Goal: Information Seeking & Learning: Find specific fact

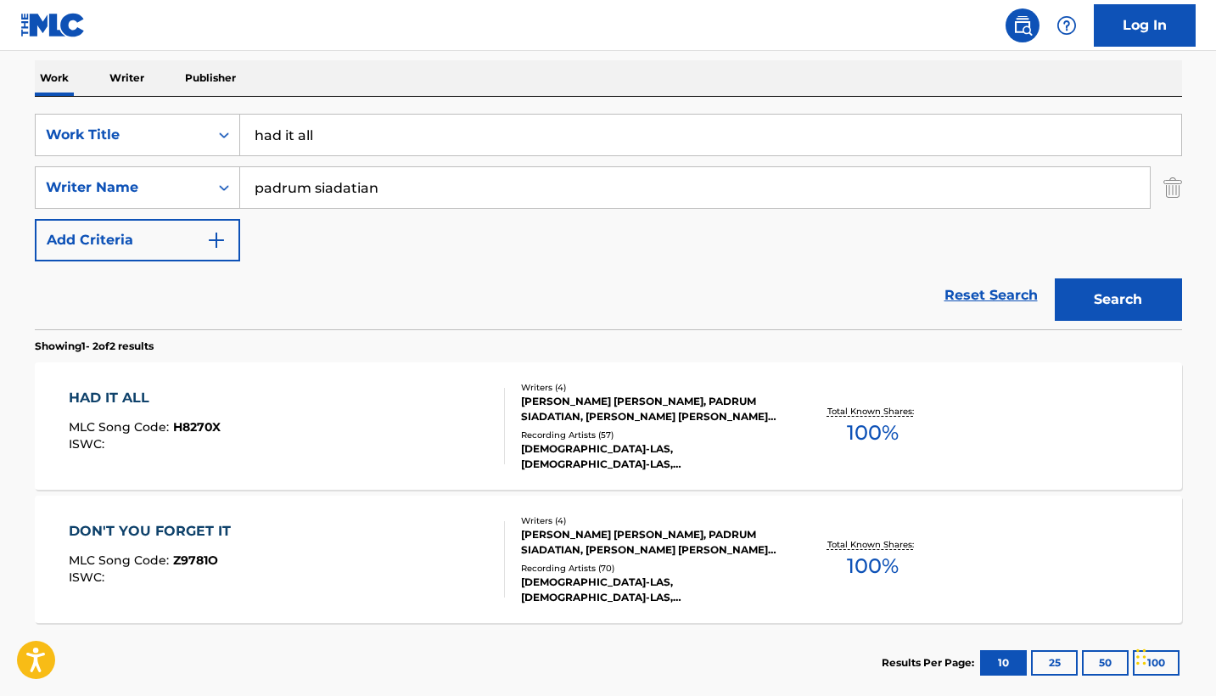
click at [334, 125] on input "had it all" at bounding box center [710, 135] width 941 height 41
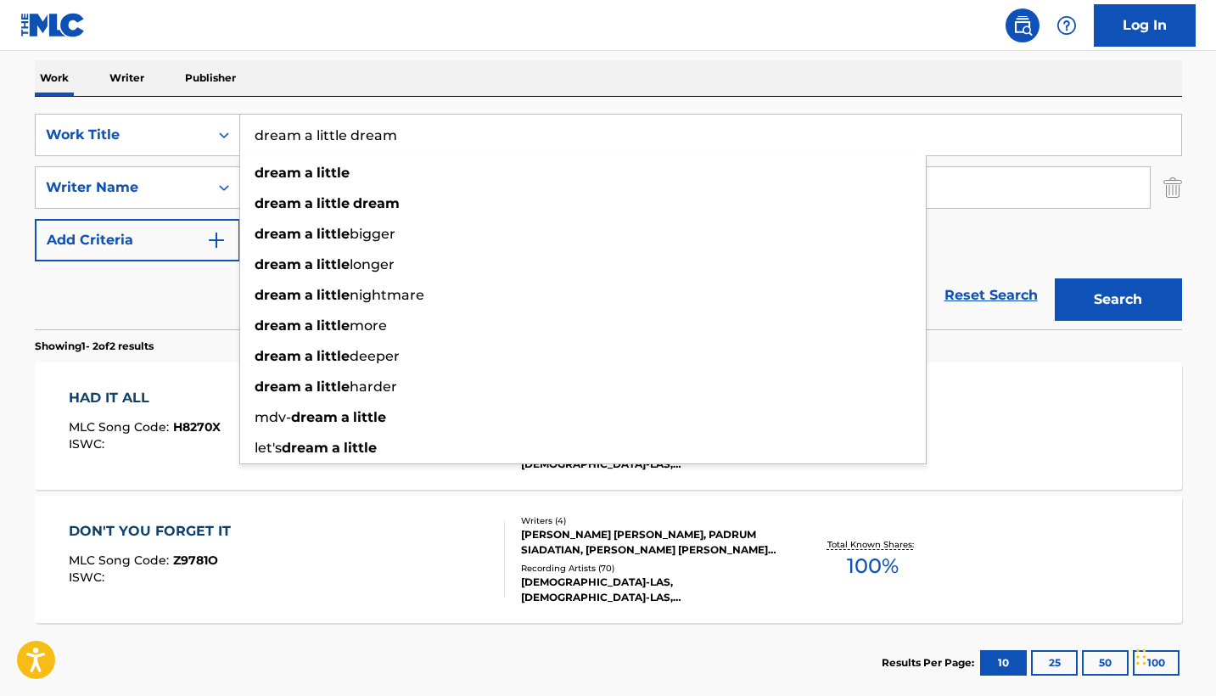
type input "dream a little dream"
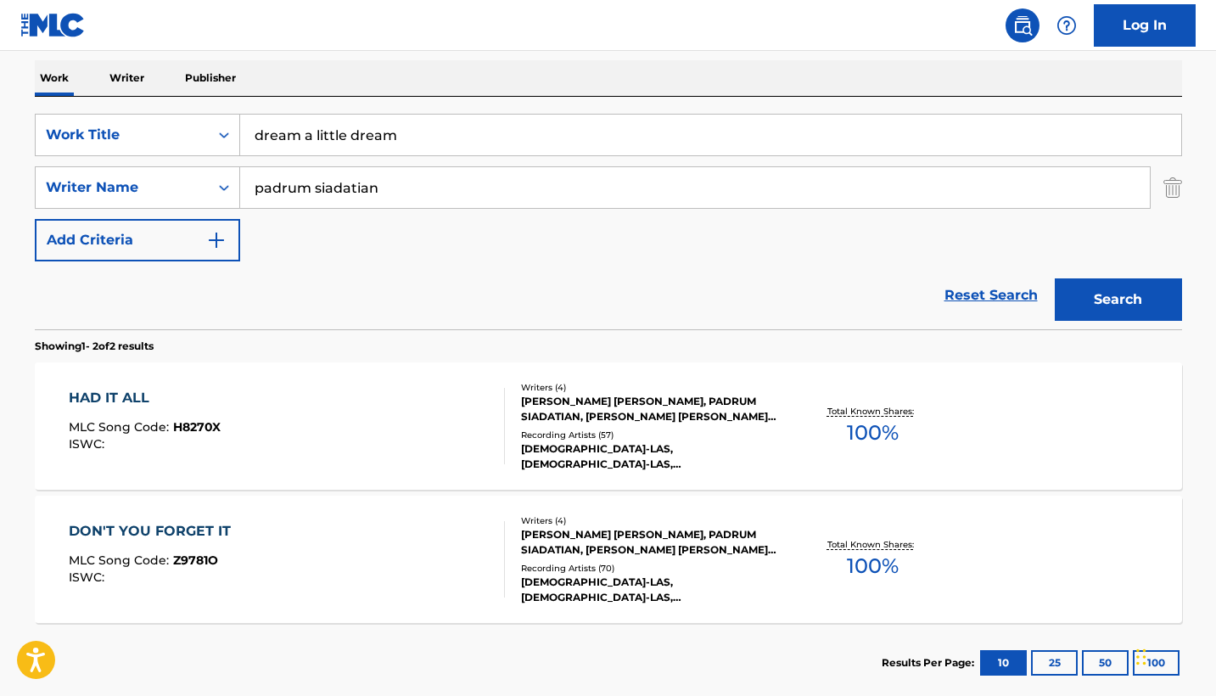
click at [428, 42] on nav "Log In" at bounding box center [608, 25] width 1216 height 51
drag, startPoint x: 400, startPoint y: 187, endPoint x: 140, endPoint y: 187, distance: 259.7
click at [140, 187] on div "SearchWithCriteria31c21d87-e8da-4254-bff0-b6669058a0c8 Writer Name padrum siada…" at bounding box center [609, 187] width 1148 height 42
click at [1170, 189] on img "Search Form" at bounding box center [1173, 187] width 19 height 42
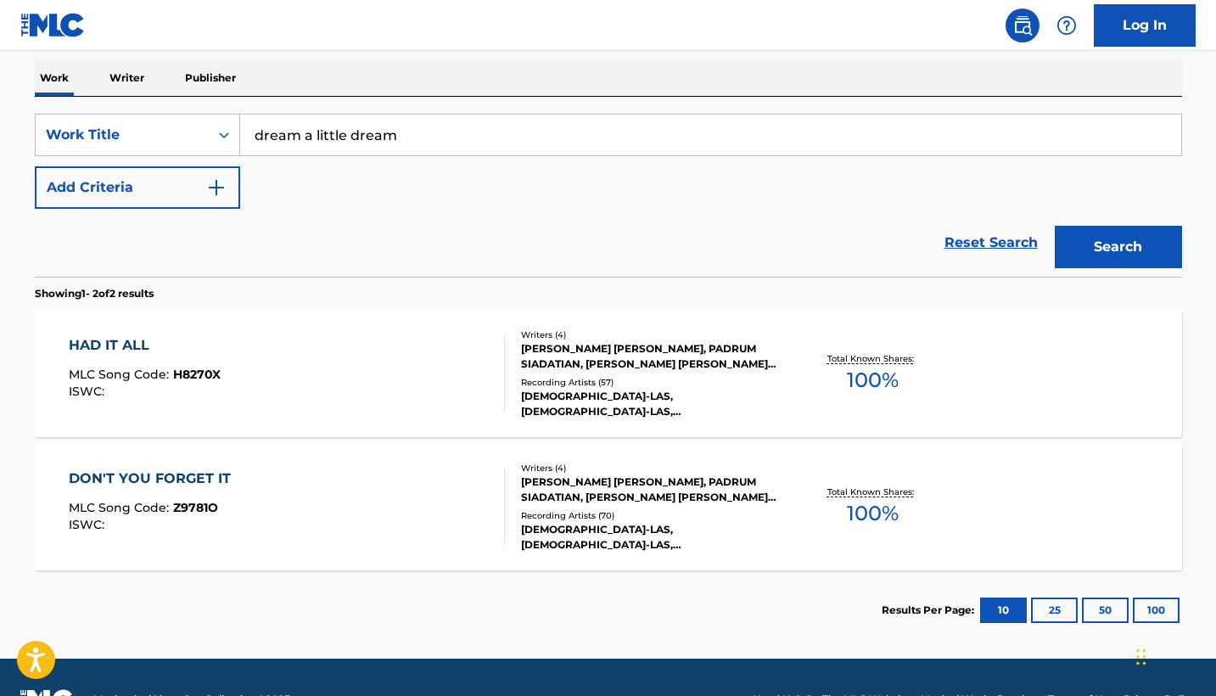
click at [1120, 242] on button "Search" at bounding box center [1118, 247] width 127 height 42
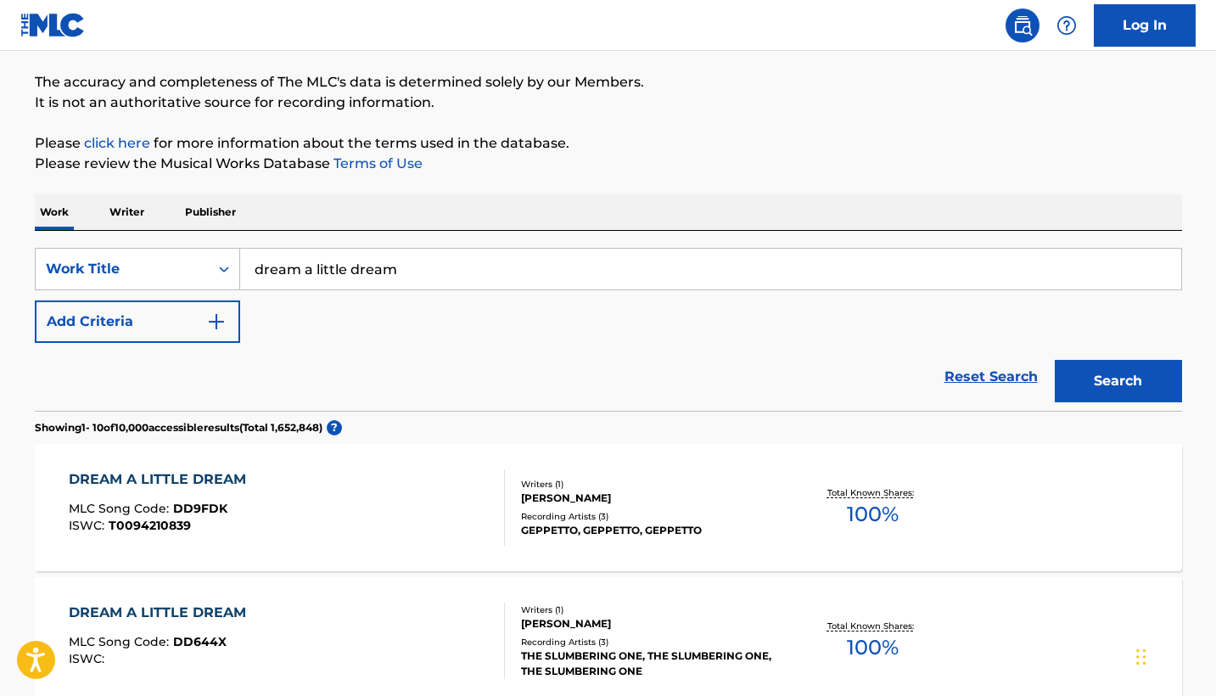
scroll to position [129, 0]
click at [171, 332] on button "Add Criteria" at bounding box center [137, 322] width 205 height 42
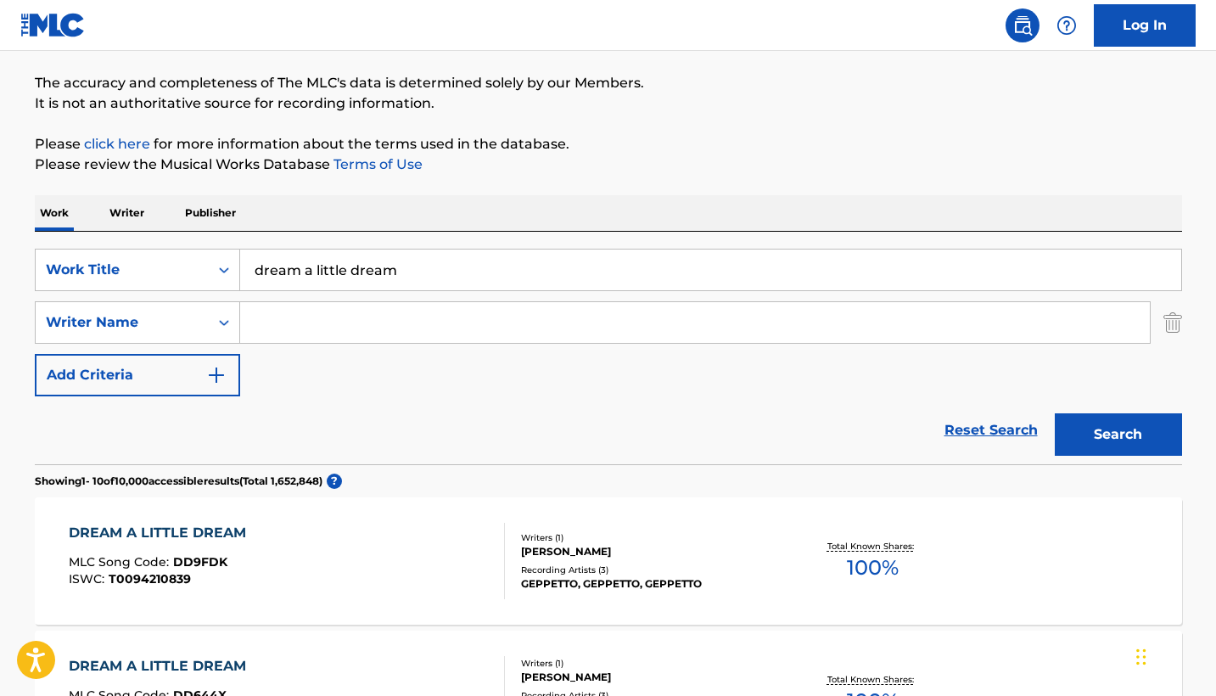
click at [390, 323] on input "Search Form" at bounding box center [695, 322] width 910 height 41
type input "a"
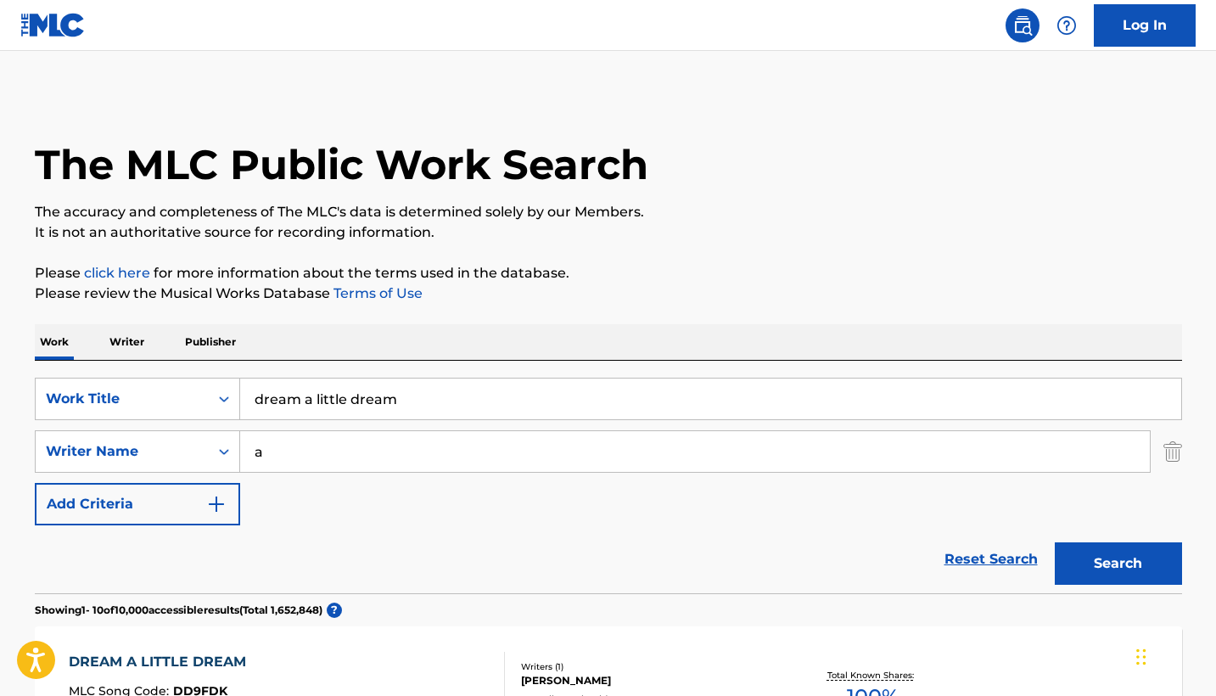
scroll to position [0, 0]
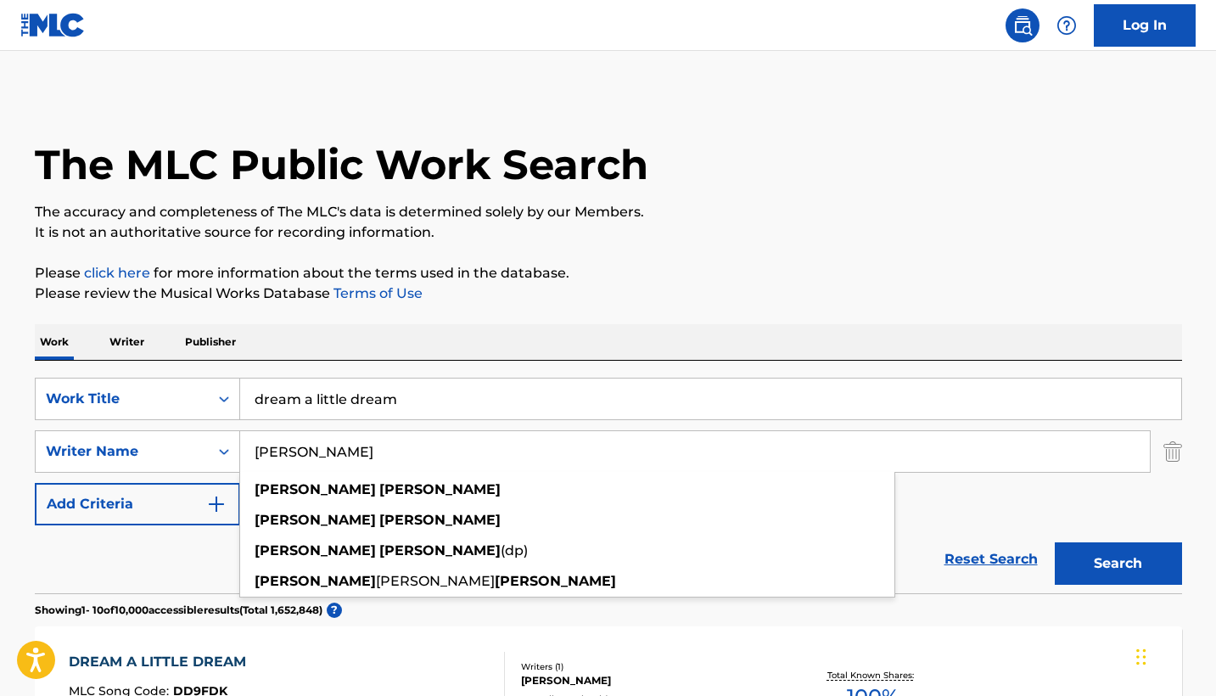
type input "[PERSON_NAME]"
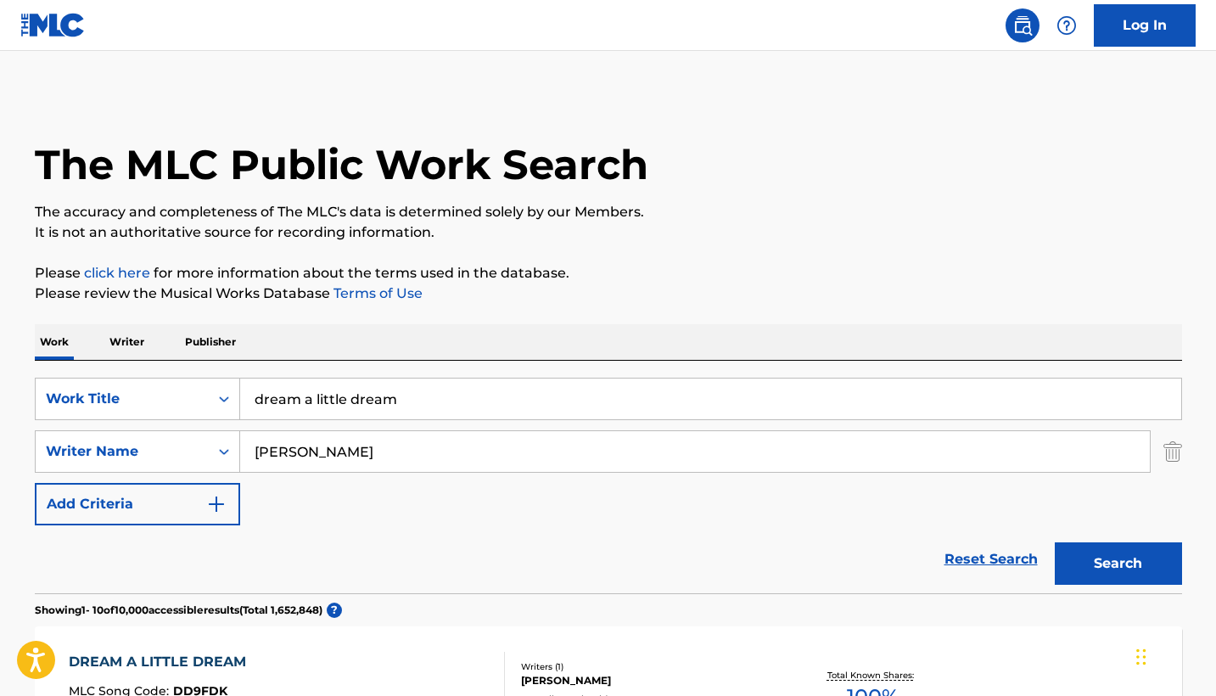
click at [900, 266] on p "Please click here for more information about the terms used in the database." at bounding box center [609, 273] width 1148 height 20
click at [1109, 558] on button "Search" at bounding box center [1118, 563] width 127 height 42
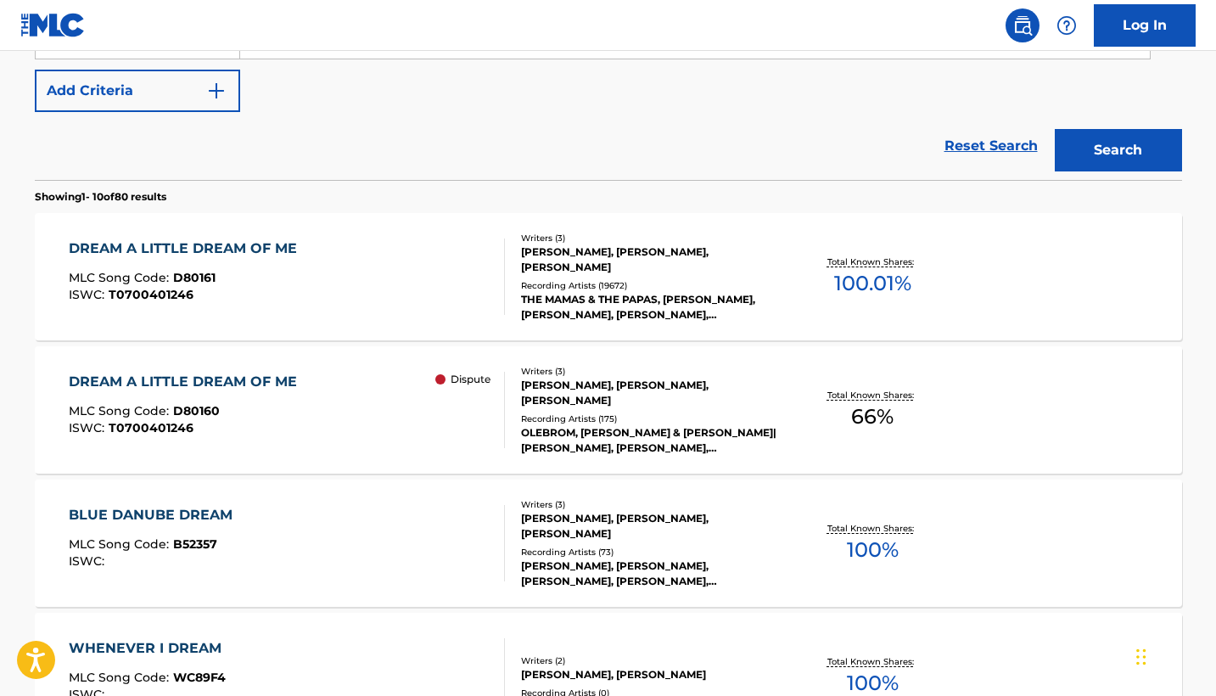
scroll to position [428, 0]
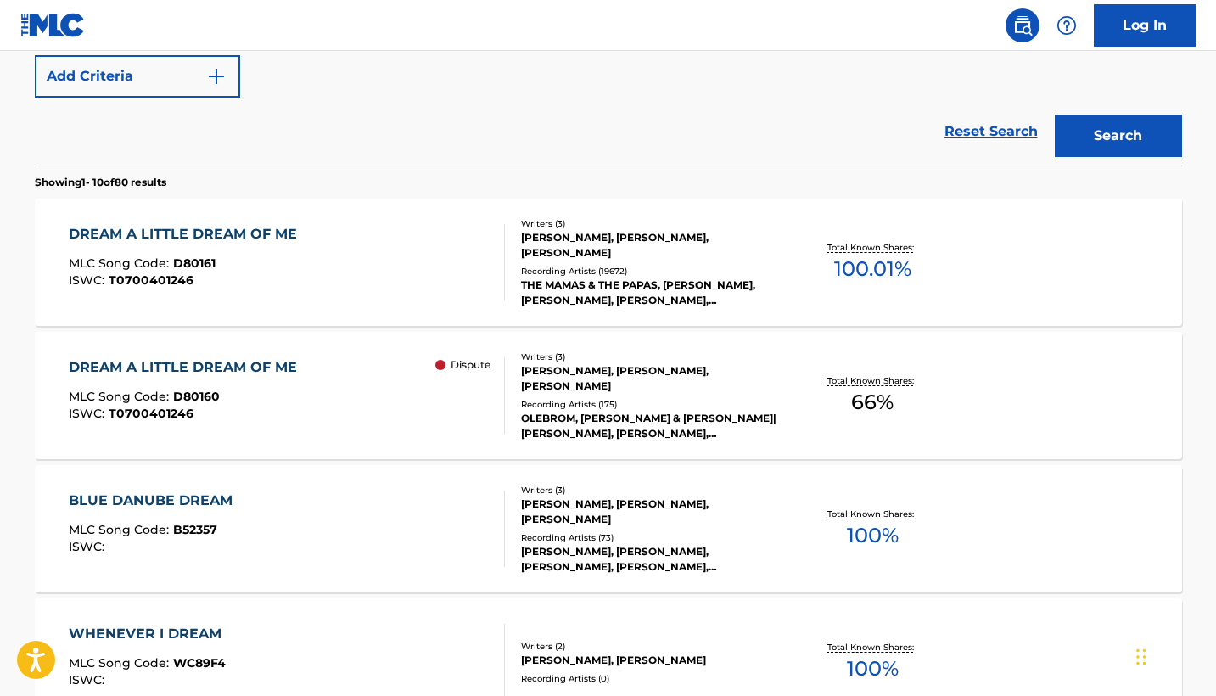
click at [680, 265] on div "Recording Artists ( 19672 )" at bounding box center [649, 271] width 256 height 13
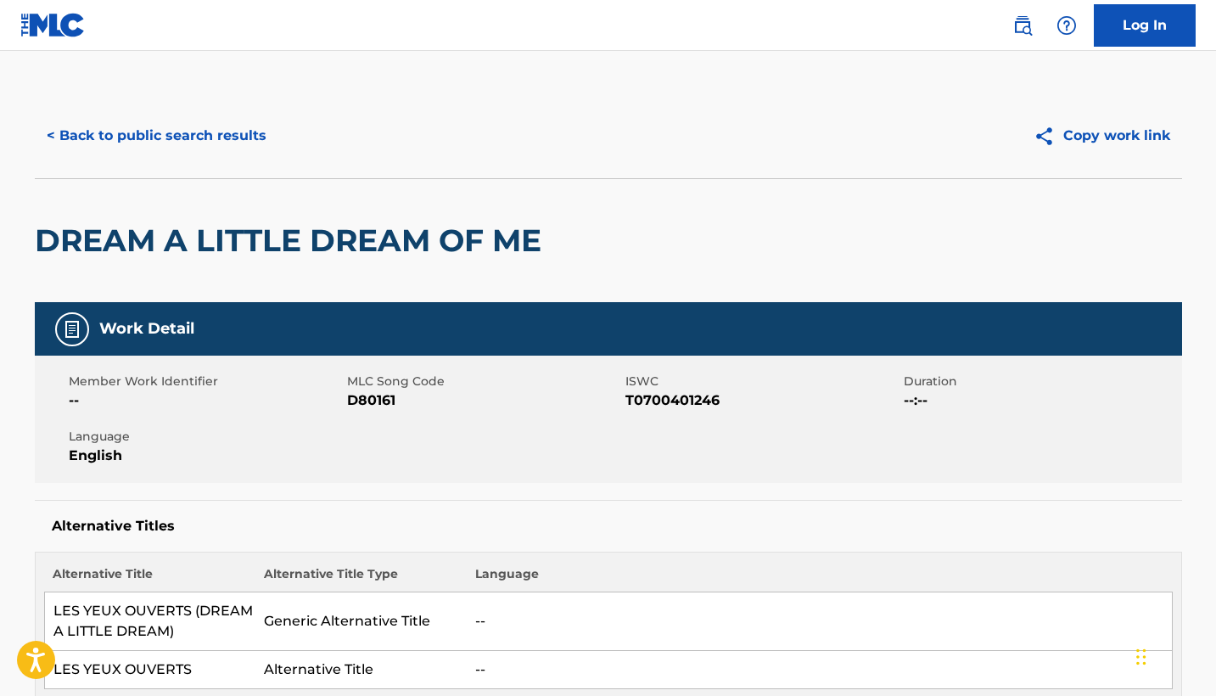
click at [188, 122] on button "< Back to public search results" at bounding box center [157, 136] width 244 height 42
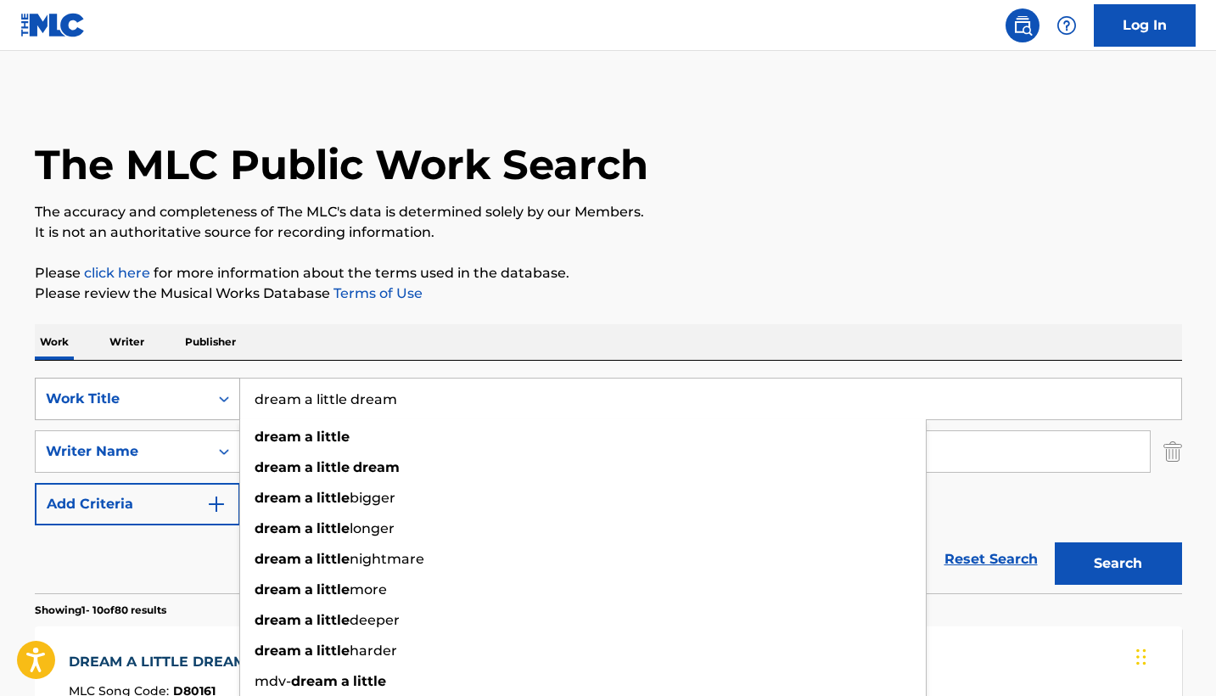
drag, startPoint x: 436, startPoint y: 409, endPoint x: 223, endPoint y: 394, distance: 213.6
click at [223, 394] on div "SearchWithCriteriadb7a52d1-dffd-44af-9a8c-a51c07c8e48f Work Title dream a littl…" at bounding box center [609, 399] width 1148 height 42
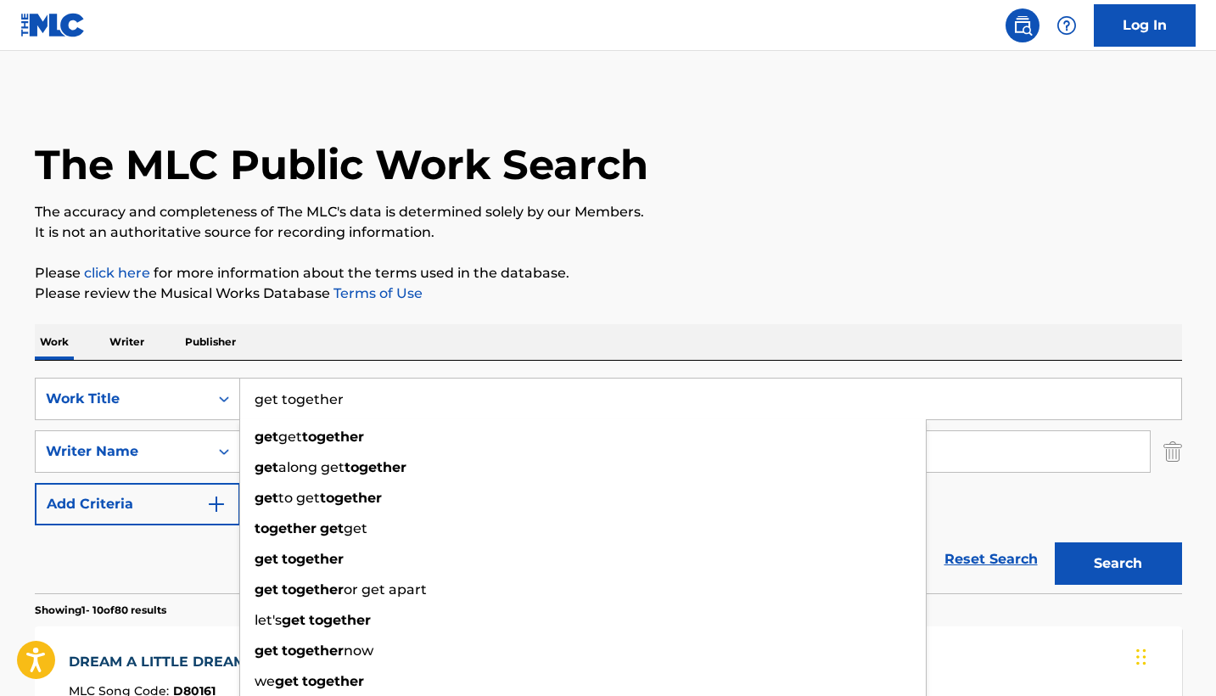
type input "get together"
click at [579, 338] on div "Work Writer Publisher" at bounding box center [609, 342] width 1148 height 36
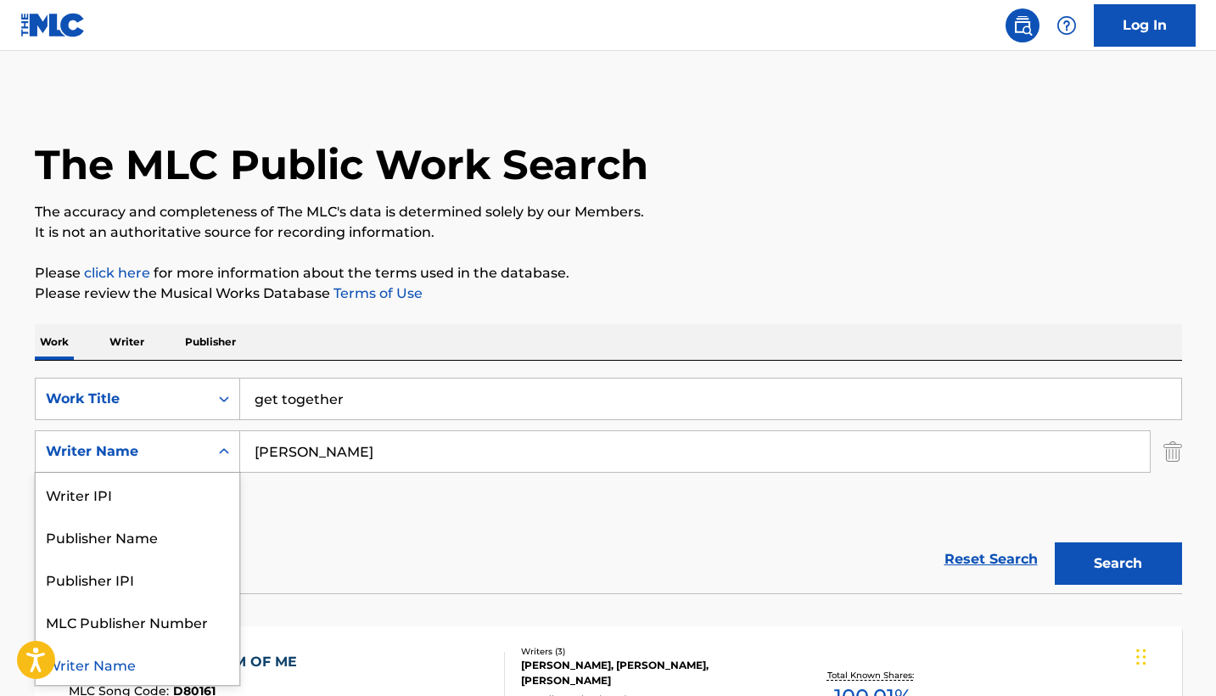
click at [159, 447] on div "Writer Name" at bounding box center [122, 451] width 153 height 20
click at [158, 543] on div "Publisher Name" at bounding box center [138, 536] width 204 height 42
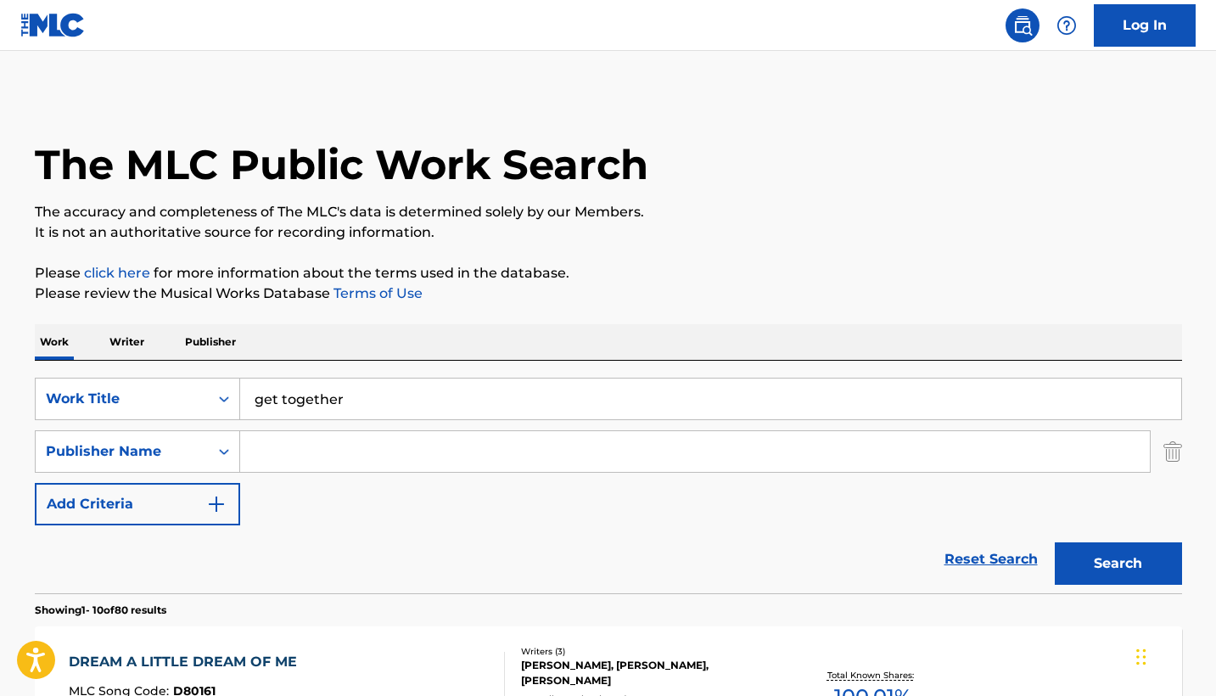
click at [285, 460] on input "Search Form" at bounding box center [695, 451] width 910 height 41
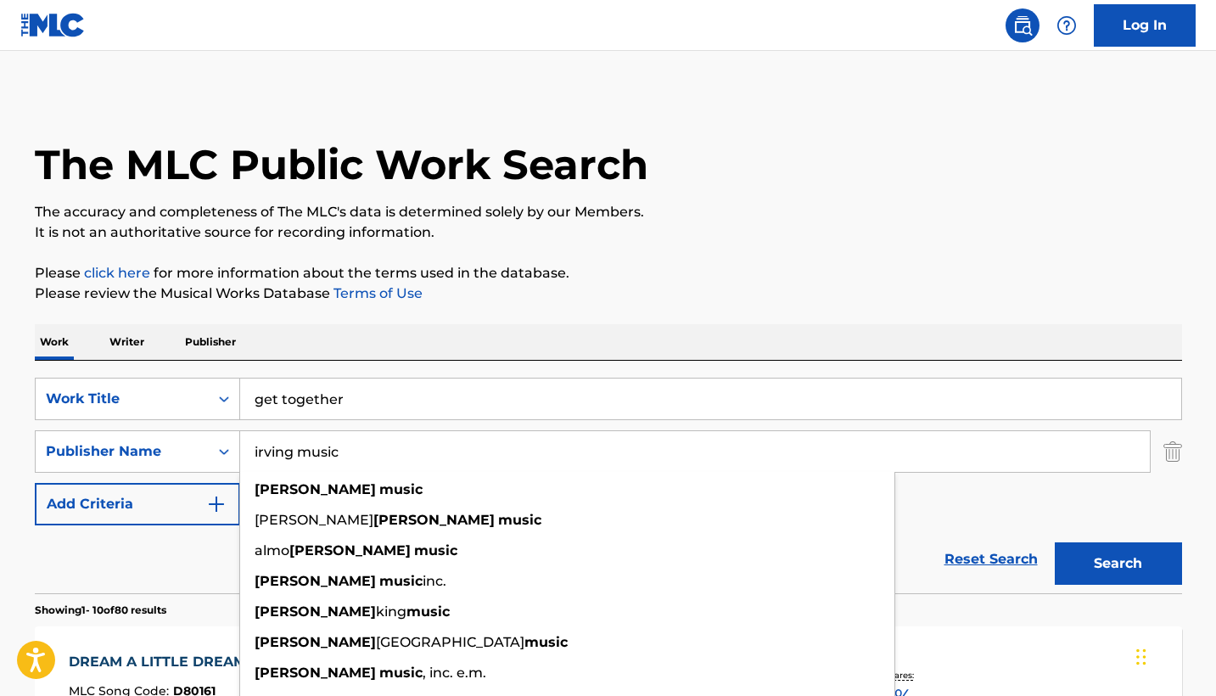
type input "irving music"
click at [554, 364] on div "SearchWithCriteriadb7a52d1-dffd-44af-9a8c-a51c07c8e48f Work Title get together …" at bounding box center [609, 477] width 1148 height 233
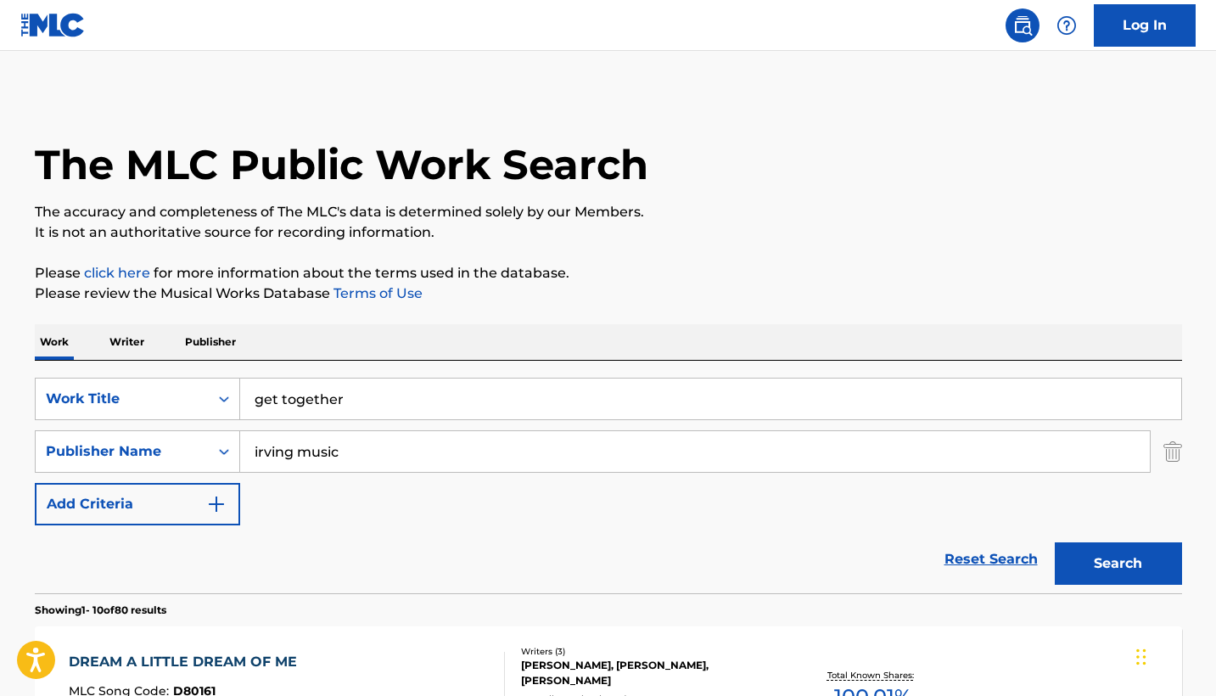
click at [1108, 556] on button "Search" at bounding box center [1118, 563] width 127 height 42
click at [1096, 569] on button "Search" at bounding box center [1118, 563] width 127 height 42
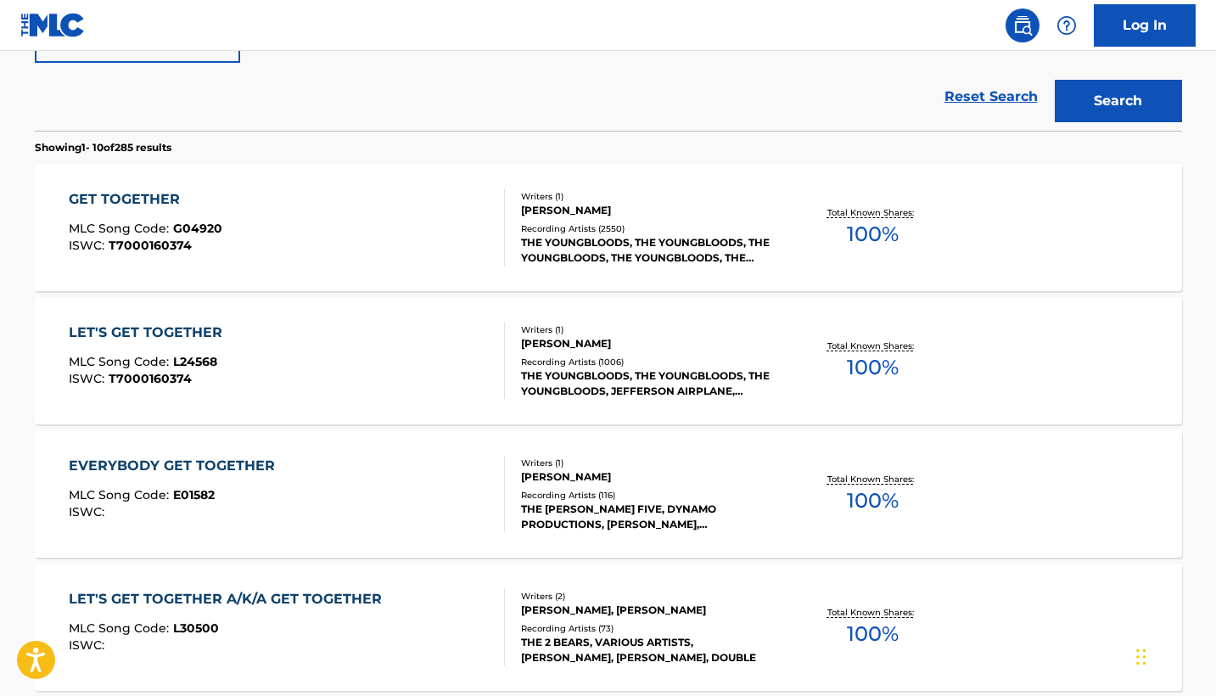
scroll to position [465, 0]
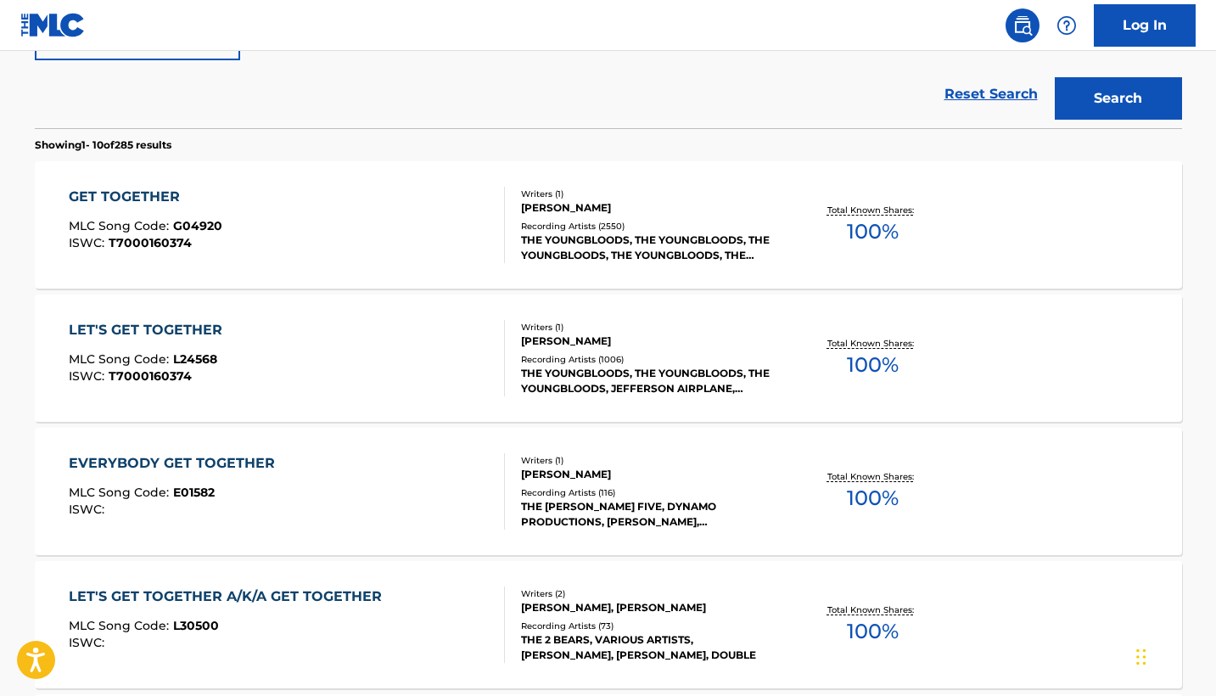
click at [132, 191] on div "GET TOGETHER" at bounding box center [146, 197] width 154 height 20
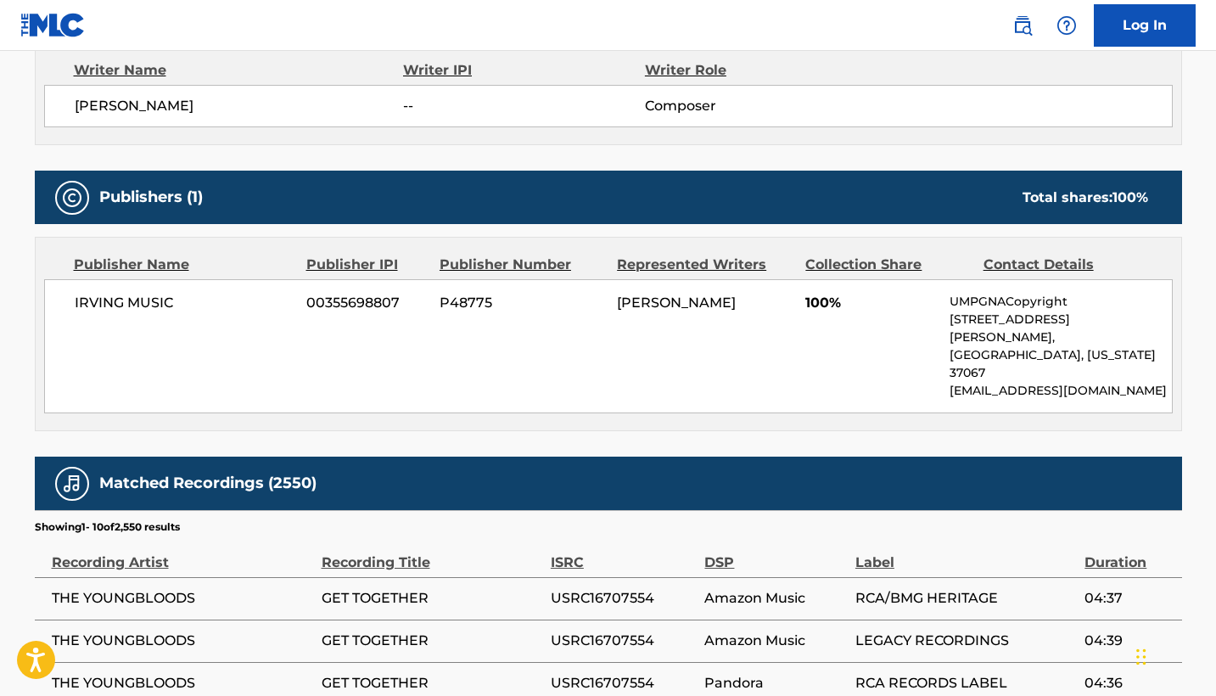
scroll to position [712, 0]
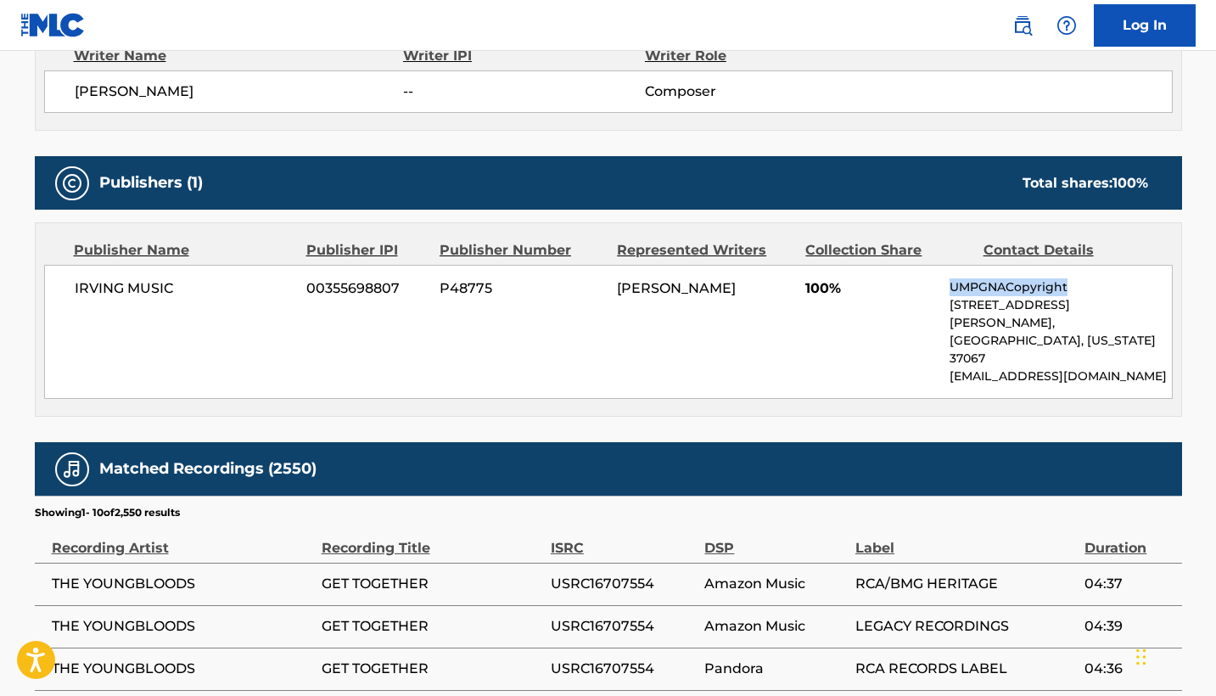
drag, startPoint x: 941, startPoint y: 285, endPoint x: 1077, endPoint y: 284, distance: 135.8
click at [1077, 284] on div "IRVING MUSIC 00355698807 P48775 [PERSON_NAME] 100% UMPGNACopyright [STREET_ADDR…" at bounding box center [608, 332] width 1129 height 134
click at [1077, 284] on p "UMPGNACopyright" at bounding box center [1061, 287] width 222 height 18
drag, startPoint x: 948, startPoint y: 287, endPoint x: 1074, endPoint y: 292, distance: 125.7
click at [1074, 292] on div "IRVING MUSIC 00355698807 P48775 [PERSON_NAME] 100% UMPGNACopyright [STREET_ADDR…" at bounding box center [608, 332] width 1129 height 134
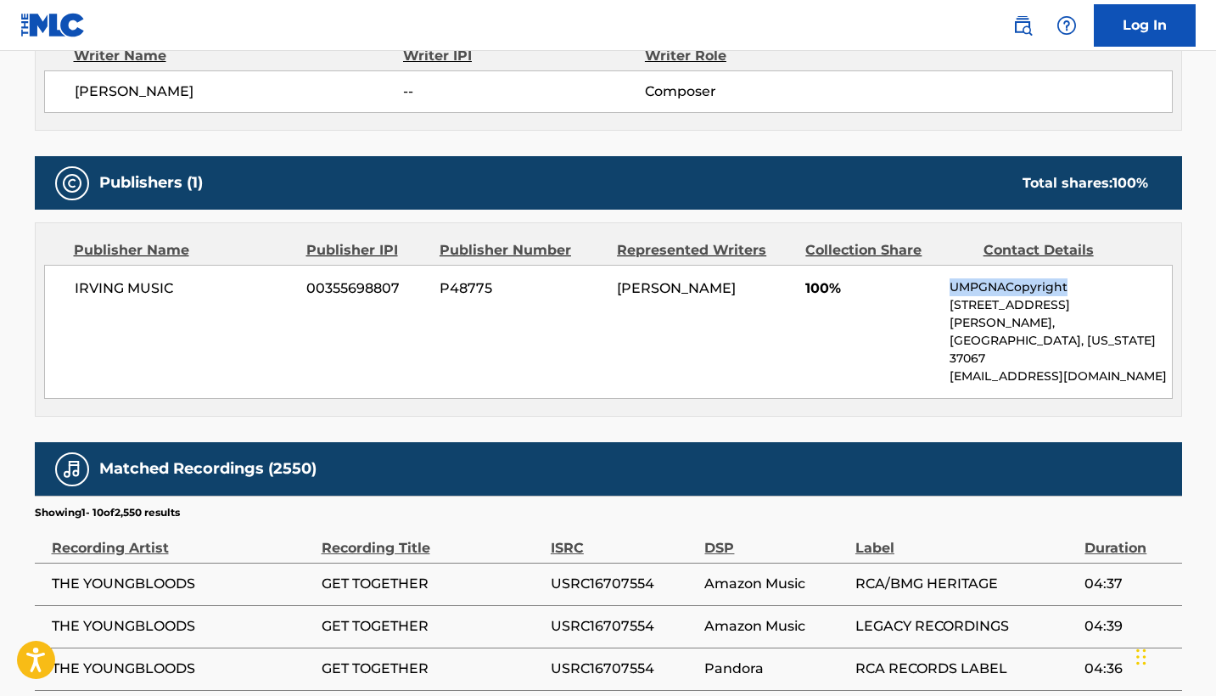
copy p "UMPGNACopyright"
click at [952, 283] on p "UMPGNACopyright" at bounding box center [1061, 287] width 222 height 18
drag, startPoint x: 919, startPoint y: 288, endPoint x: 944, endPoint y: 291, distance: 24.8
click at [944, 291] on div "IRVING MUSIC 00355698807 P48775 [PERSON_NAME] 100% UMPGNACopyright [STREET_ADDR…" at bounding box center [608, 332] width 1129 height 134
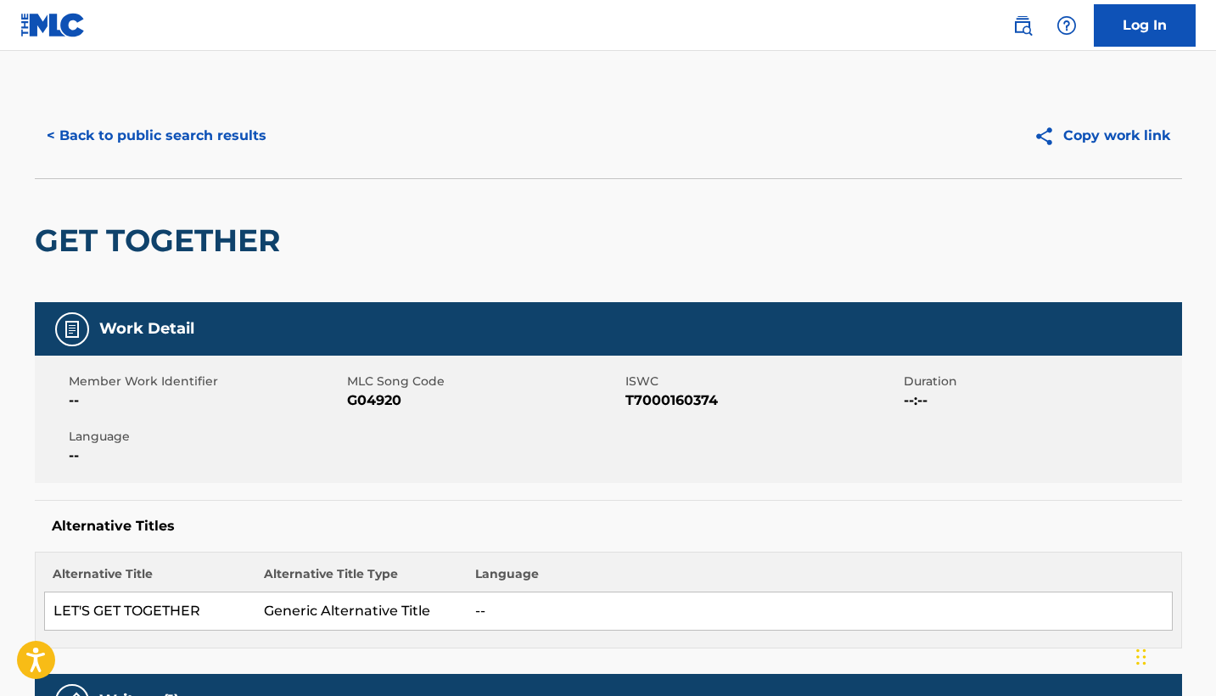
scroll to position [0, 0]
click at [174, 137] on button "< Back to public search results" at bounding box center [157, 136] width 244 height 42
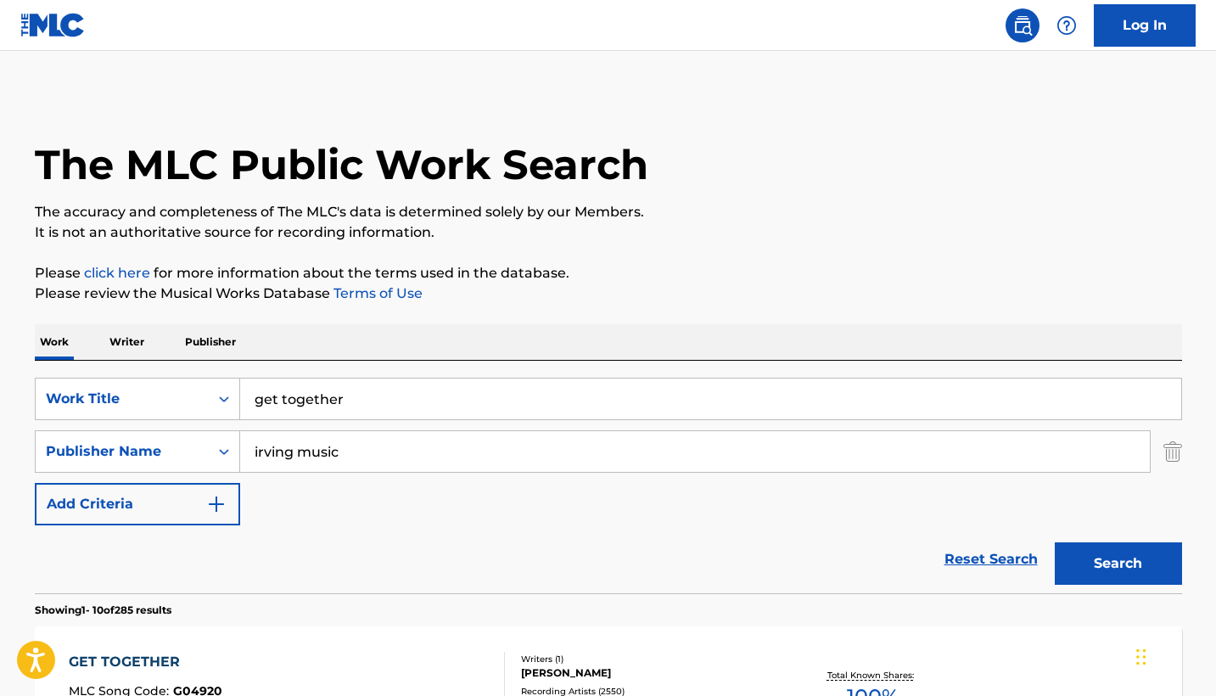
click at [299, 408] on input "get together" at bounding box center [710, 399] width 941 height 41
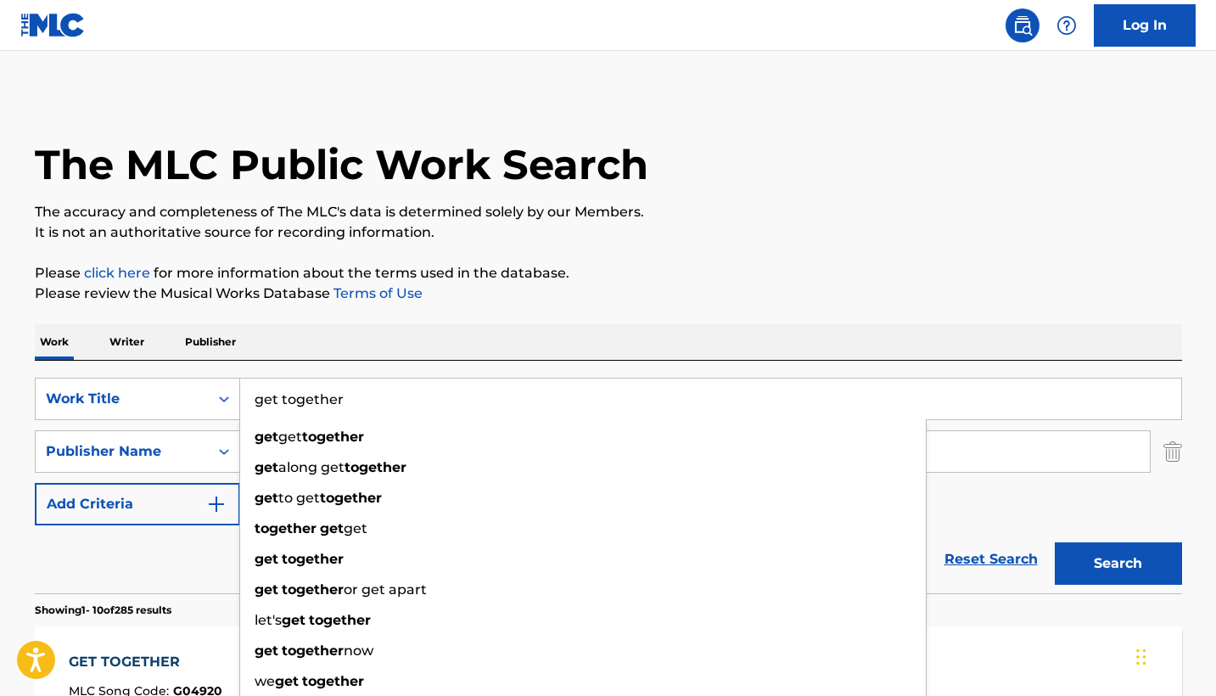
click at [299, 408] on input "get together" at bounding box center [710, 399] width 941 height 41
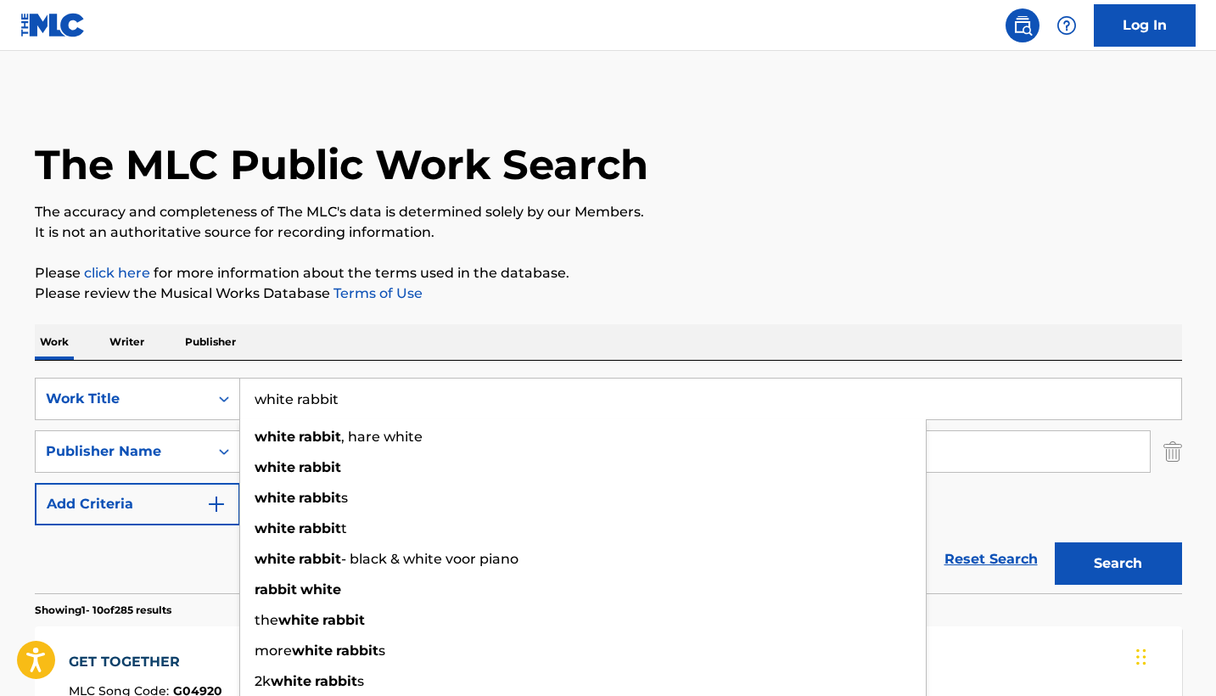
type input "white rabbit"
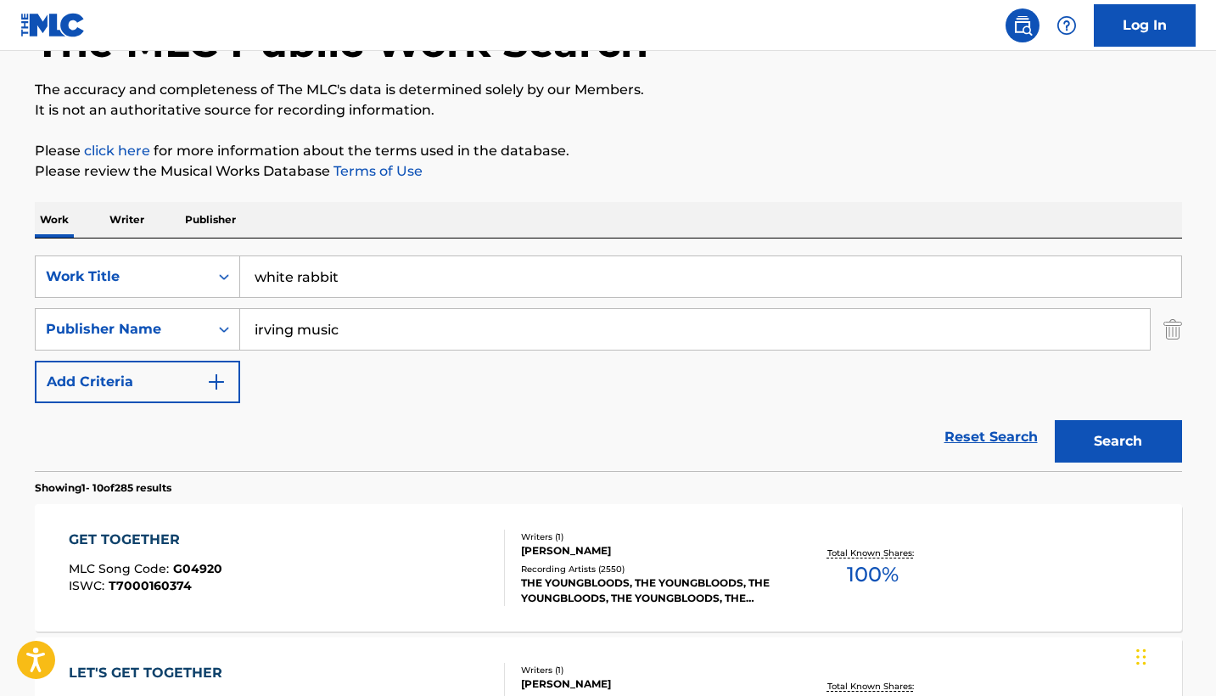
scroll to position [126, 0]
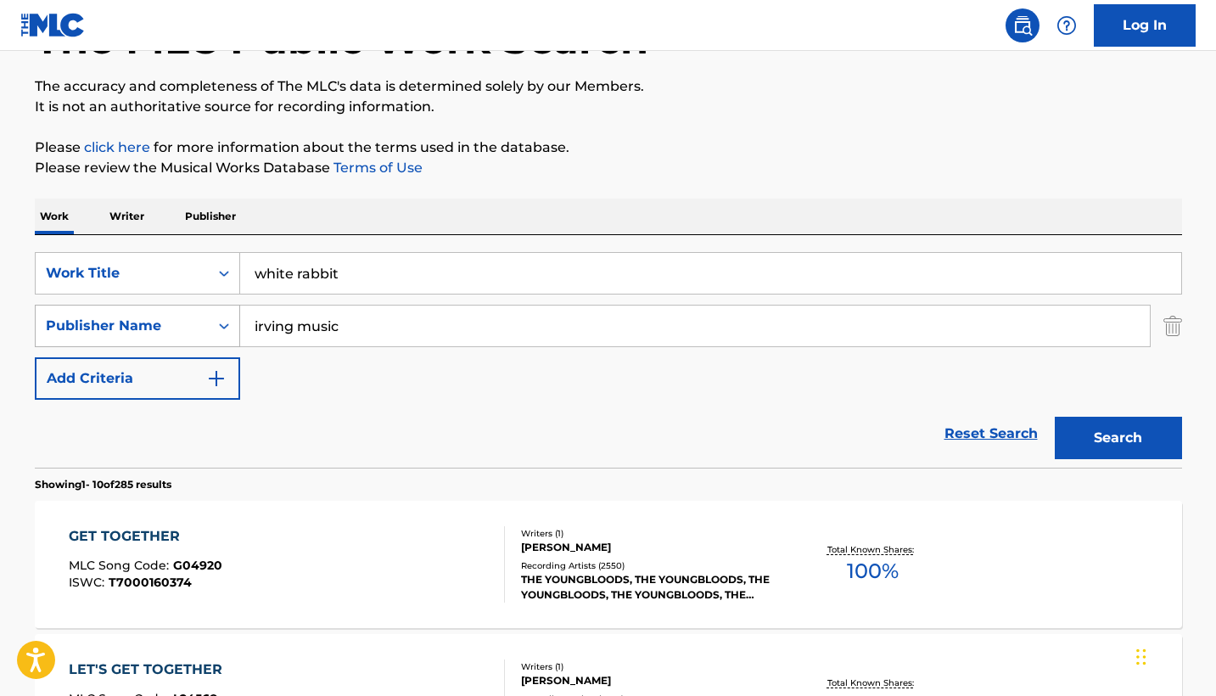
click at [192, 326] on div "Publisher Name" at bounding box center [122, 326] width 153 height 20
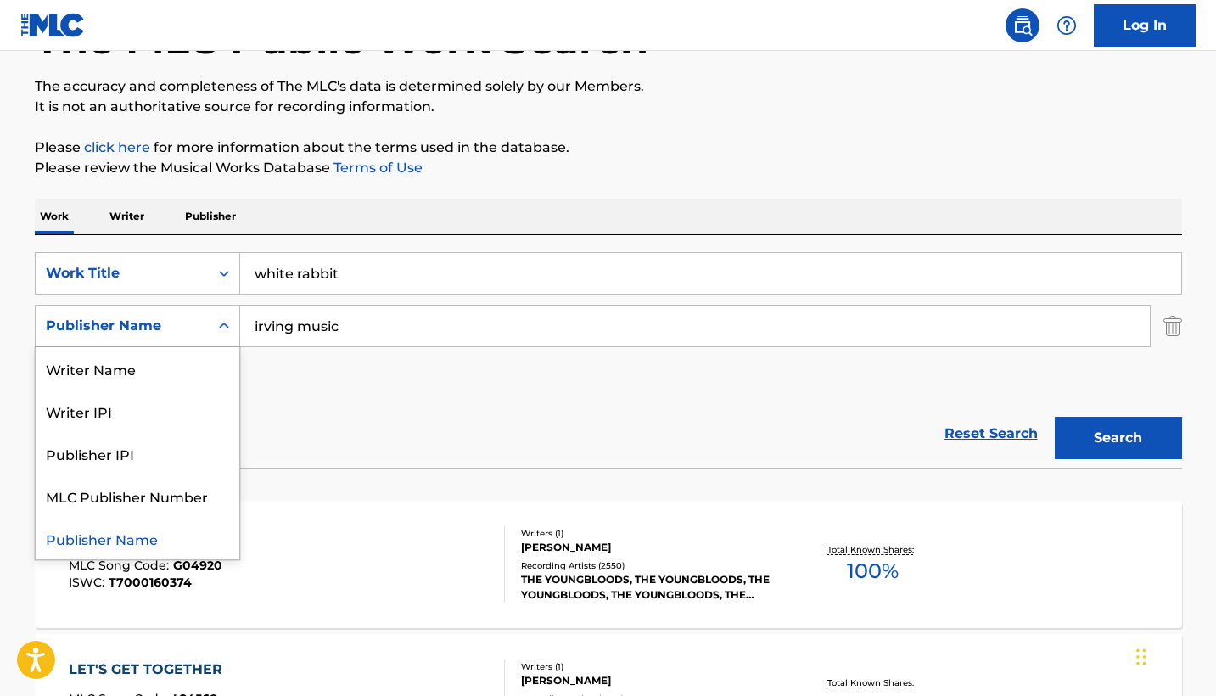
click at [391, 376] on div "SearchWithCriteriadb7a52d1-dffd-44af-9a8c-a51c07c8e48f Work Title white rabbit …" at bounding box center [609, 326] width 1148 height 148
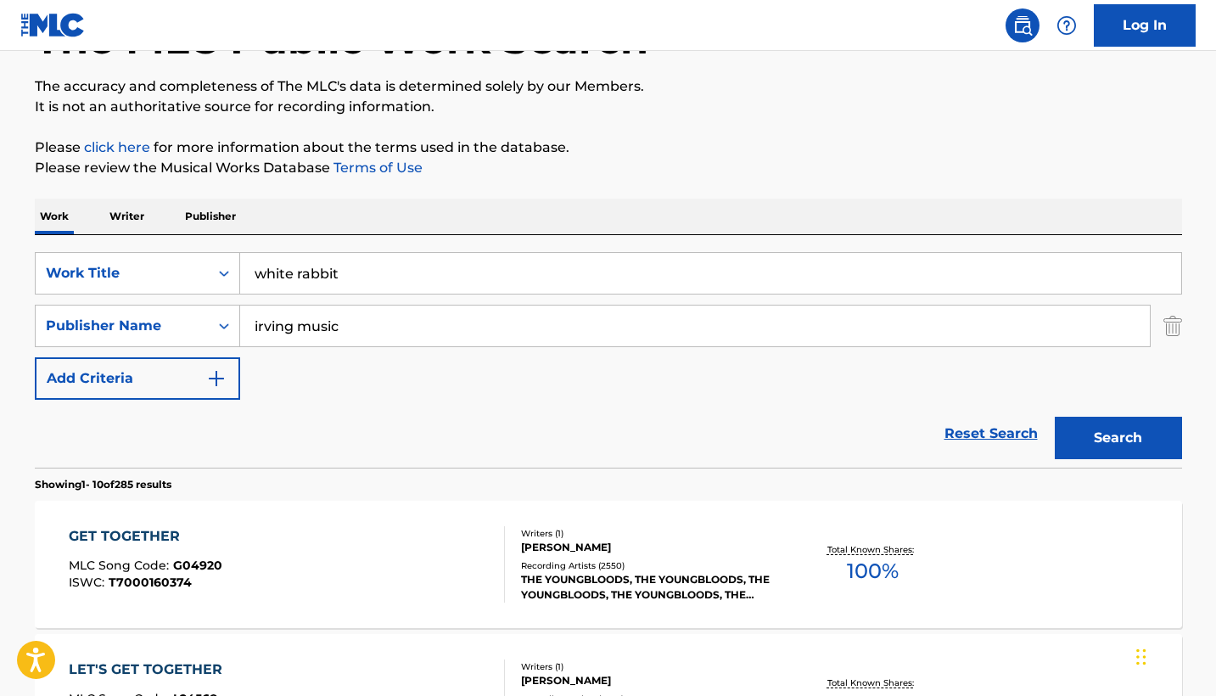
click at [1170, 325] on img "Search Form" at bounding box center [1173, 326] width 19 height 42
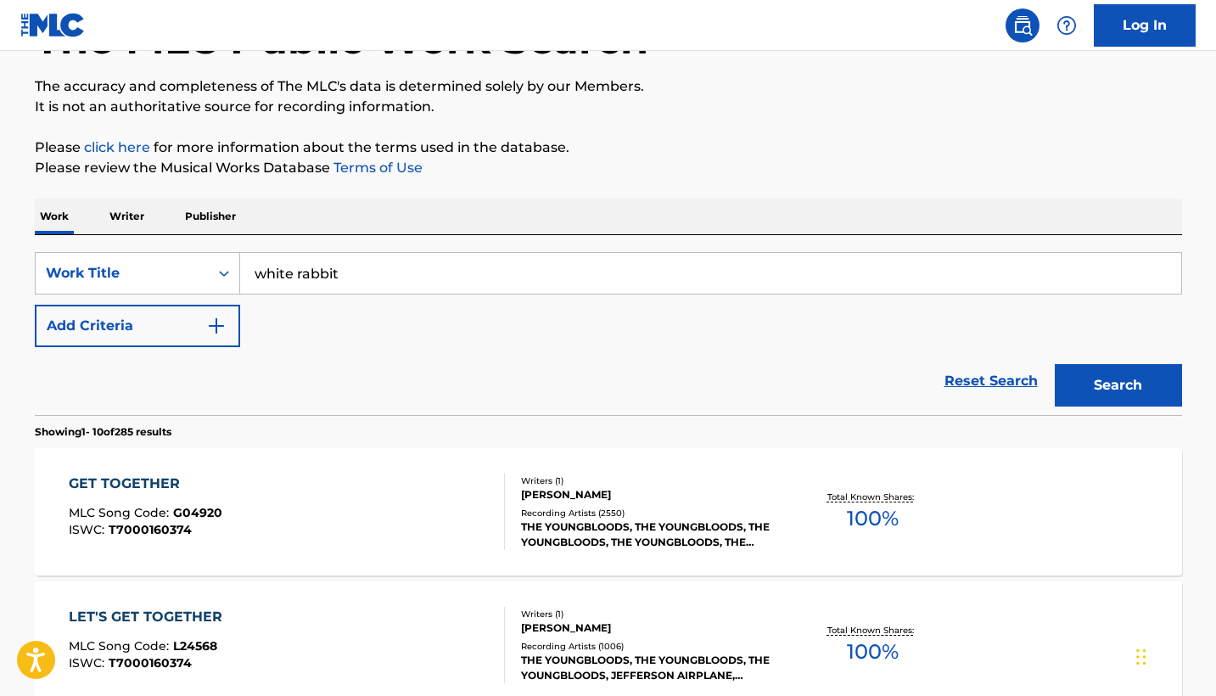
click at [1138, 363] on div "Search" at bounding box center [1115, 381] width 136 height 68
click at [1129, 384] on button "Search" at bounding box center [1118, 385] width 127 height 42
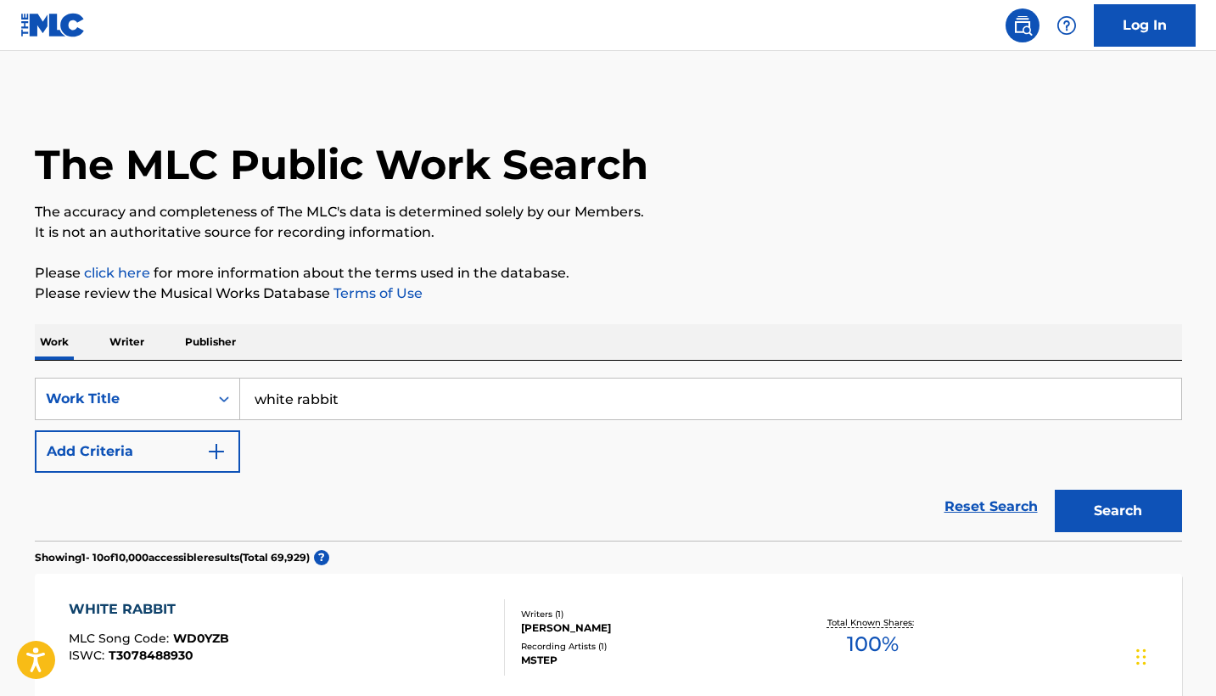
scroll to position [0, 0]
drag, startPoint x: 392, startPoint y: 401, endPoint x: 268, endPoint y: 402, distance: 123.9
click at [268, 401] on input "white rabbit" at bounding box center [710, 399] width 941 height 41
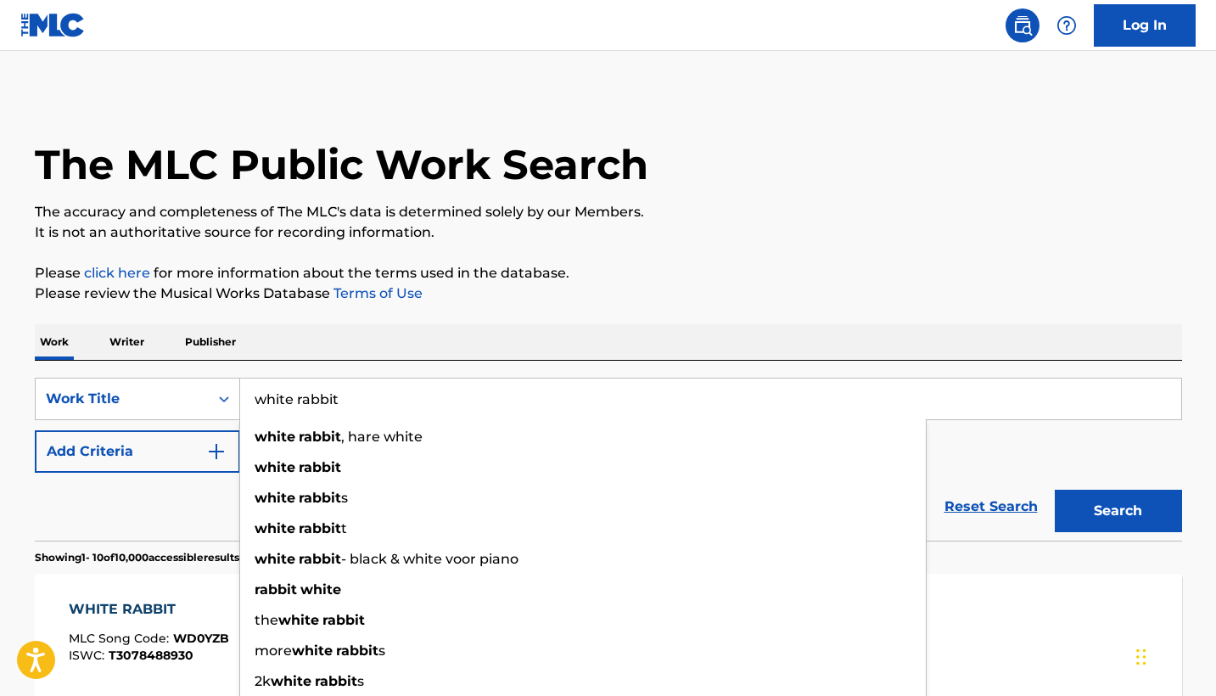
click at [126, 464] on button "Add Criteria" at bounding box center [137, 451] width 205 height 42
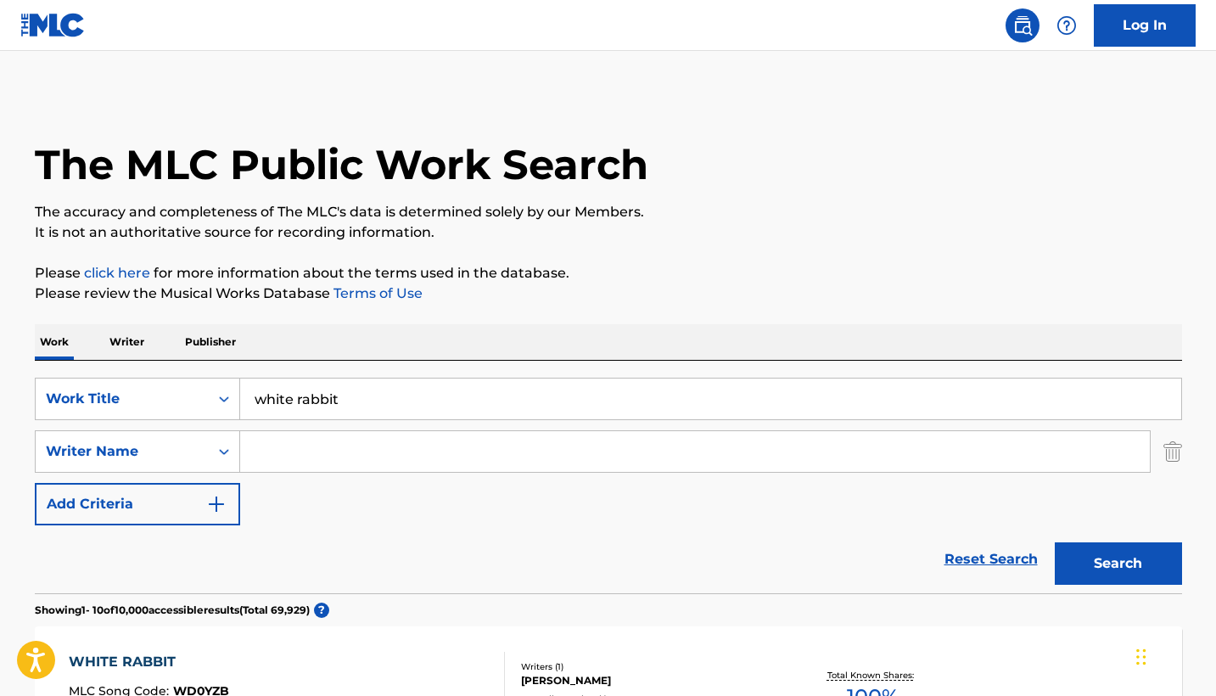
click at [337, 454] on input "Search Form" at bounding box center [695, 451] width 910 height 41
type input "slick grace"
click at [1109, 553] on button "Search" at bounding box center [1118, 563] width 127 height 42
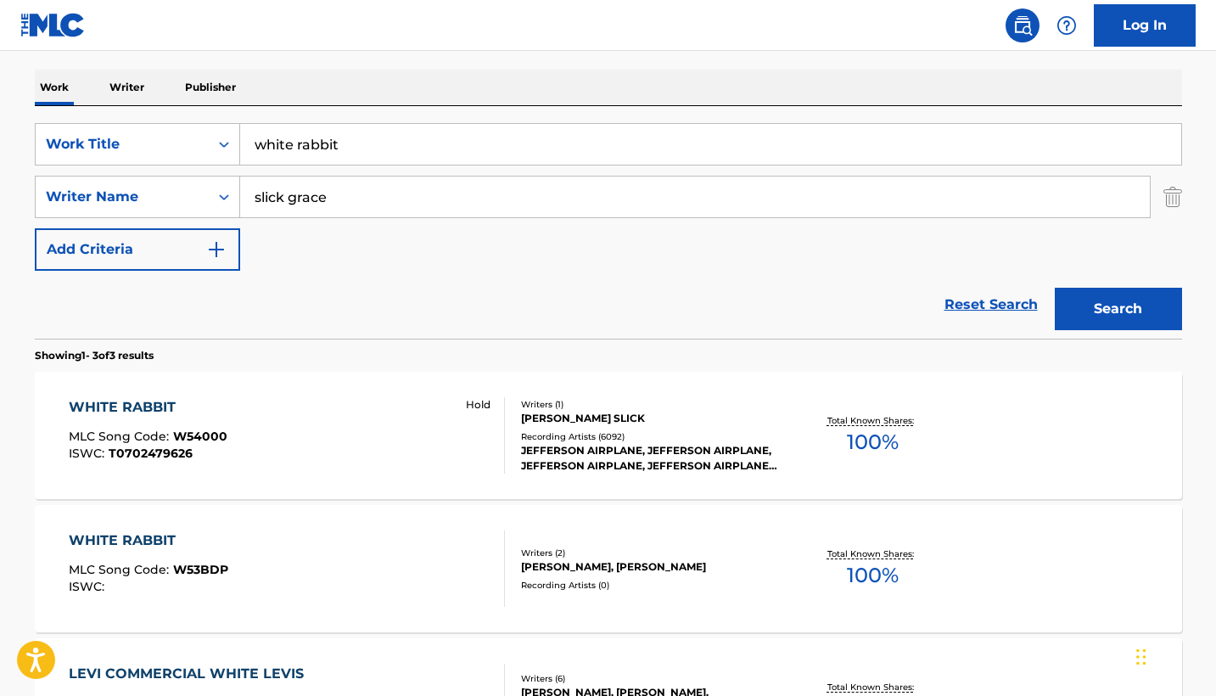
scroll to position [348, 0]
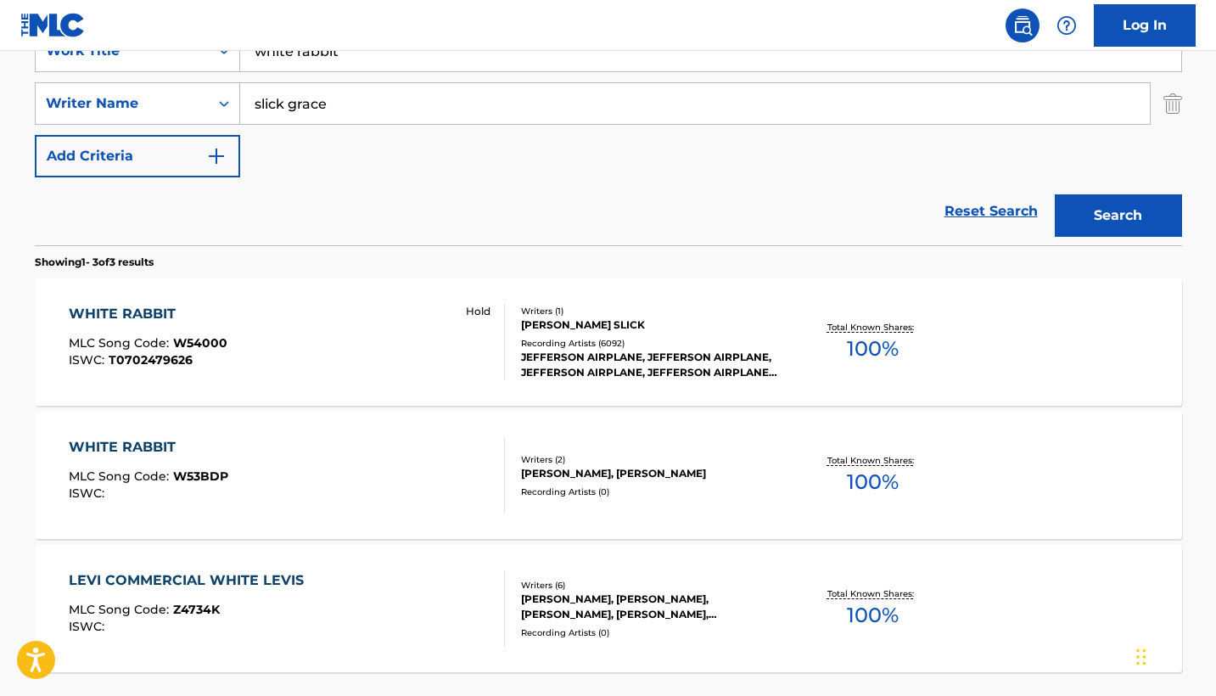
click at [111, 319] on div "WHITE RABBIT" at bounding box center [148, 314] width 159 height 20
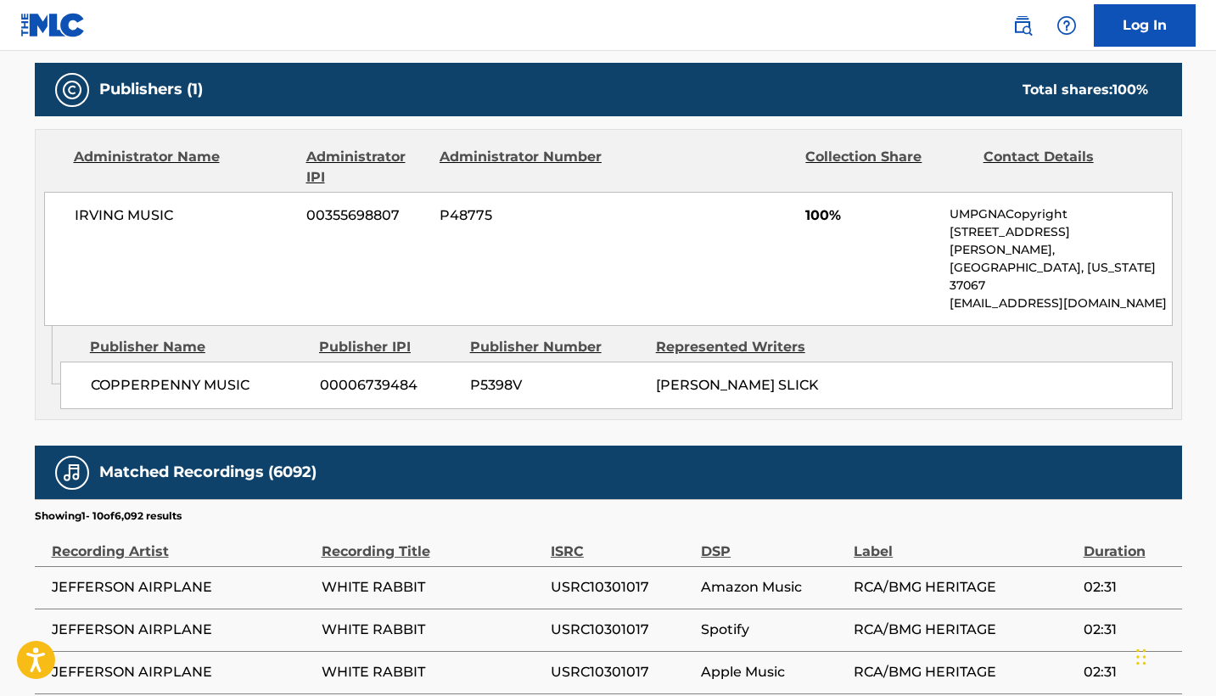
scroll to position [853, 0]
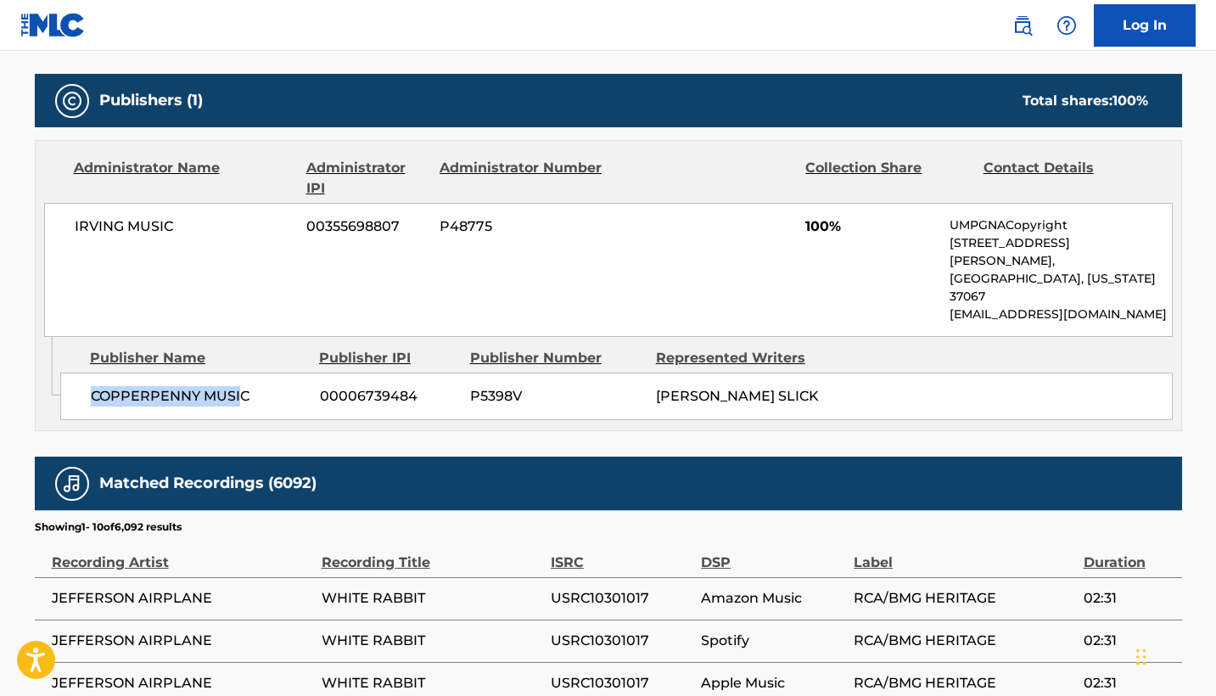
drag, startPoint x: 84, startPoint y: 354, endPoint x: 237, endPoint y: 352, distance: 152.8
click at [240, 373] on div "COPPERPENNY MUSIC 00006739484 P5398V [PERSON_NAME] SLICK" at bounding box center [616, 397] width 1113 height 48
click at [275, 386] on span "COPPERPENNY MUSIC" at bounding box center [199, 396] width 216 height 20
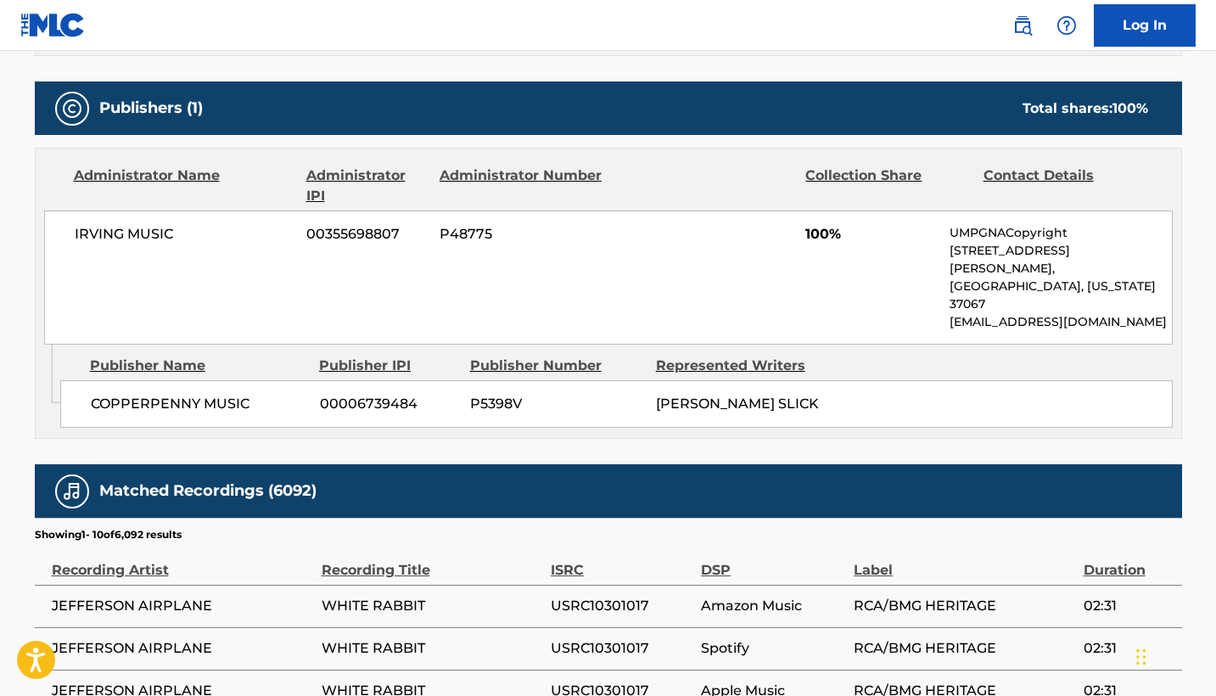
scroll to position [845, 0]
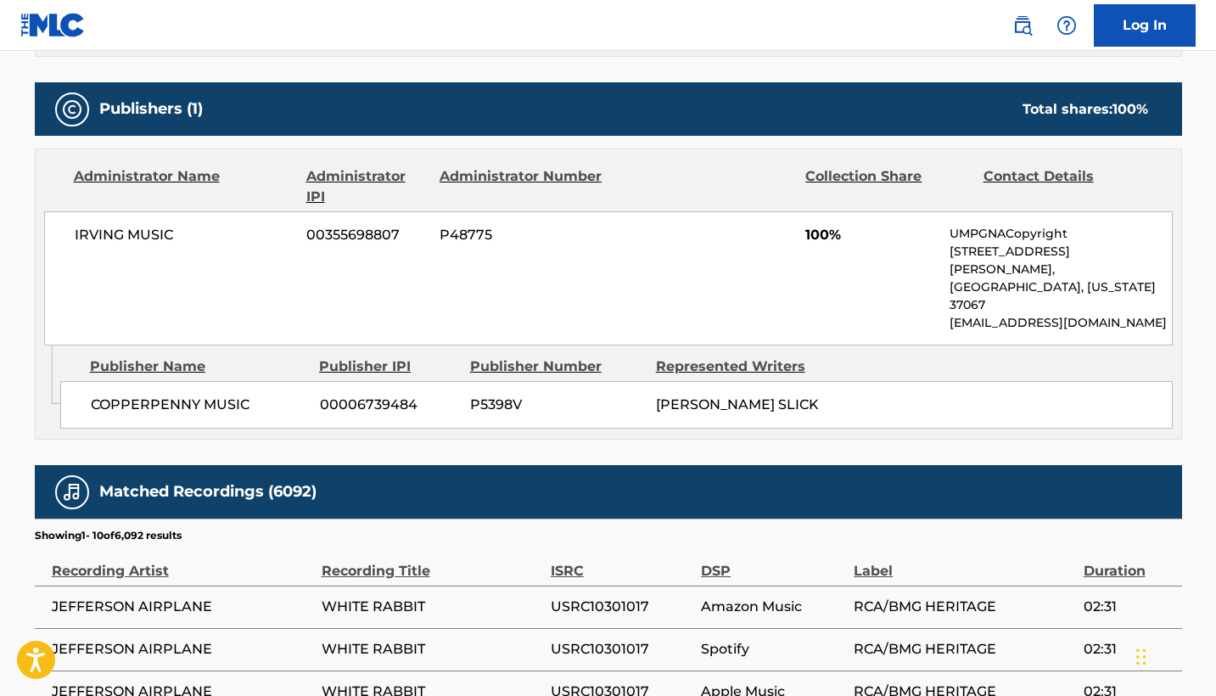
click at [926, 227] on span "100%" at bounding box center [871, 235] width 132 height 20
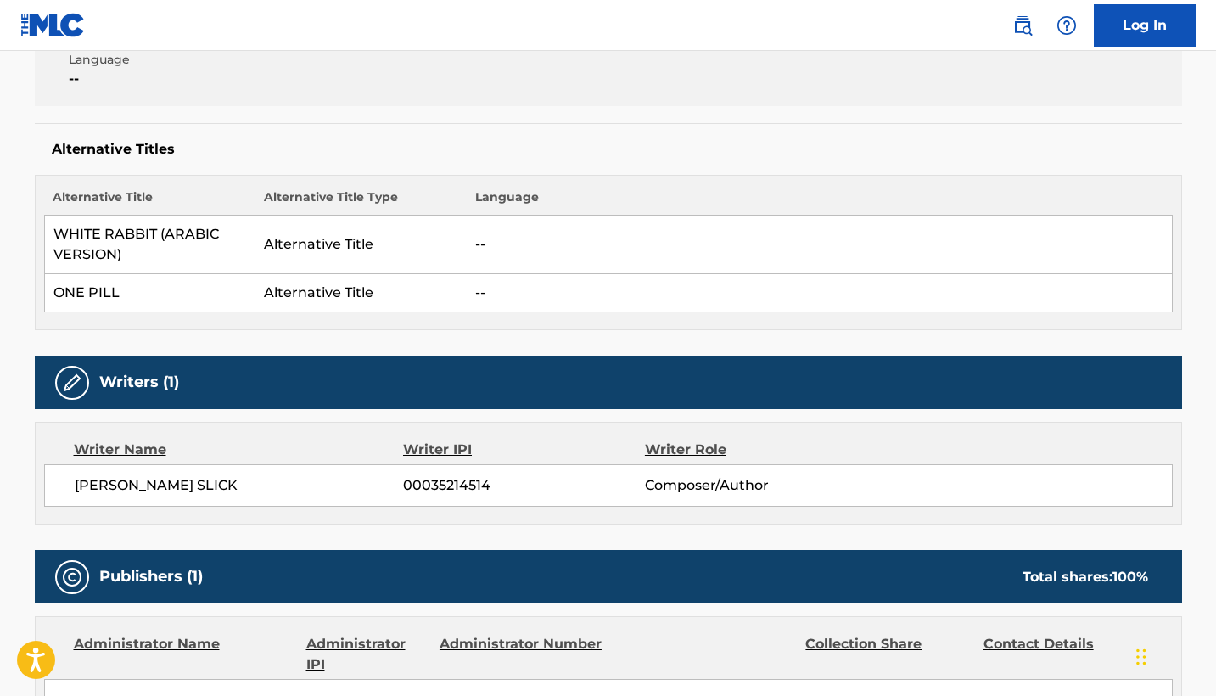
scroll to position [530, 0]
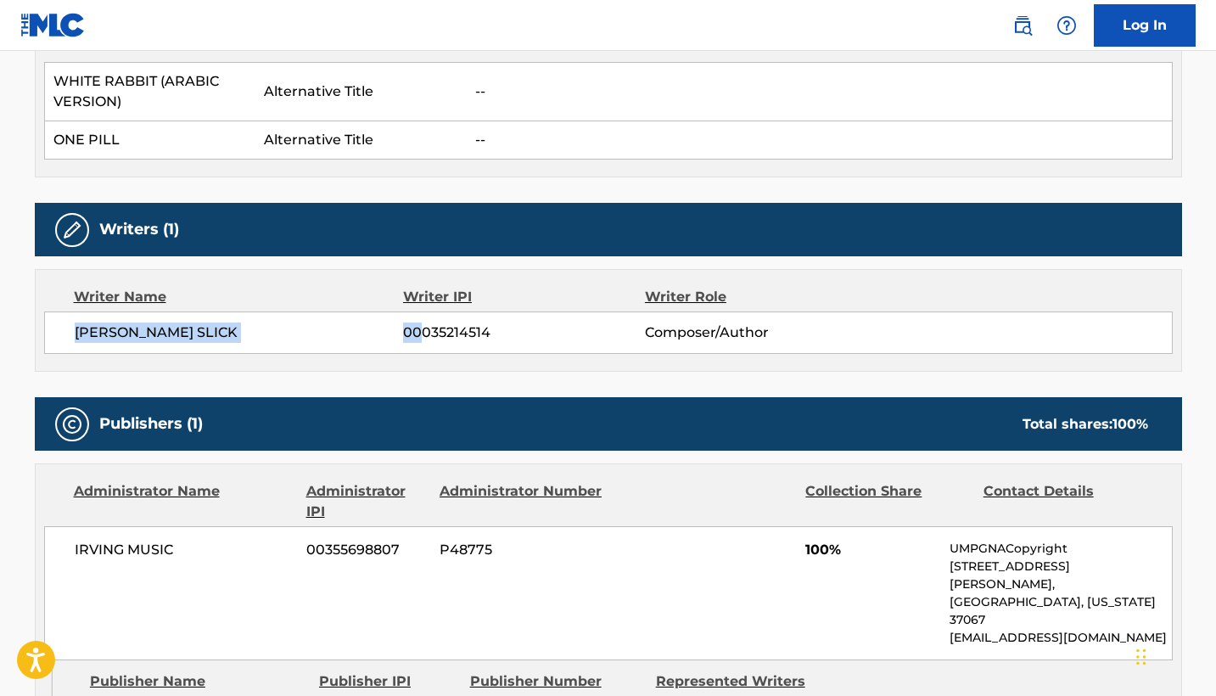
drag, startPoint x: 71, startPoint y: 331, endPoint x: 424, endPoint y: 331, distance: 353.1
click at [424, 331] on div "[PERSON_NAME] SLICK 00035214514 Composer/Author" at bounding box center [608, 333] width 1129 height 42
click at [424, 331] on span "00035214514" at bounding box center [523, 333] width 241 height 20
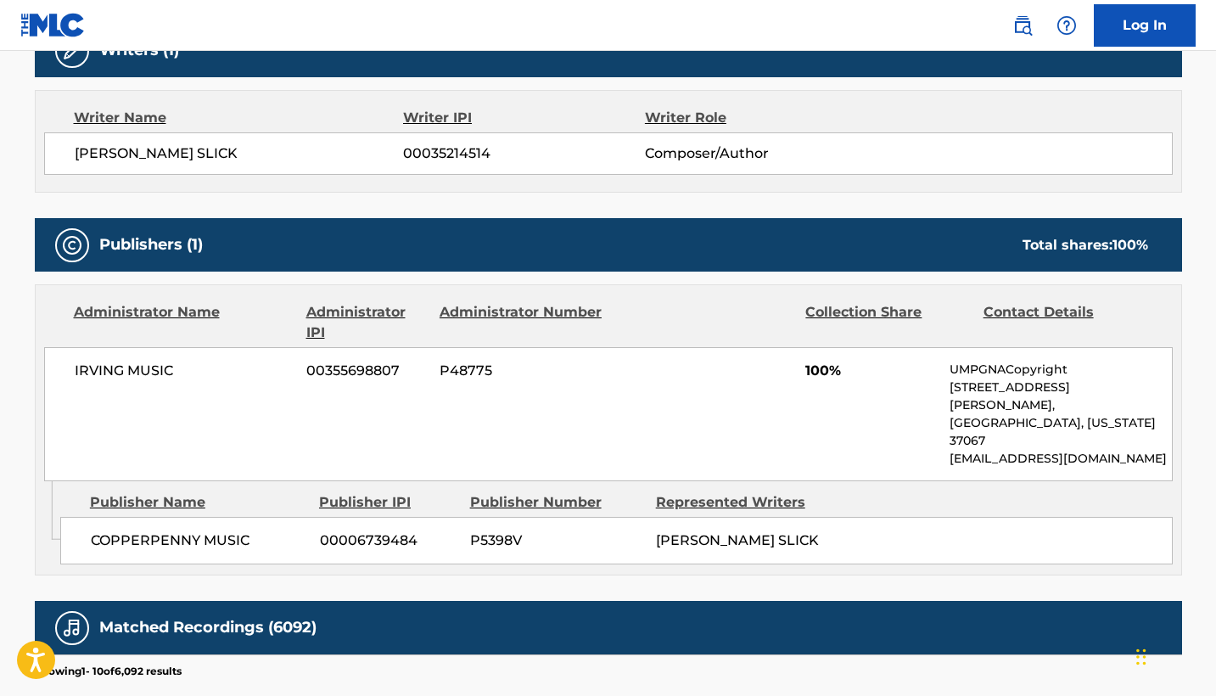
scroll to position [710, 0]
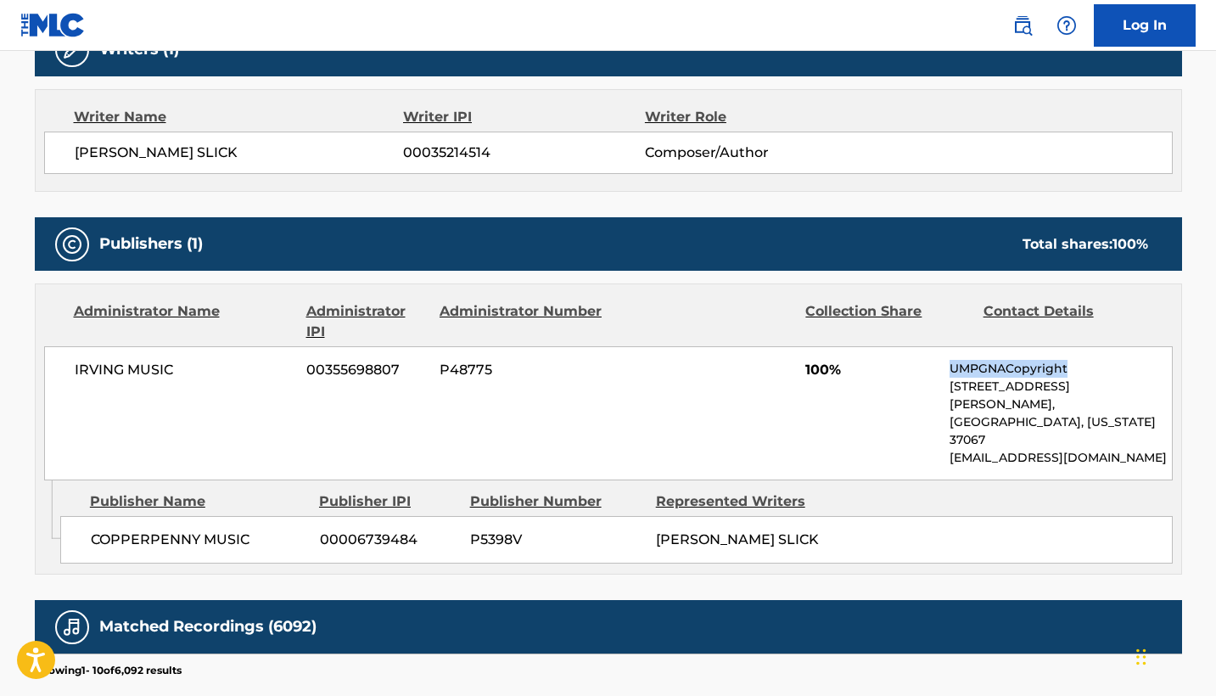
drag, startPoint x: 943, startPoint y: 370, endPoint x: 1114, endPoint y: 373, distance: 171.5
click at [1114, 373] on div "IRVING MUSIC 00355698807 P48775 100% UMPGNACopyright [STREET_ADDRESS][PERSON_NA…" at bounding box center [608, 413] width 1129 height 134
click at [1114, 373] on p "UMPGNACopyright" at bounding box center [1061, 369] width 222 height 18
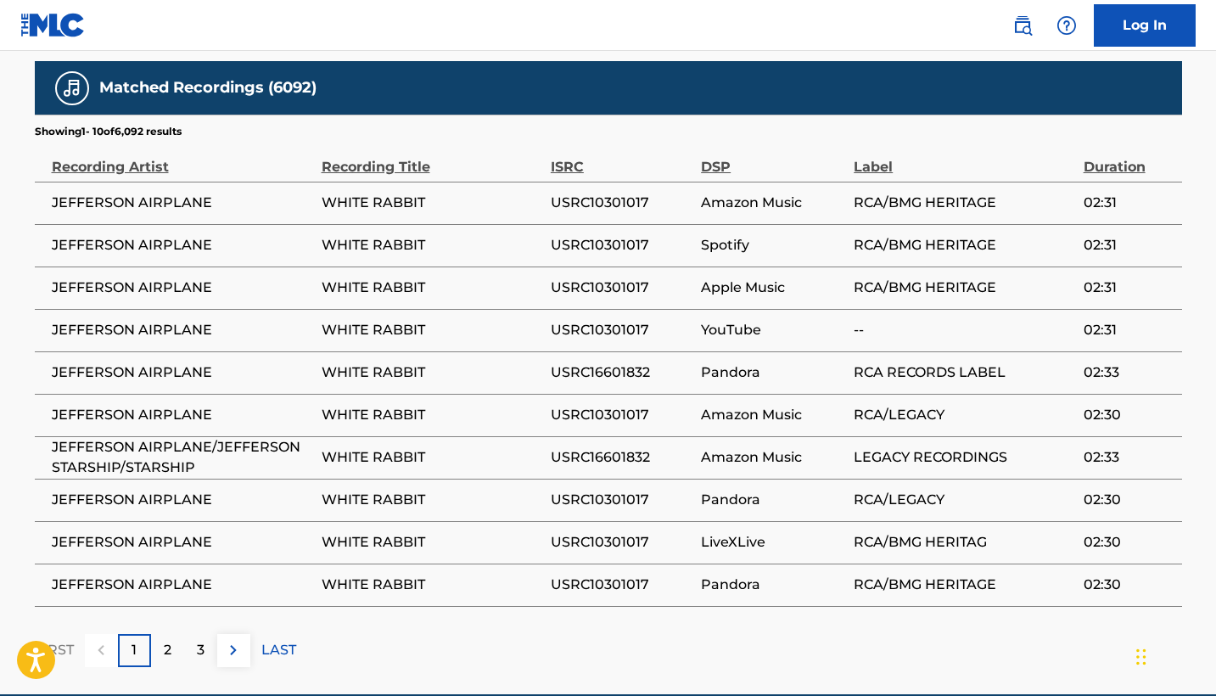
scroll to position [1273, 0]
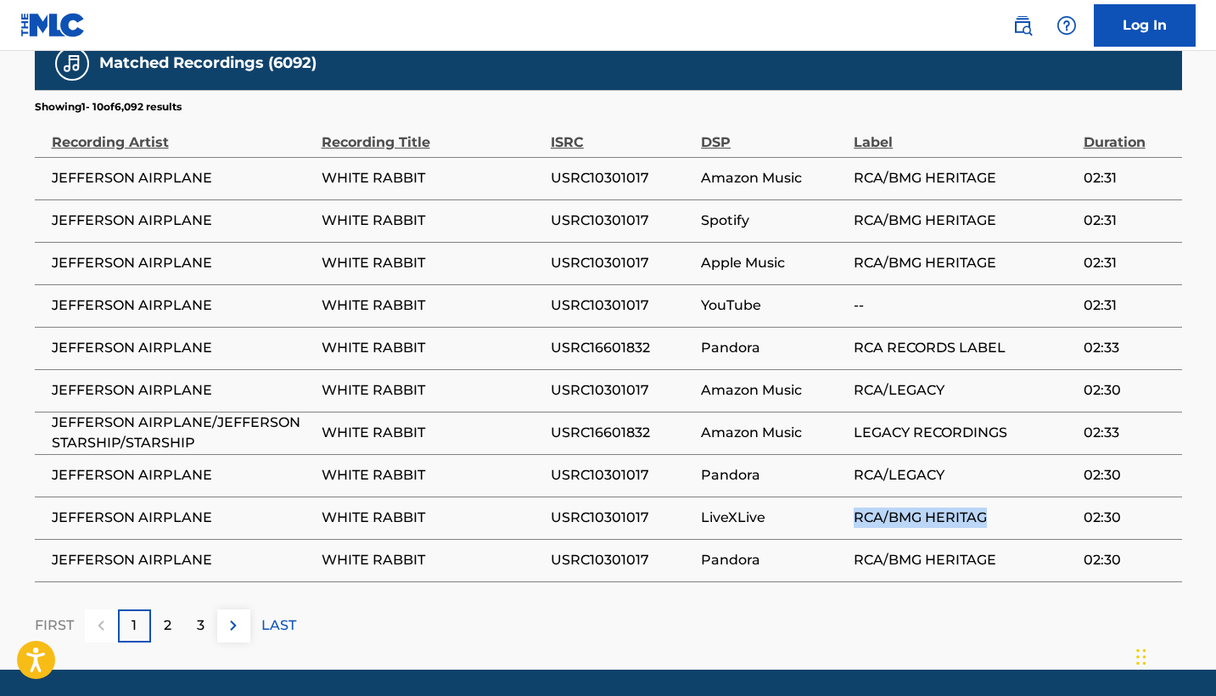
drag, startPoint x: 853, startPoint y: 481, endPoint x: 985, endPoint y: 483, distance: 131.6
click at [985, 508] on span "RCA/BMG HERITAG" at bounding box center [964, 518] width 221 height 20
drag, startPoint x: 997, startPoint y: 480, endPoint x: 817, endPoint y: 480, distance: 179.9
click at [817, 497] on tr "JEFFERSON AIRPLANE WHITE RABBIT USRC10301017 LiveXLive RCA/BMG HERITAG 02:30" at bounding box center [609, 518] width 1148 height 42
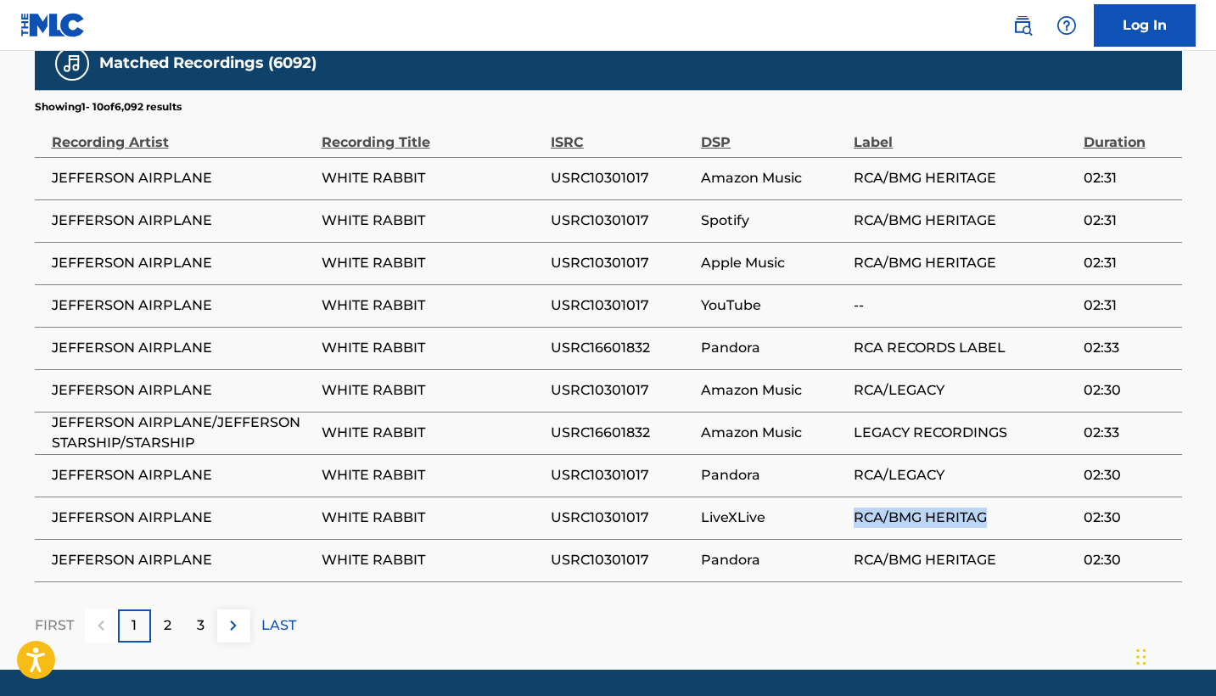
click at [817, 508] on span "LiveXLive" at bounding box center [773, 518] width 144 height 20
click at [860, 327] on tr "JEFFERSON AIRPLANE WHITE RABBIT USRC16601832 Pandora RCA RECORDS LABEL 02:33" at bounding box center [609, 348] width 1148 height 42
click at [793, 369] on td "Amazon Music" at bounding box center [777, 390] width 153 height 42
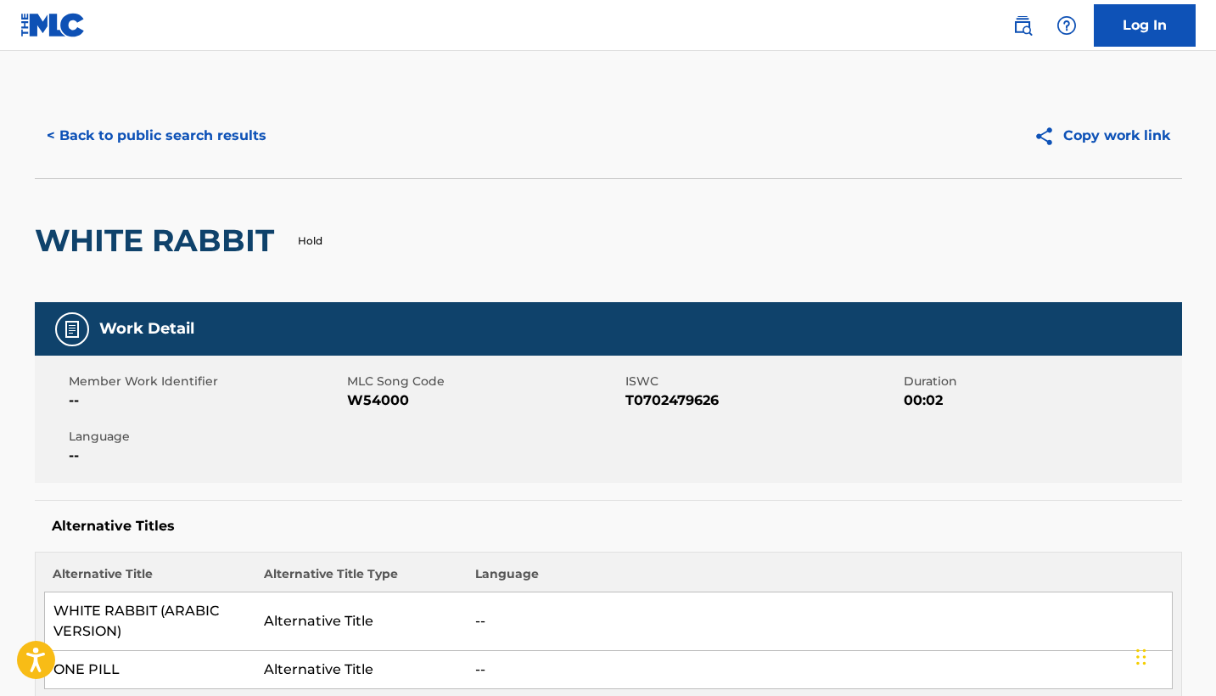
scroll to position [0, 0]
click at [177, 120] on button "< Back to public search results" at bounding box center [157, 136] width 244 height 42
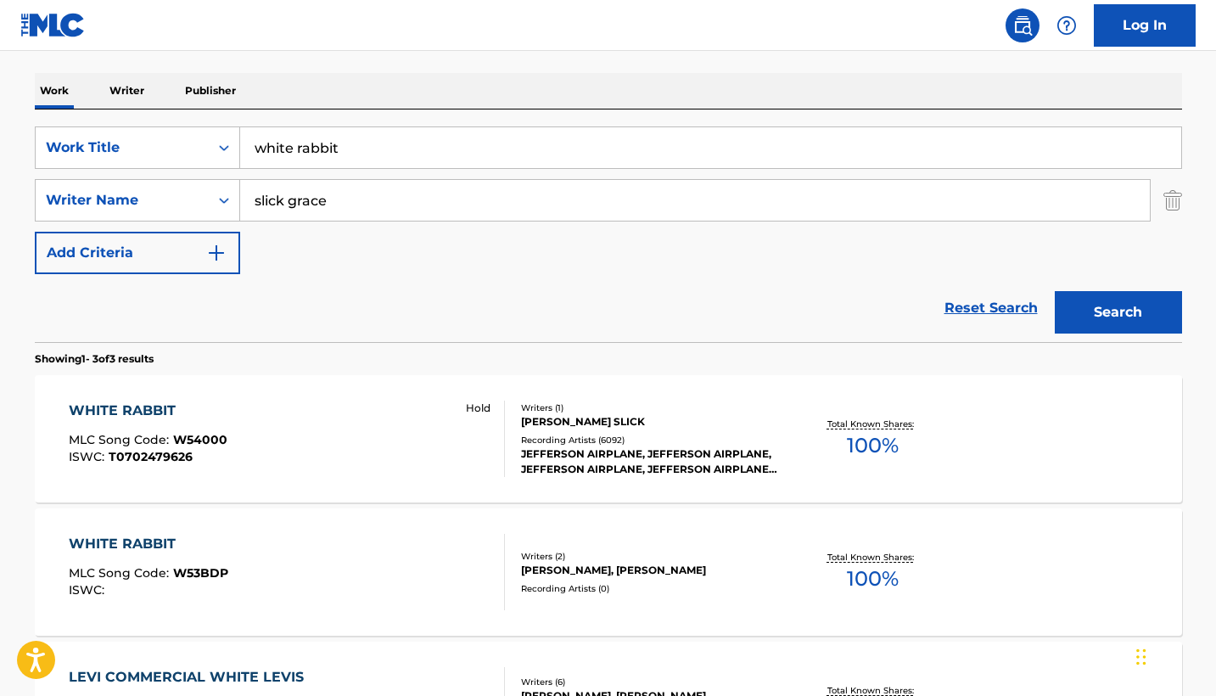
scroll to position [242, 0]
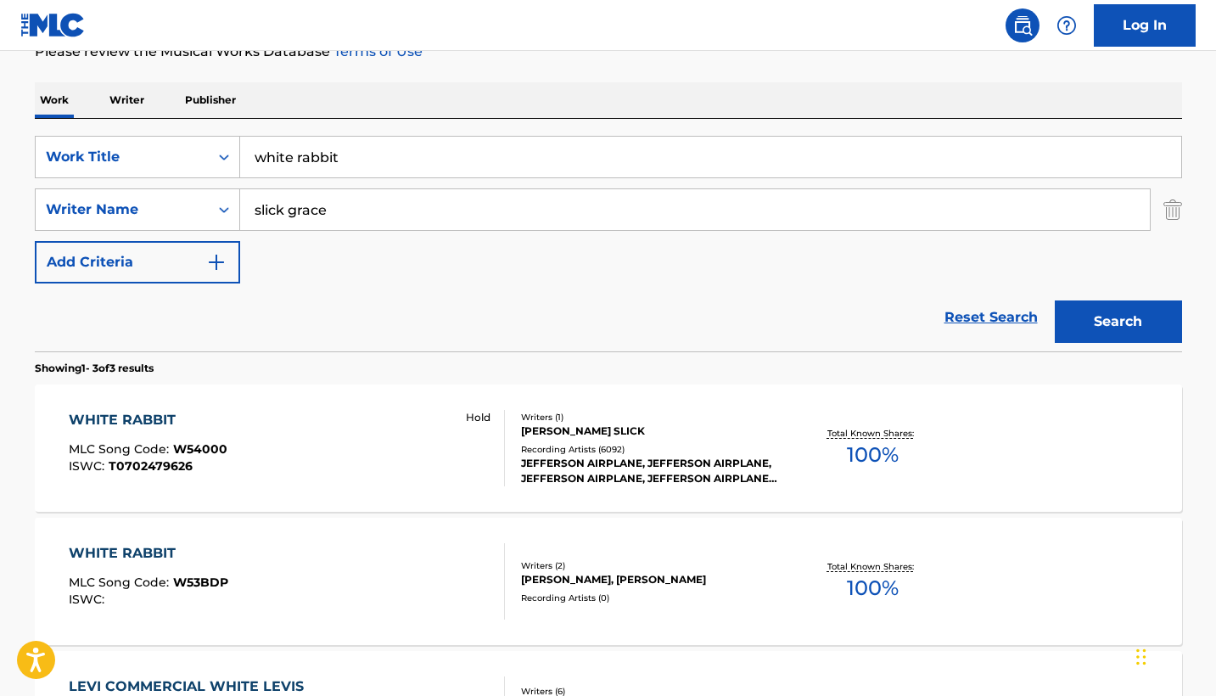
click at [309, 166] on input "white rabbit" at bounding box center [710, 157] width 941 height 41
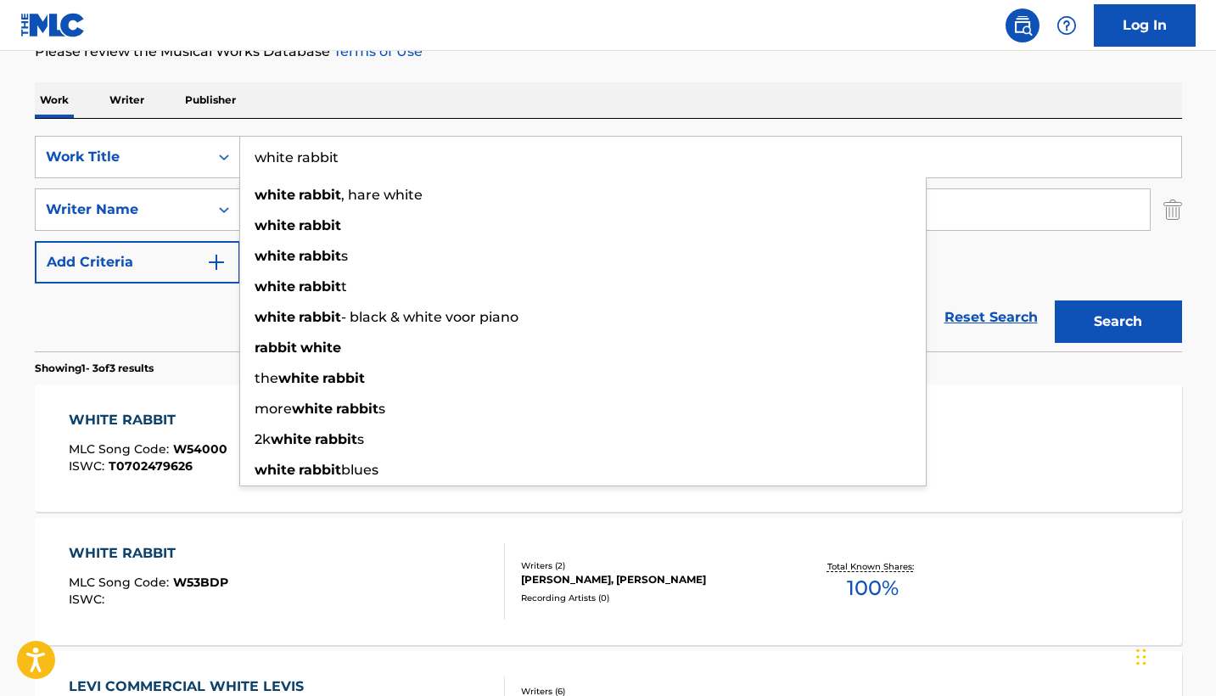
click at [309, 166] on input "white rabbit" at bounding box center [710, 157] width 941 height 41
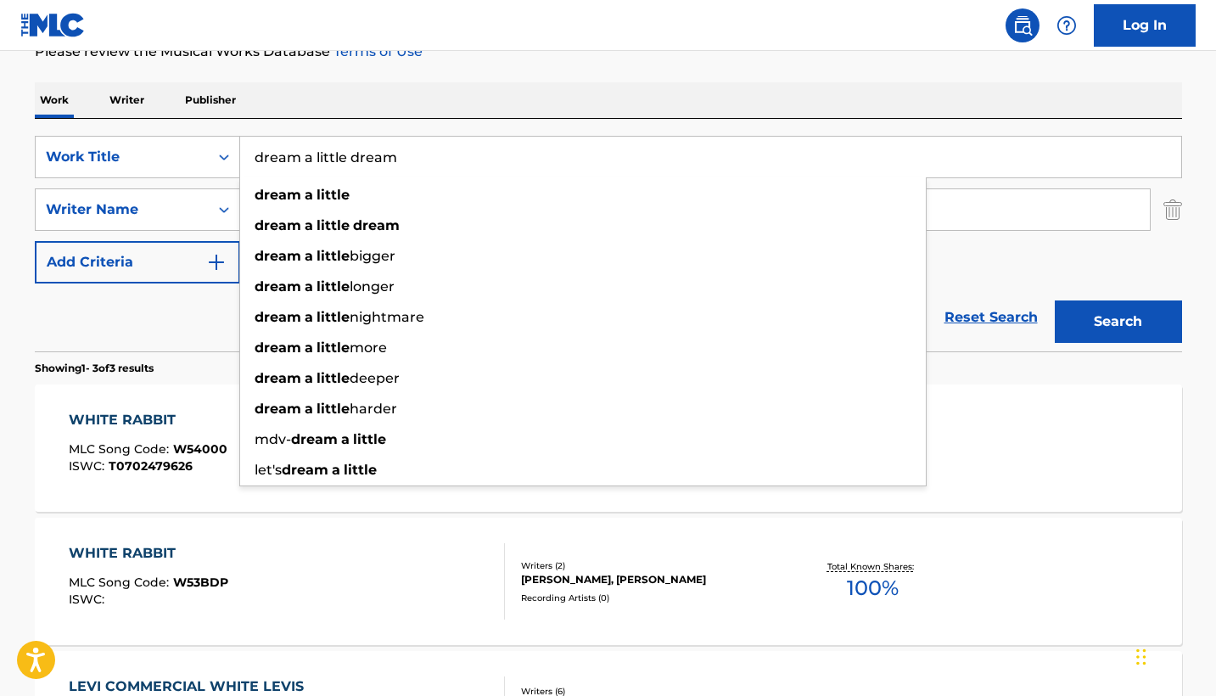
type input "dream a little dream"
click at [469, 94] on div "Work Writer Publisher" at bounding box center [609, 100] width 1148 height 36
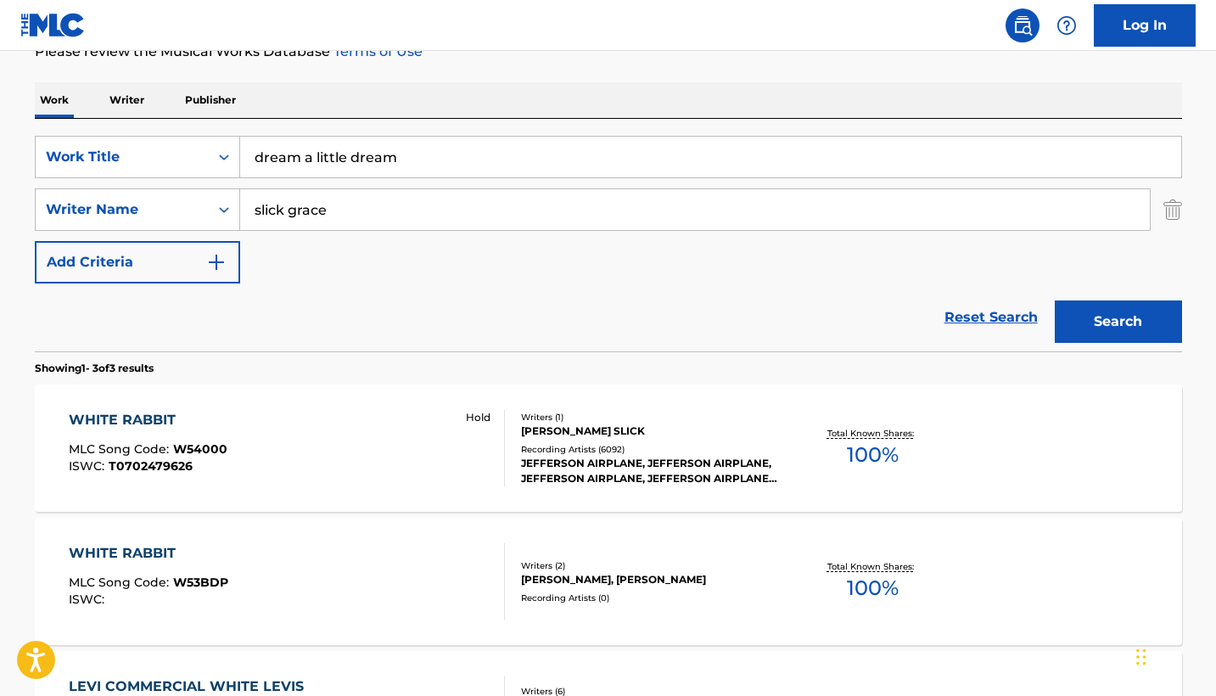
click at [356, 191] on input "slick grace" at bounding box center [695, 209] width 910 height 41
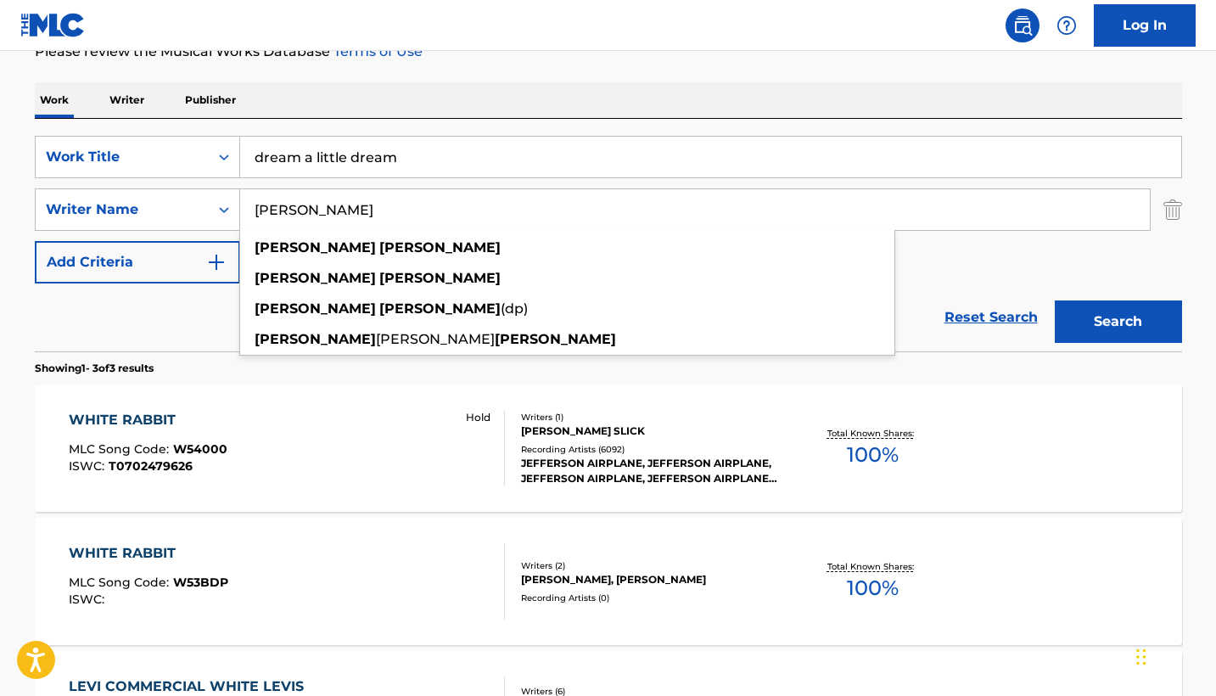
type input "[PERSON_NAME]"
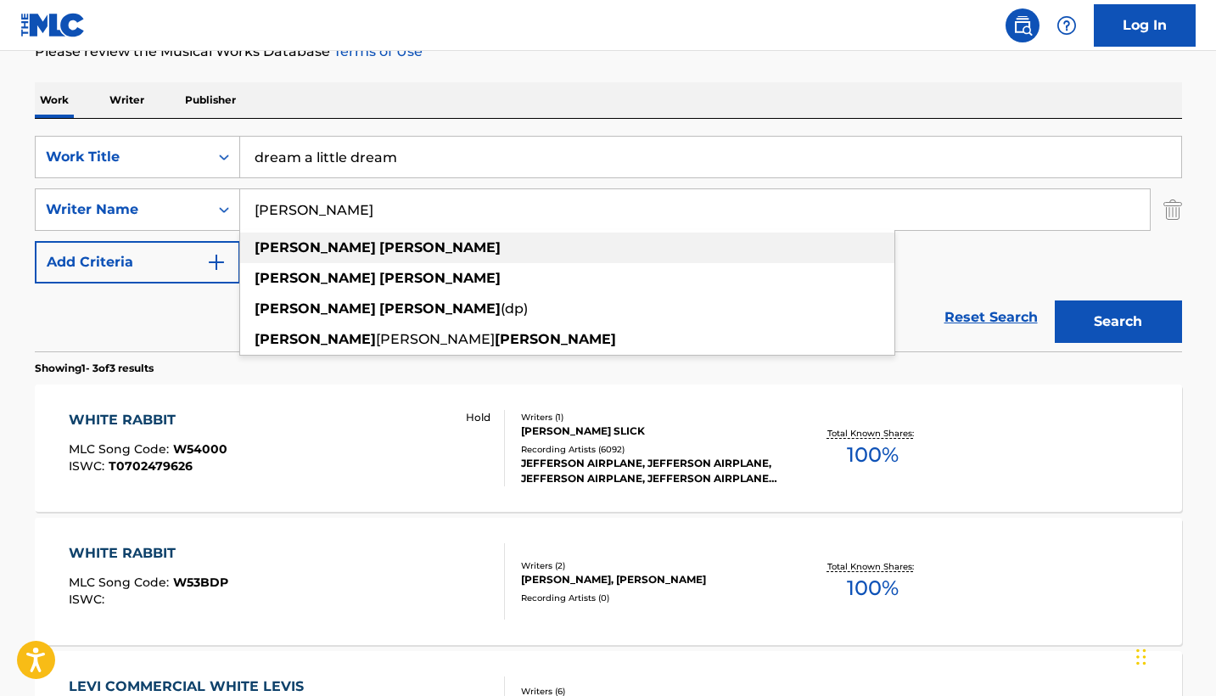
click at [334, 243] on div "[PERSON_NAME]" at bounding box center [567, 248] width 654 height 31
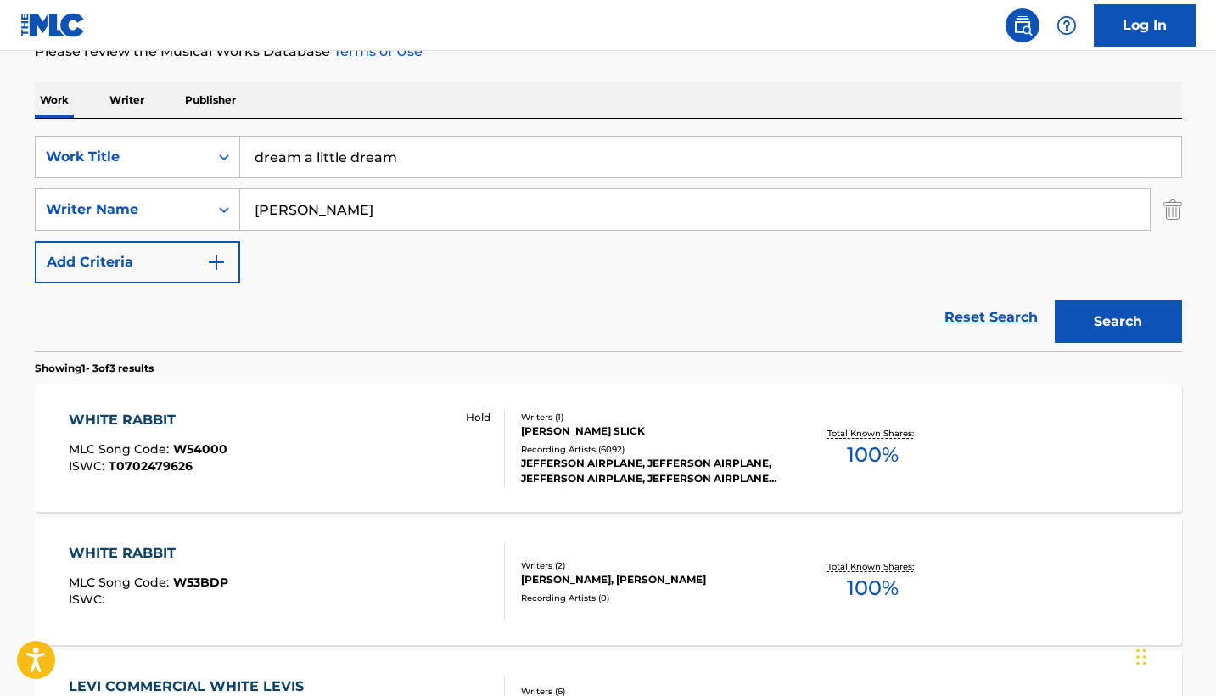
click at [1110, 331] on button "Search" at bounding box center [1118, 321] width 127 height 42
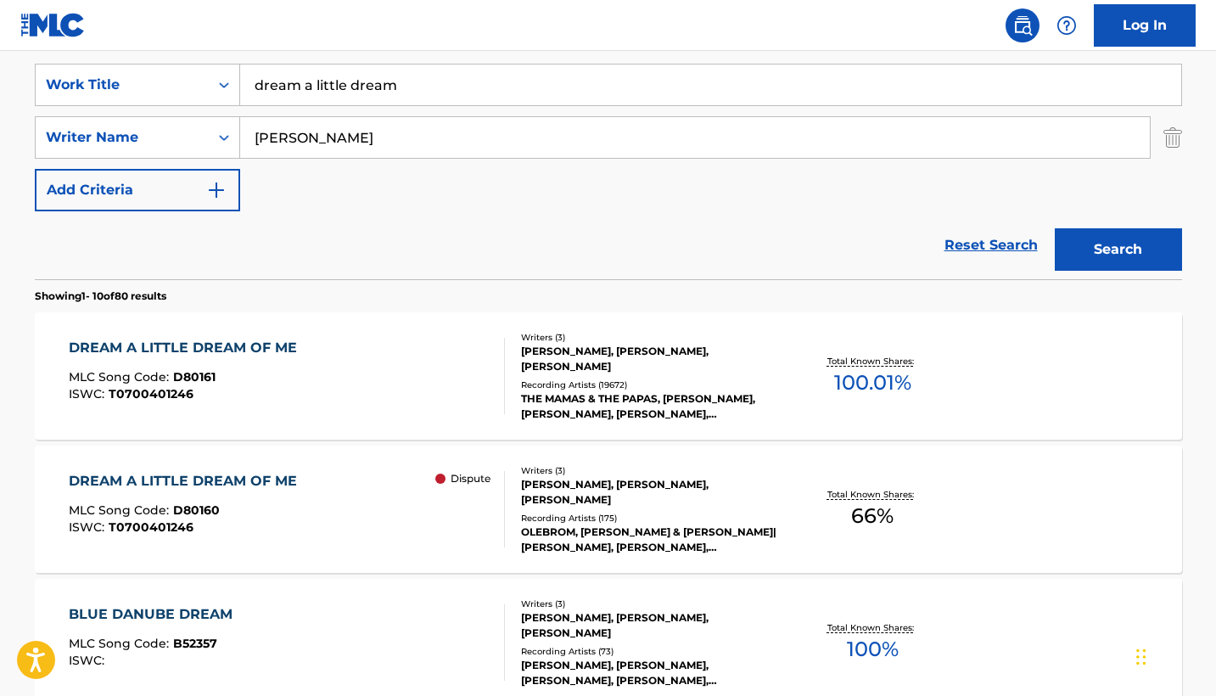
scroll to position [322, 0]
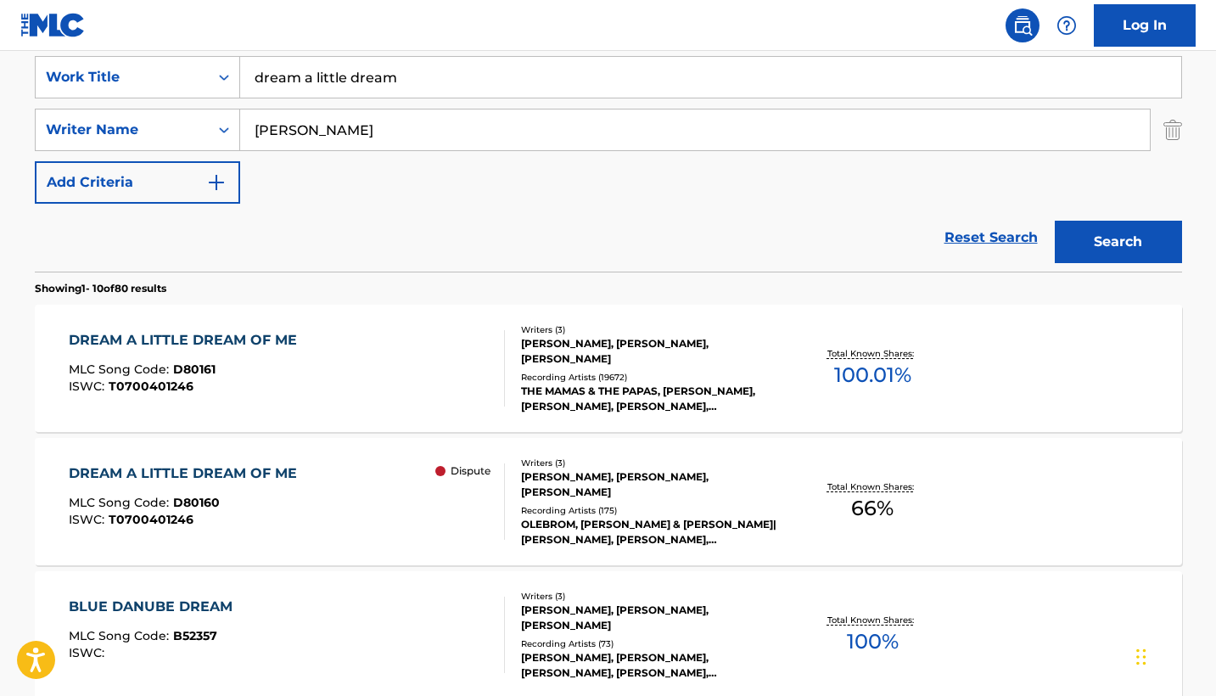
click at [350, 489] on div "DREAM A LITTLE DREAM OF ME MLC Song Code : D80160 ISWC : T0700401246 Dispute" at bounding box center [287, 501] width 436 height 76
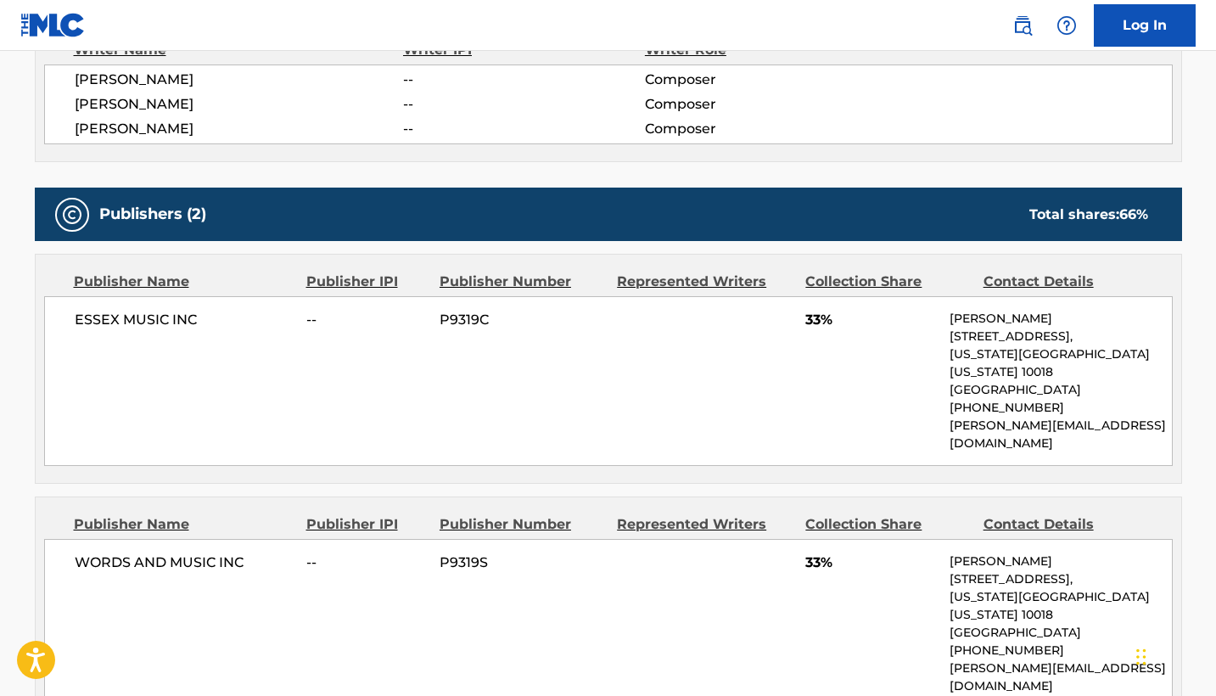
scroll to position [641, 0]
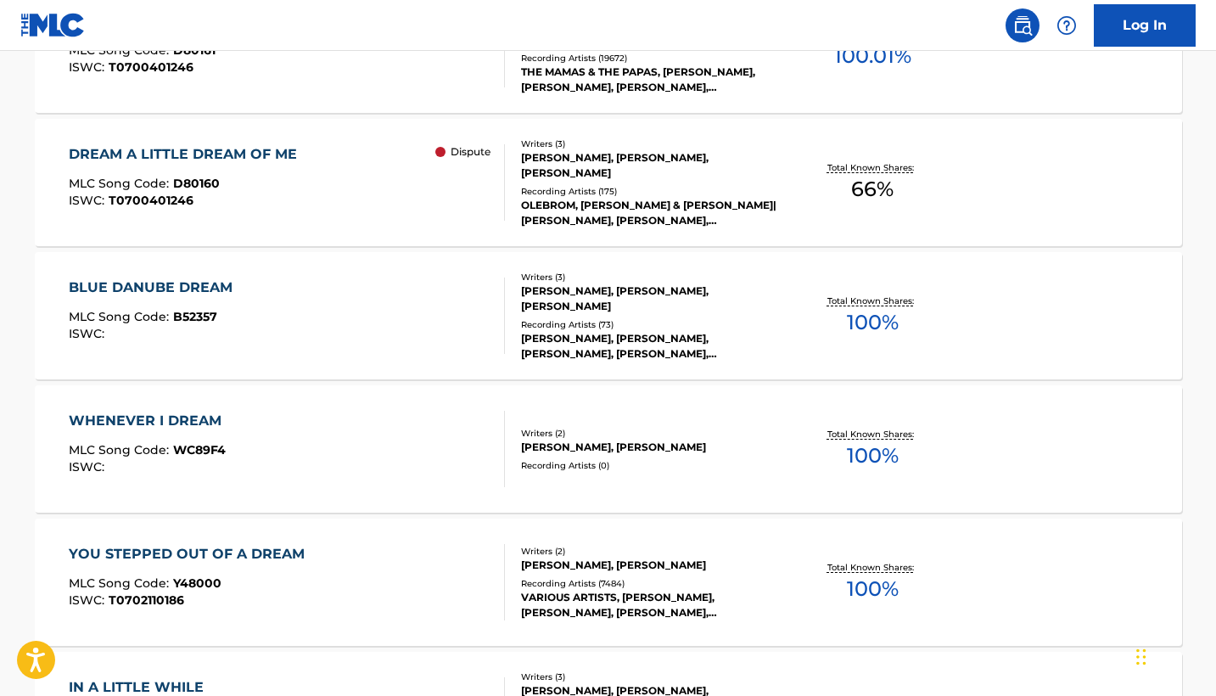
scroll to position [322, 0]
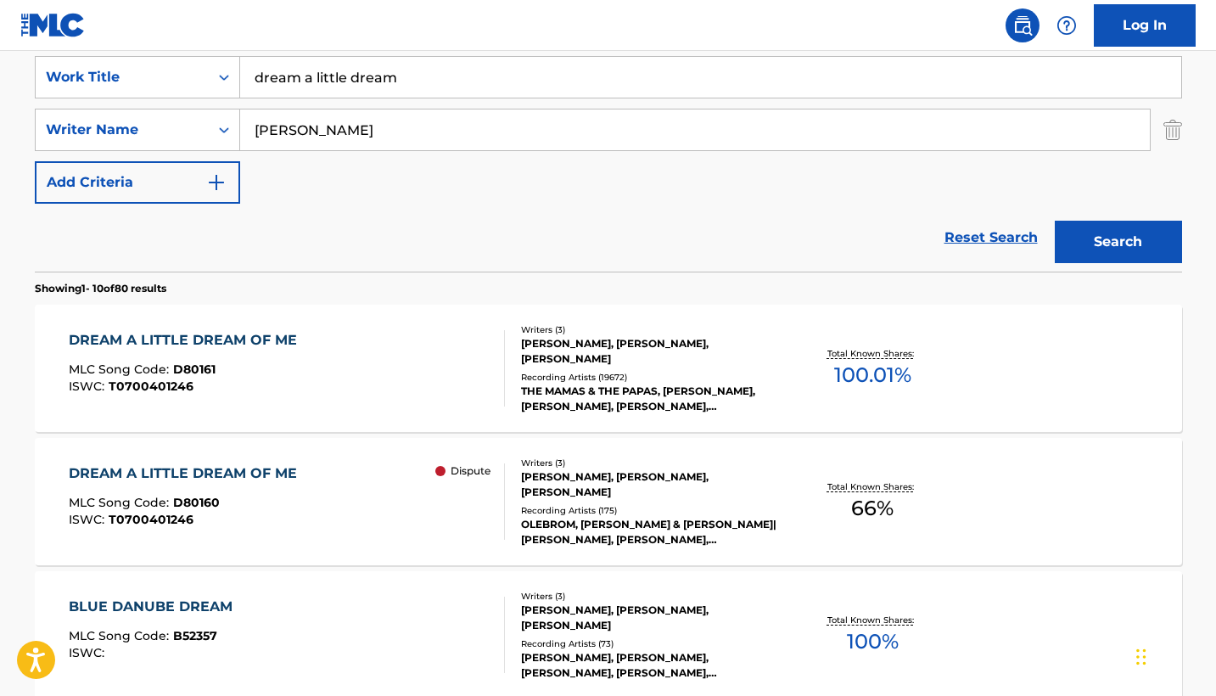
click at [382, 368] on div "DREAM A LITTLE DREAM OF ME MLC Song Code : D80161 ISWC : T0700401246" at bounding box center [287, 368] width 436 height 76
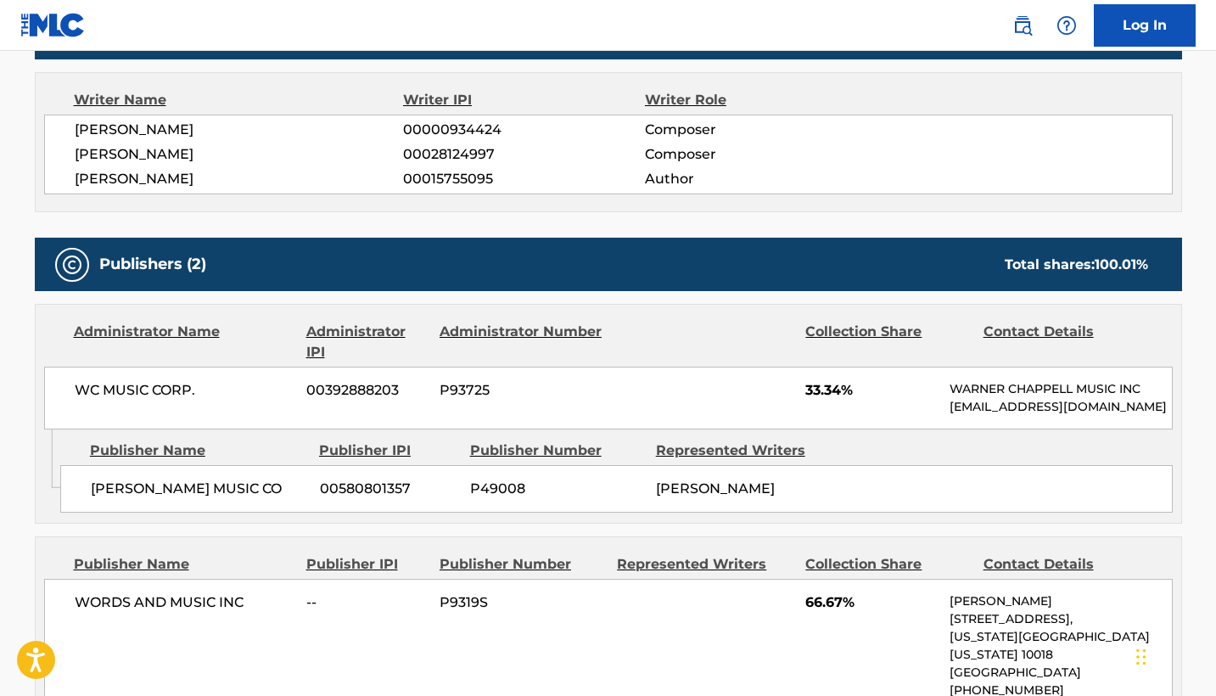
scroll to position [722, 0]
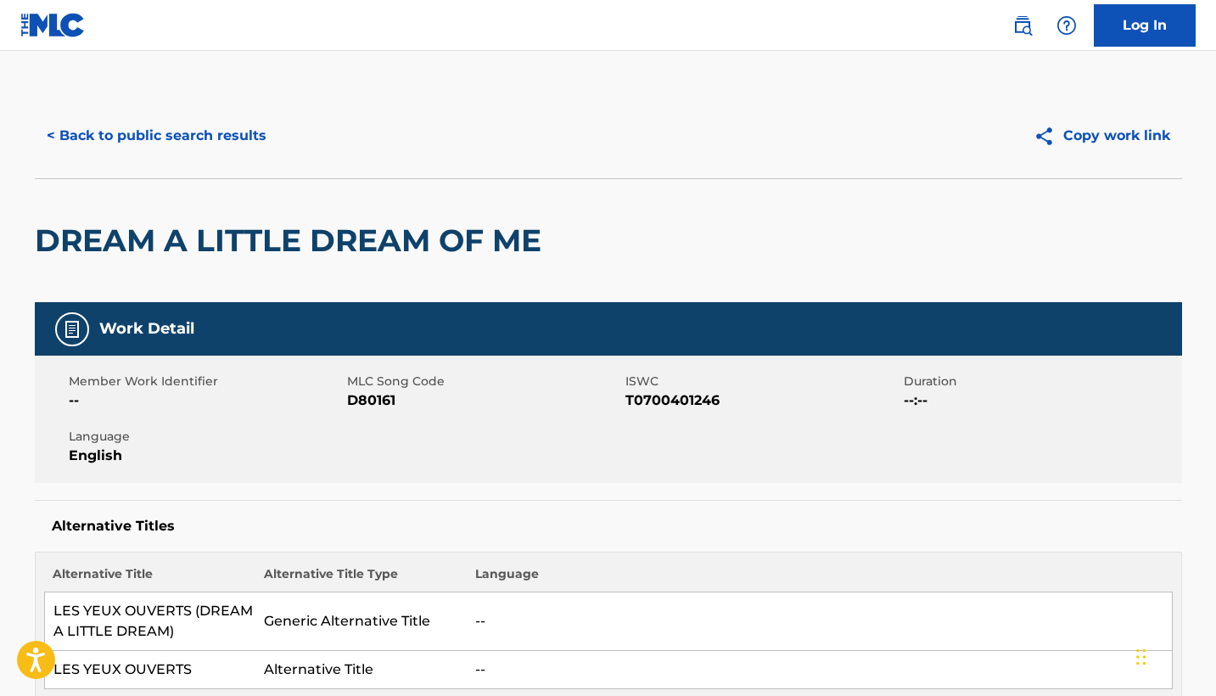
click at [68, 127] on button "< Back to public search results" at bounding box center [157, 136] width 244 height 42
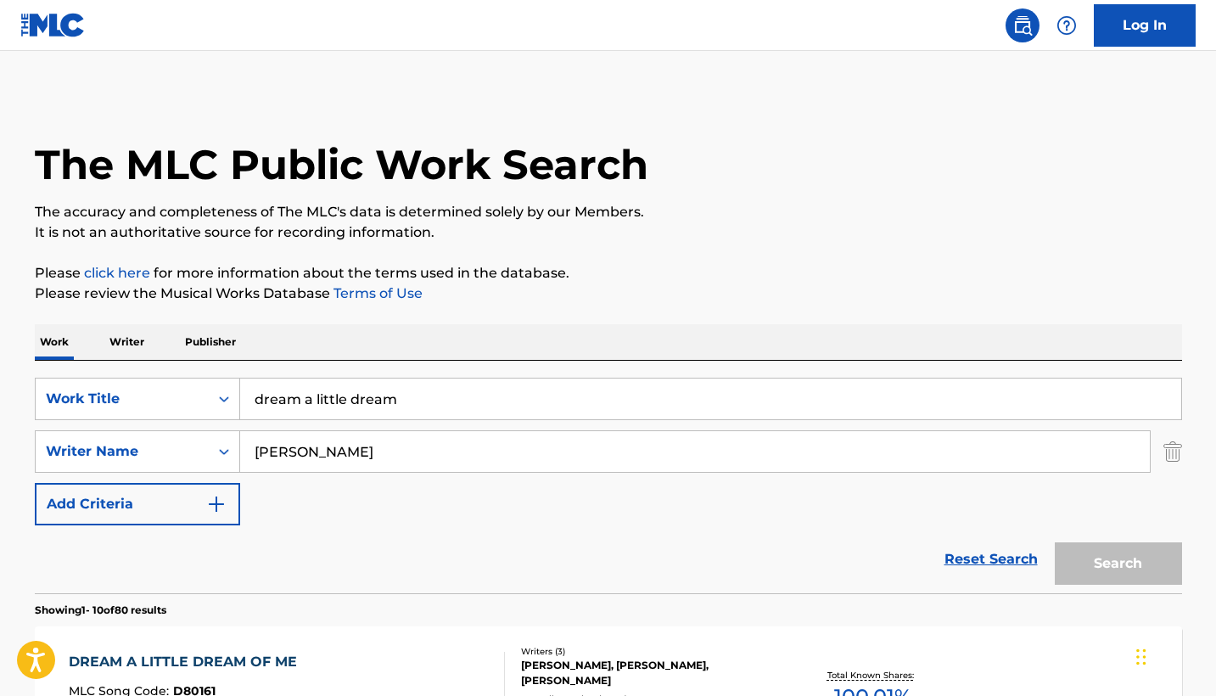
scroll to position [322, 0]
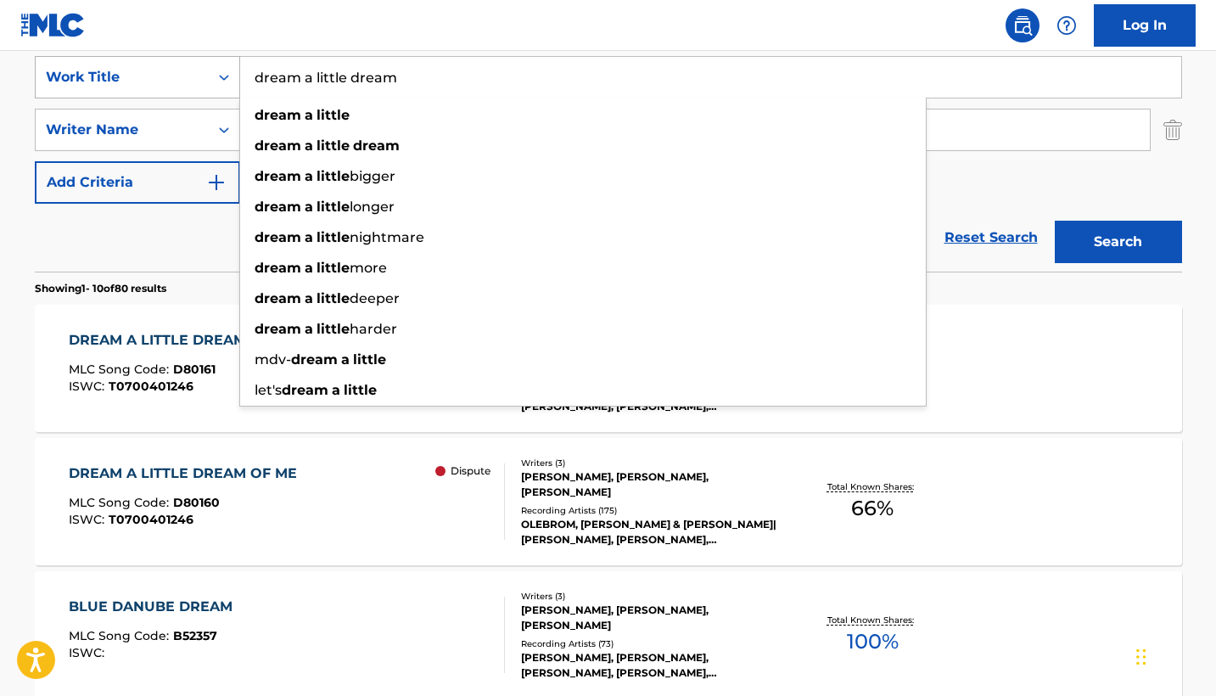
drag, startPoint x: 427, startPoint y: 80, endPoint x: 204, endPoint y: 79, distance: 223.2
click at [204, 79] on div "SearchWithCriteriadb7a52d1-dffd-44af-9a8c-a51c07c8e48f Work Title dream a littl…" at bounding box center [609, 77] width 1148 height 42
click at [187, 126] on div "Writer Name" at bounding box center [122, 130] width 153 height 20
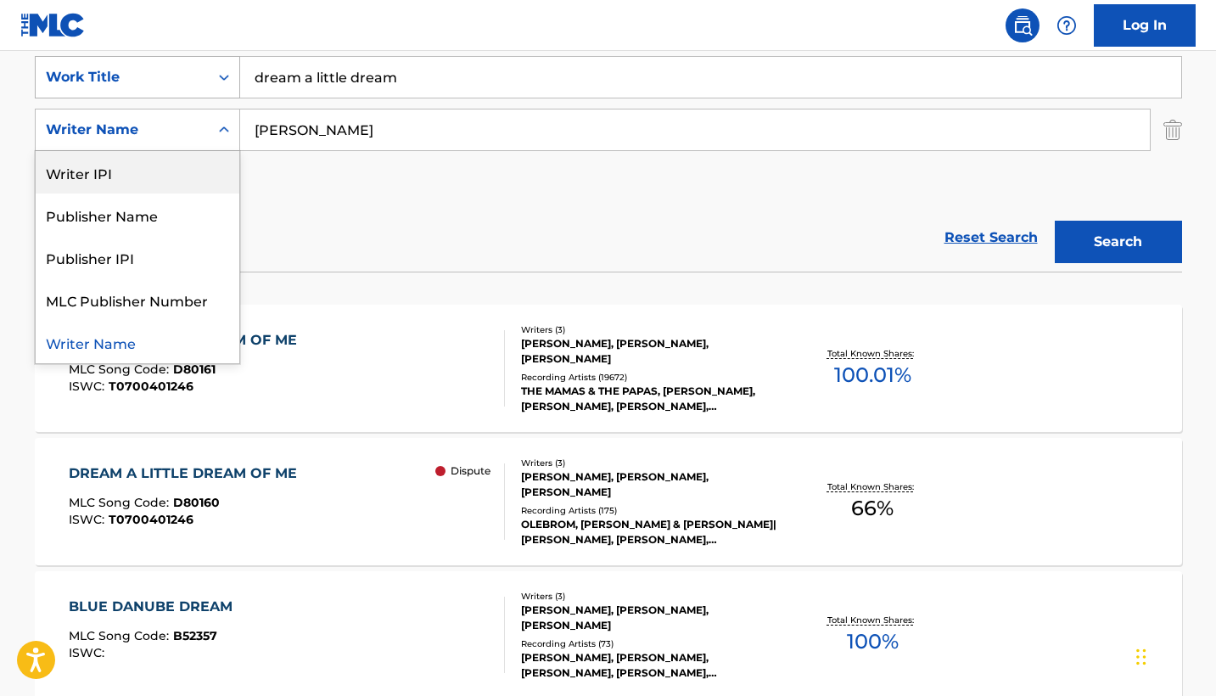
click at [143, 90] on div "Work Title" at bounding box center [122, 77] width 173 height 32
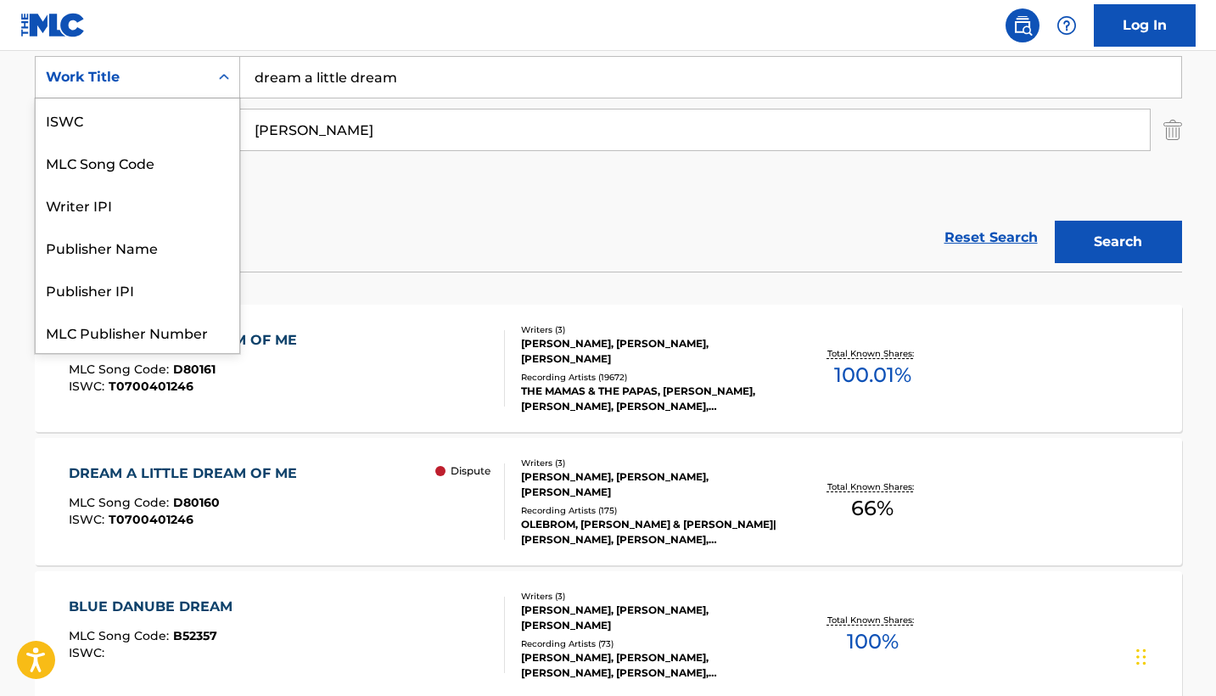
scroll to position [42, 0]
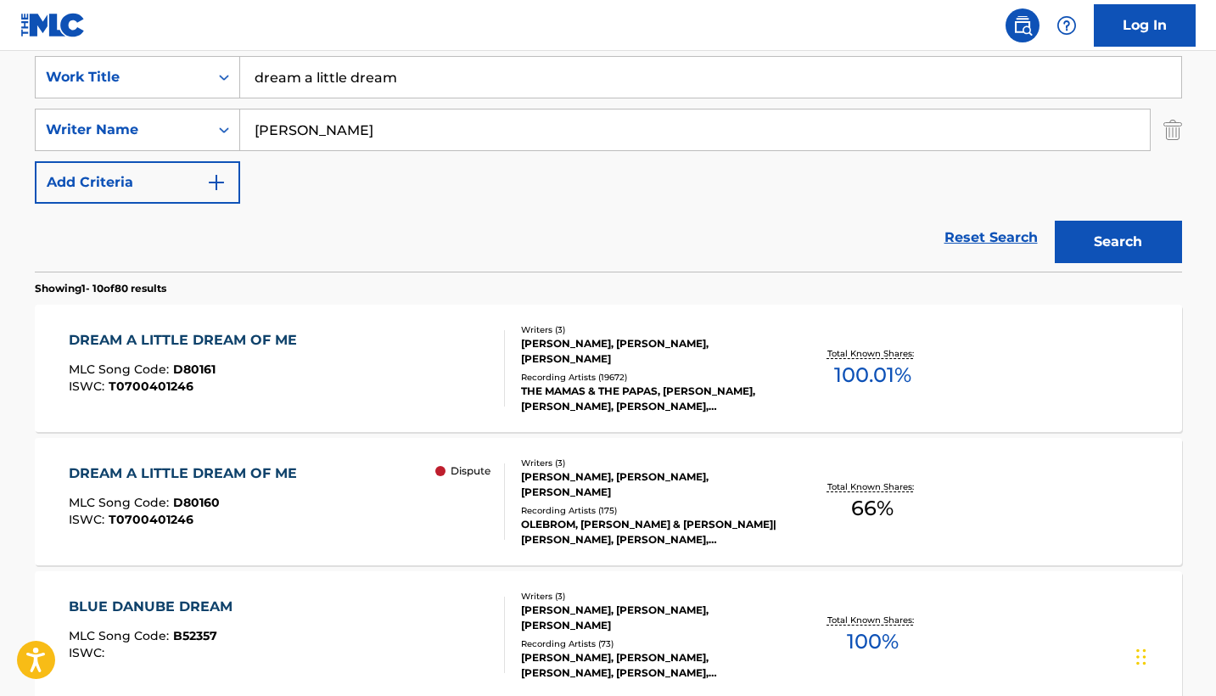
click at [319, 137] on input "[PERSON_NAME]" at bounding box center [695, 129] width 910 height 41
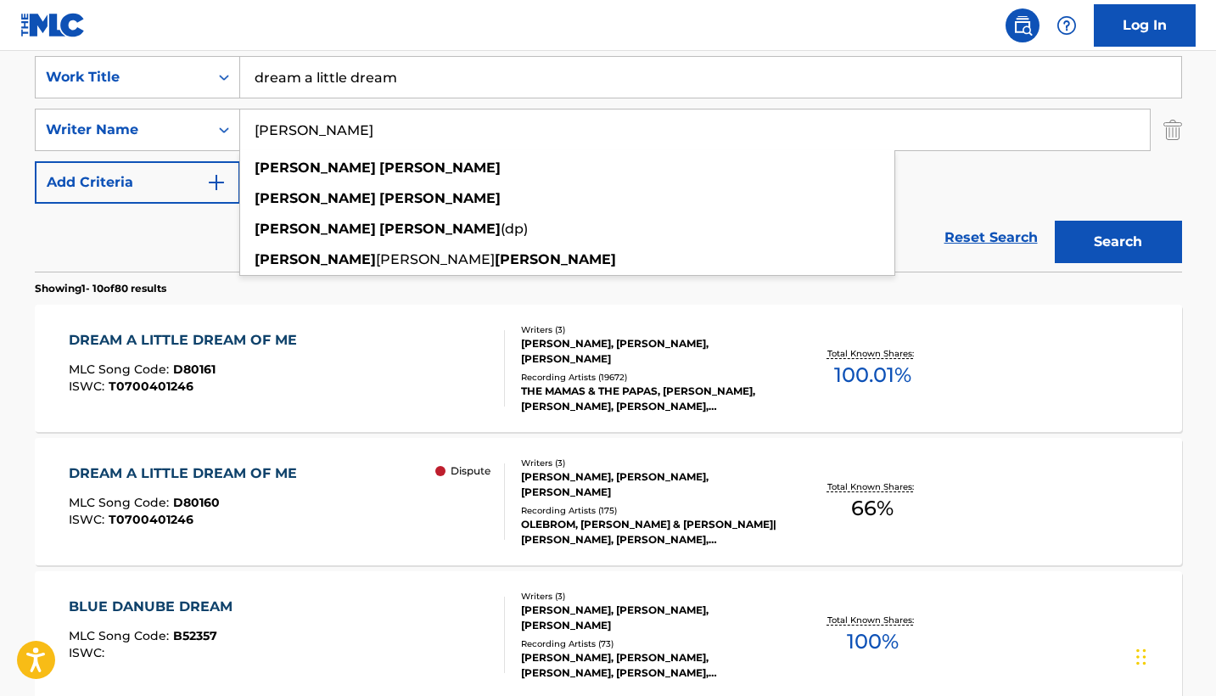
click at [319, 137] on input "[PERSON_NAME]" at bounding box center [695, 129] width 910 height 41
click at [198, 74] on div "Work Title" at bounding box center [122, 77] width 153 height 20
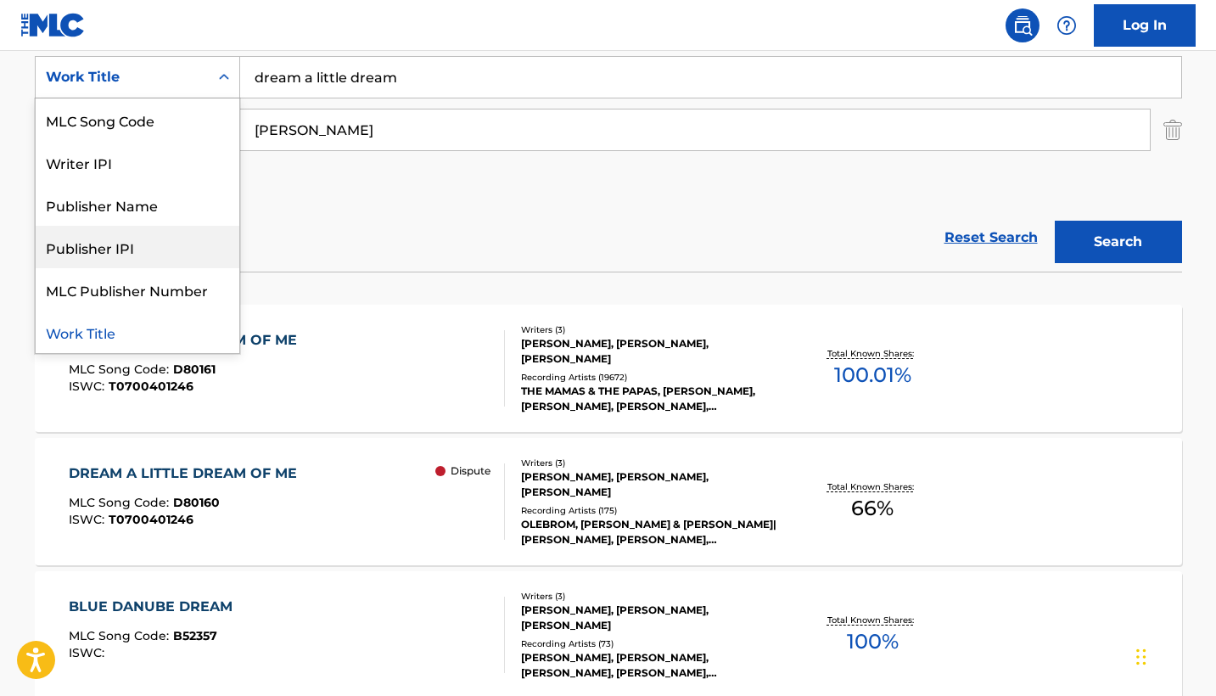
click at [291, 218] on div "Reset Search Search" at bounding box center [609, 238] width 1148 height 68
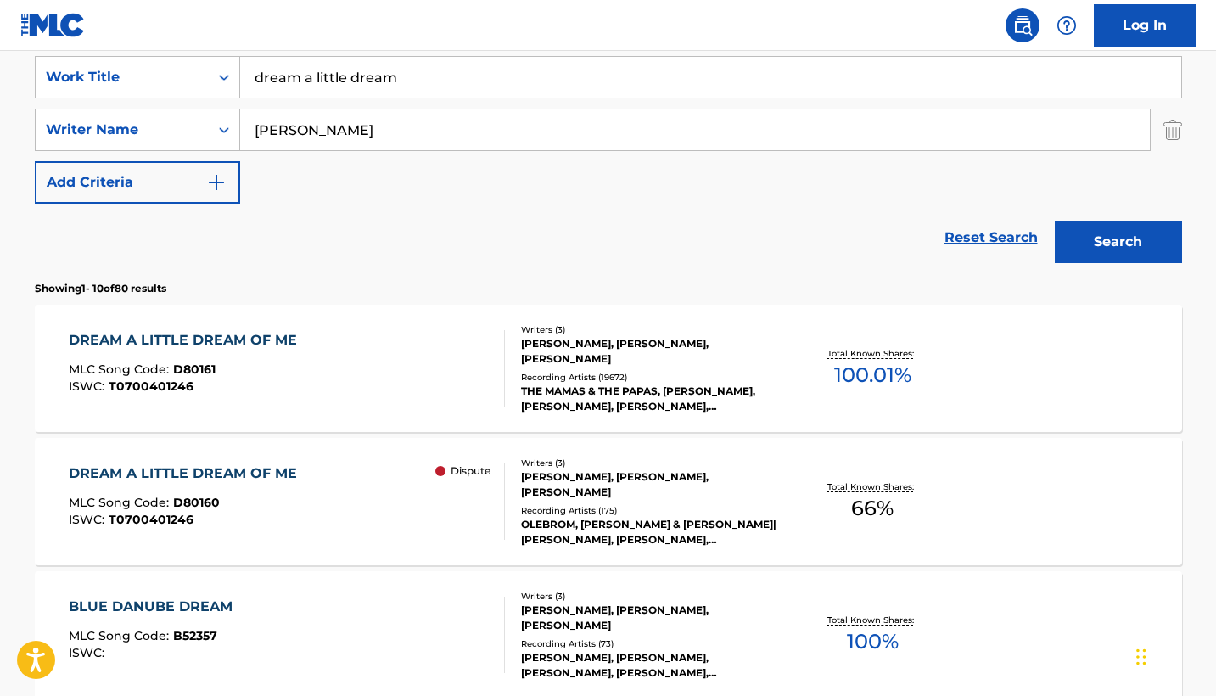
click at [297, 138] on input "[PERSON_NAME]" at bounding box center [695, 129] width 910 height 41
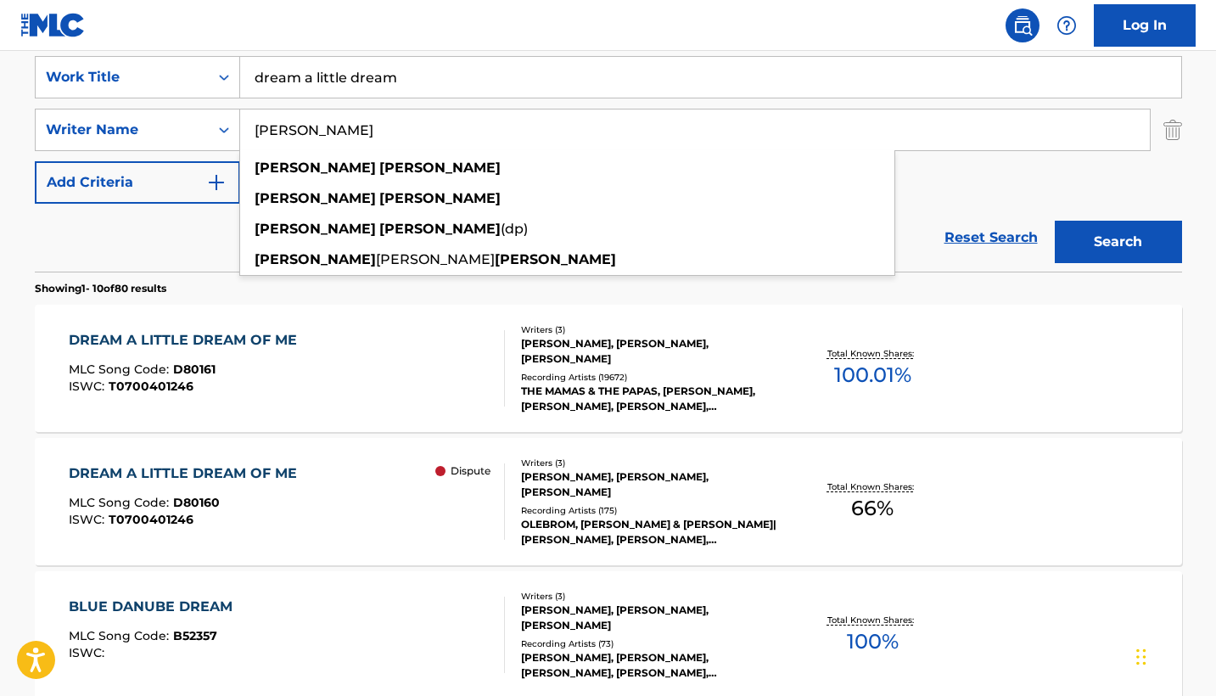
click at [297, 138] on input "[PERSON_NAME]" at bounding box center [695, 129] width 910 height 41
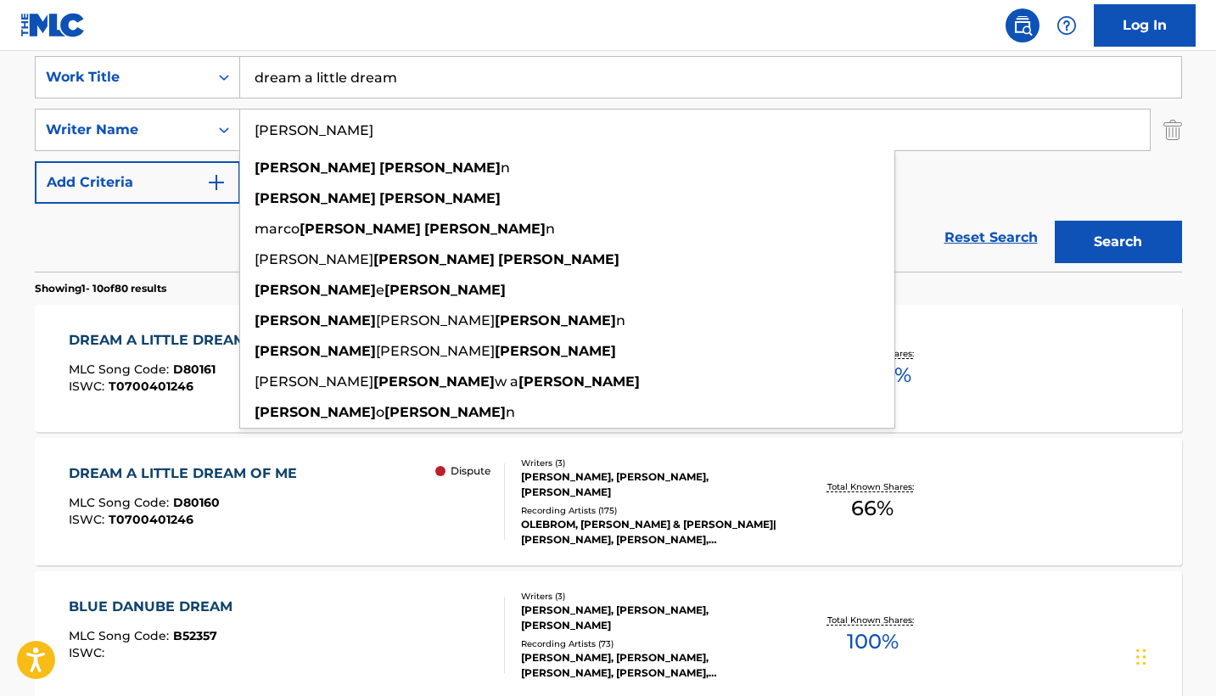
type input "[PERSON_NAME]"
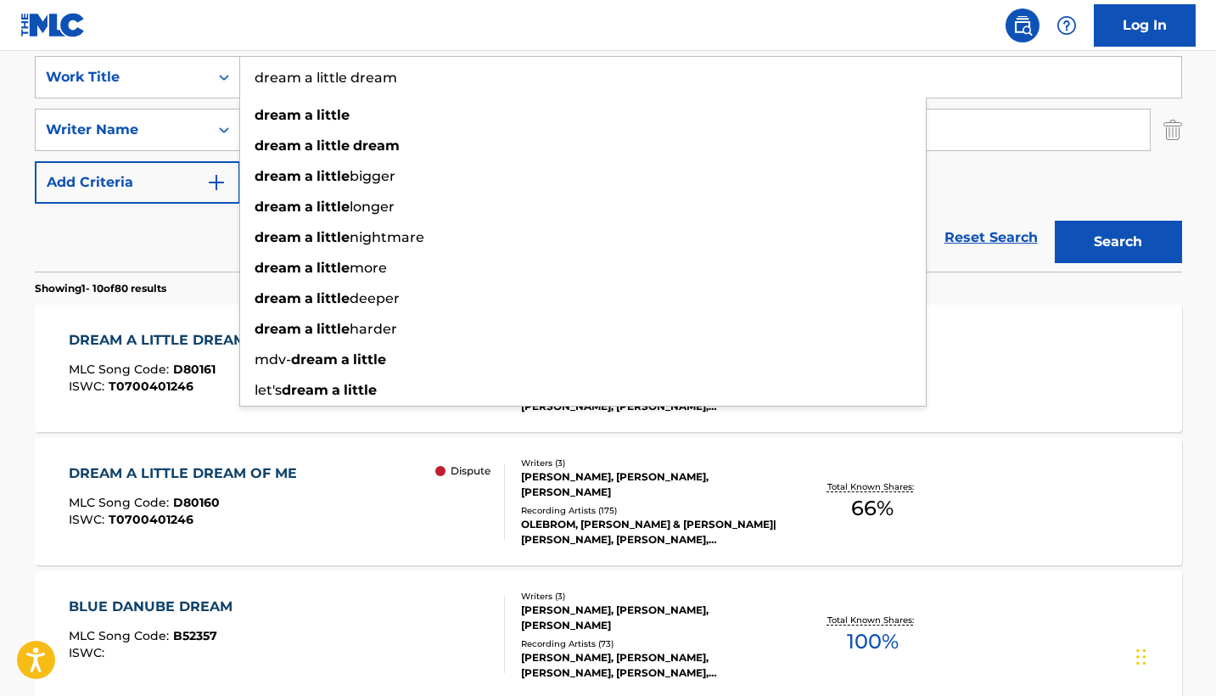
drag, startPoint x: 441, startPoint y: 86, endPoint x: 244, endPoint y: 82, distance: 197.8
click at [244, 82] on input "dream a little dream" at bounding box center [710, 77] width 941 height 41
click at [223, 80] on icon "Search Form" at bounding box center [224, 77] width 17 height 17
drag, startPoint x: 456, startPoint y: 85, endPoint x: 246, endPoint y: 83, distance: 209.7
click at [246, 83] on input "dream a little dream" at bounding box center [710, 77] width 941 height 41
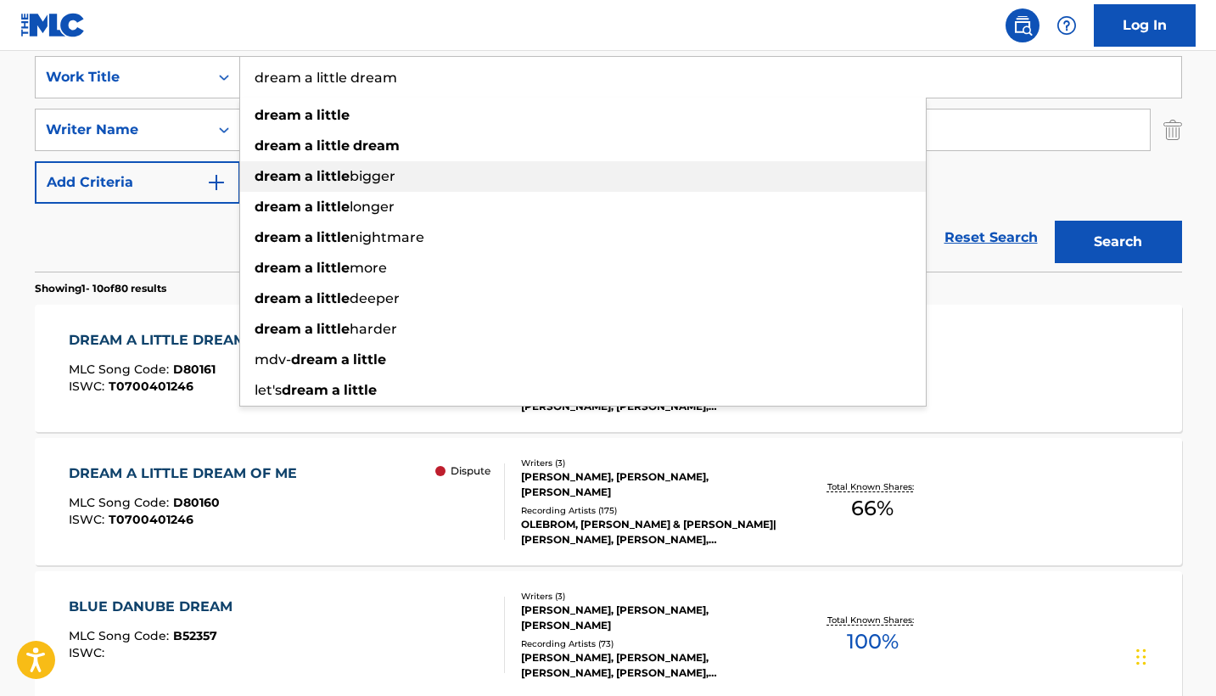
type input "\"
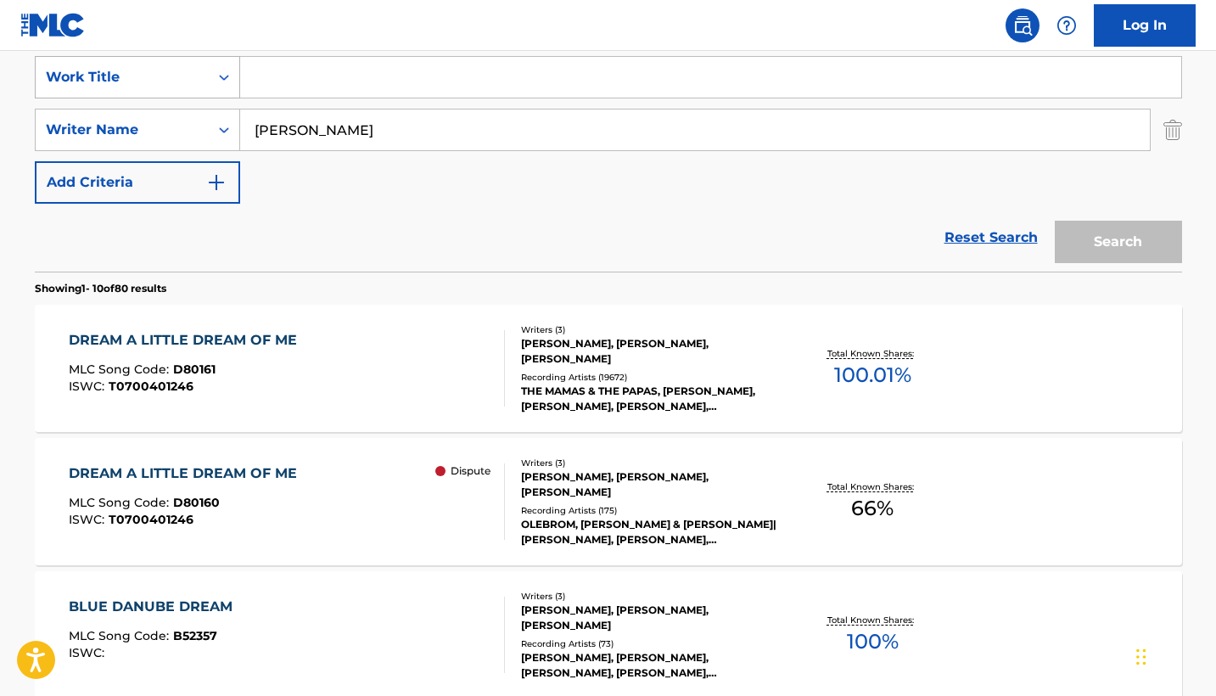
click at [196, 82] on div "Work Title" at bounding box center [122, 77] width 153 height 20
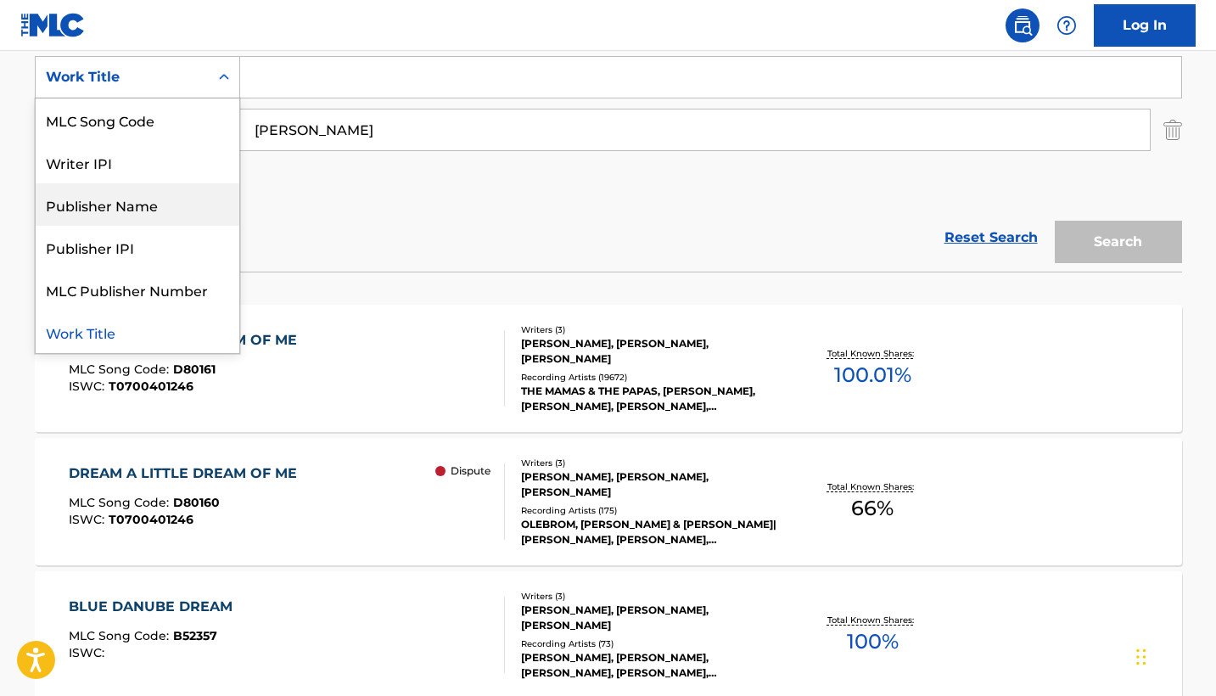
click at [188, 211] on div "Publisher Name" at bounding box center [138, 204] width 204 height 42
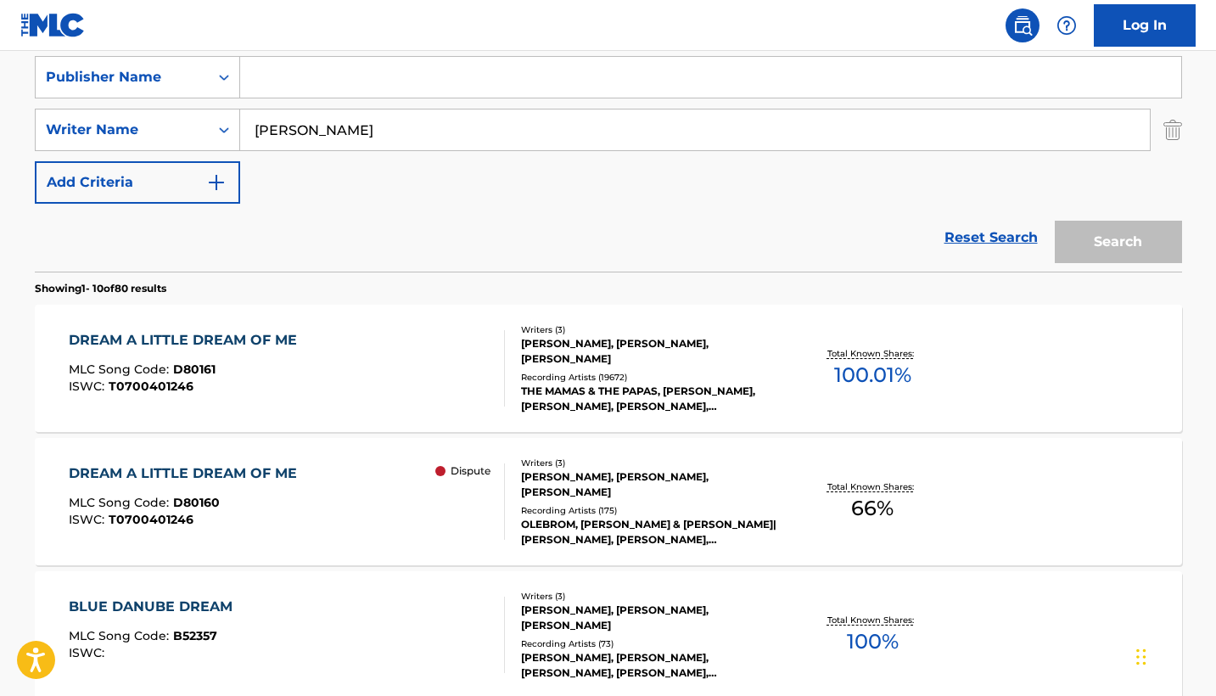
click at [281, 90] on input "Search Form" at bounding box center [710, 77] width 941 height 41
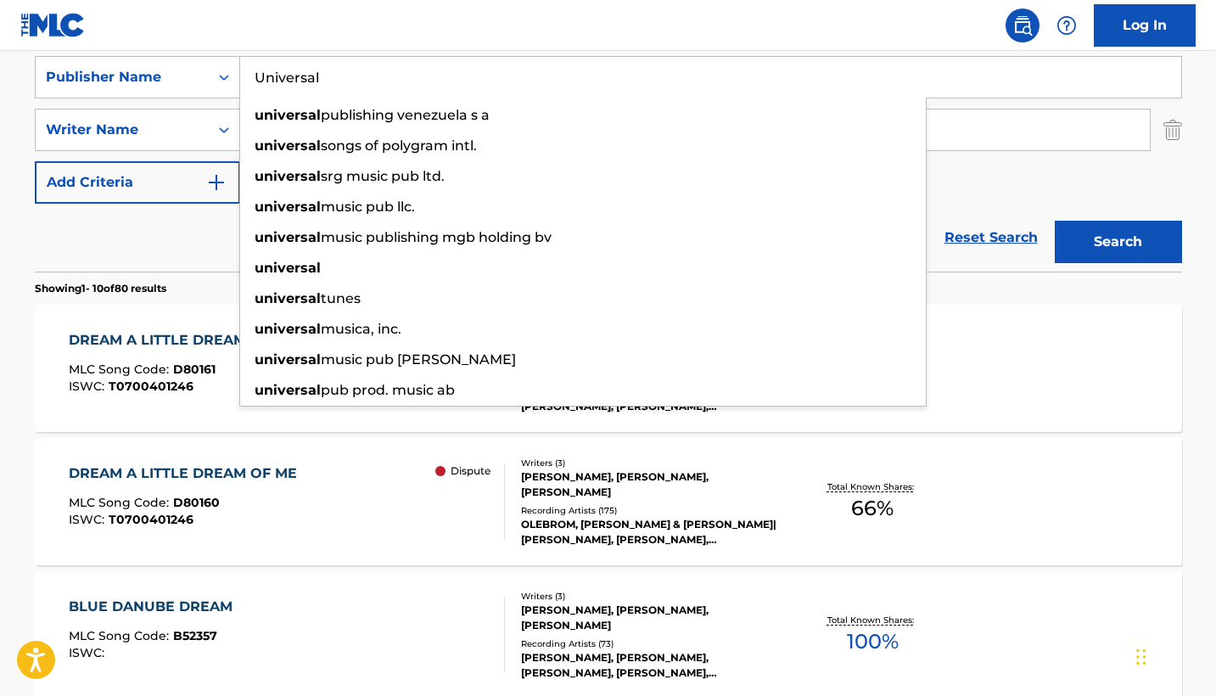
type input "Universal"
click at [197, 239] on div "Reset Search Search" at bounding box center [609, 238] width 1148 height 68
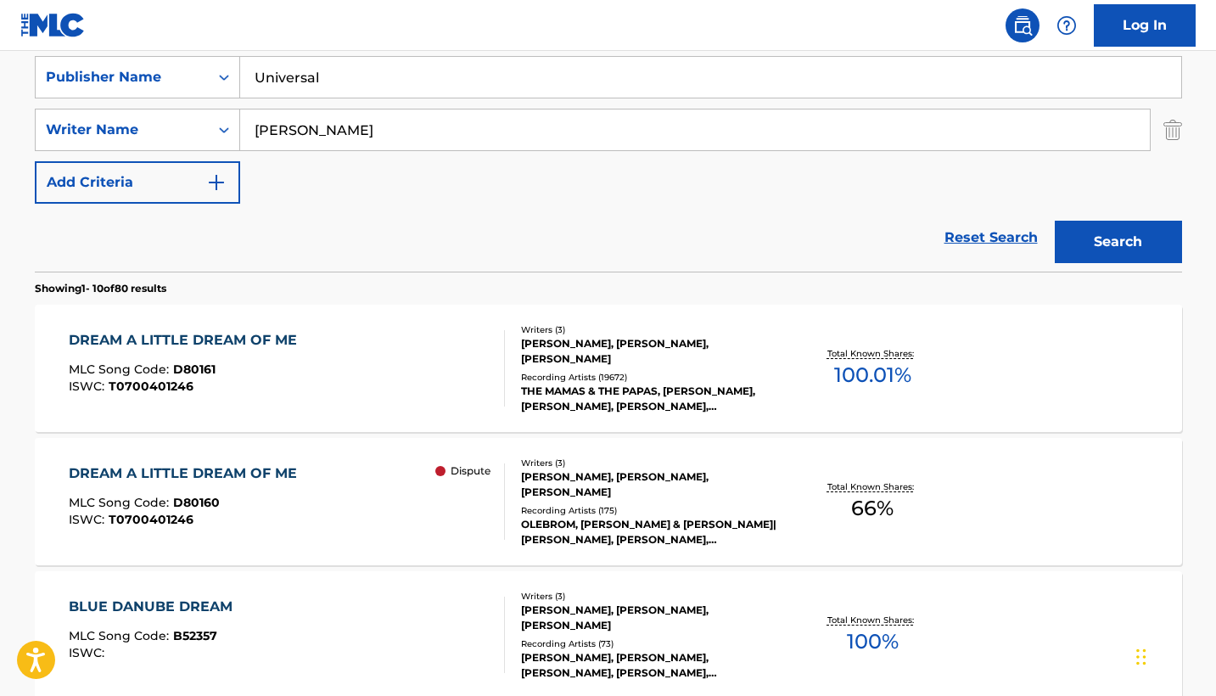
click at [1121, 234] on button "Search" at bounding box center [1118, 242] width 127 height 42
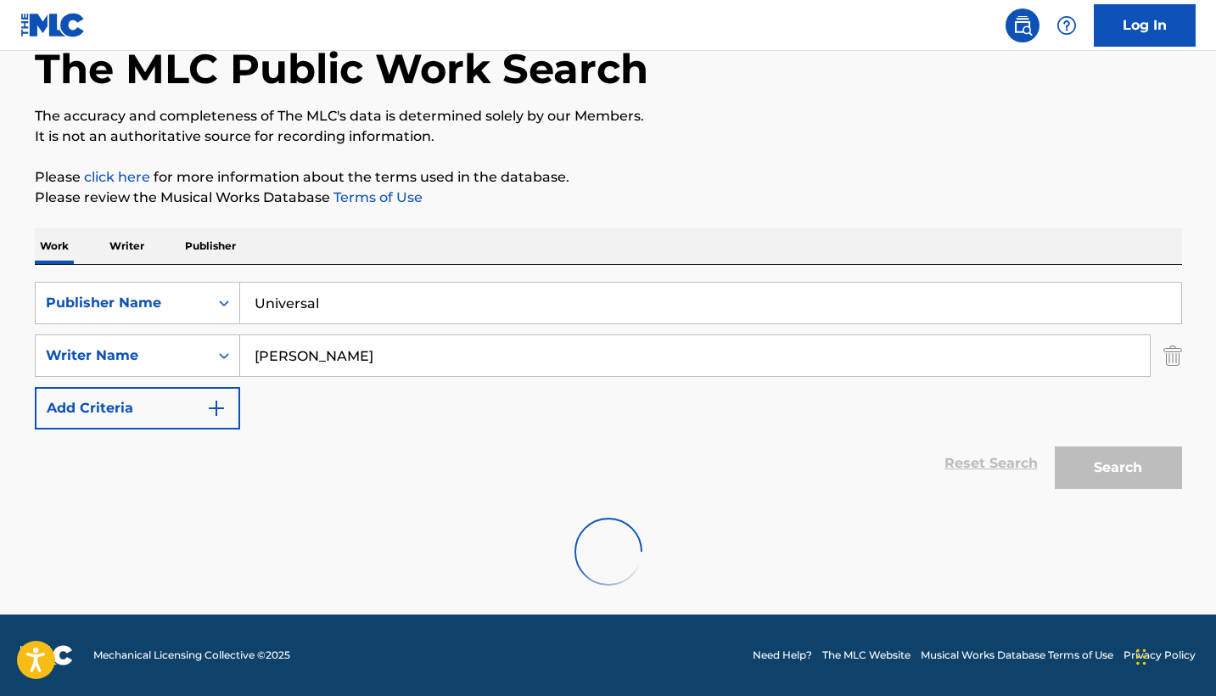
scroll to position [41, 0]
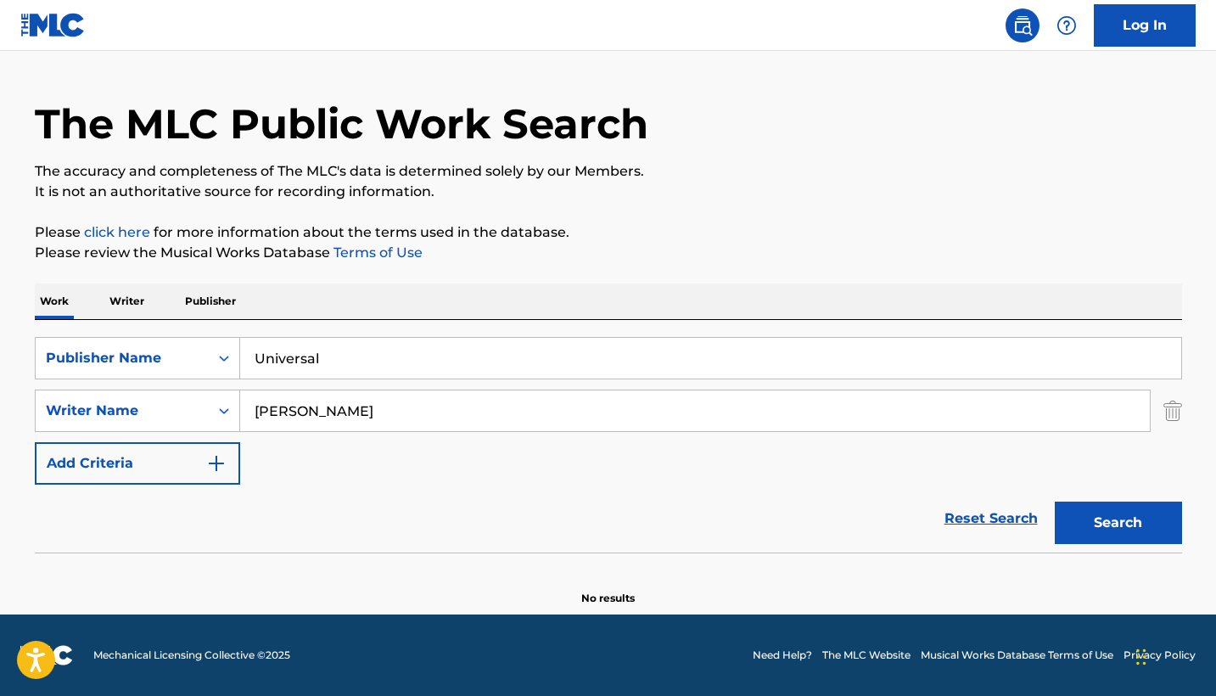
click at [1171, 411] on img "Search Form" at bounding box center [1173, 411] width 19 height 42
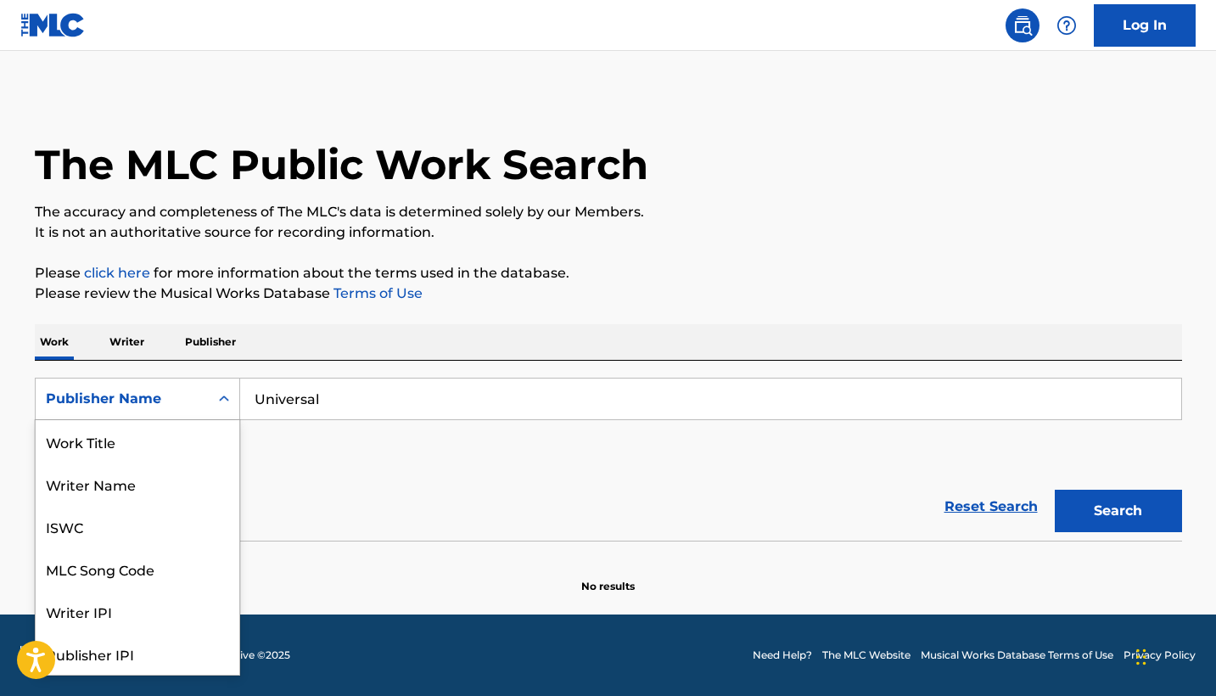
click at [114, 390] on div "Publisher Name" at bounding box center [122, 399] width 153 height 20
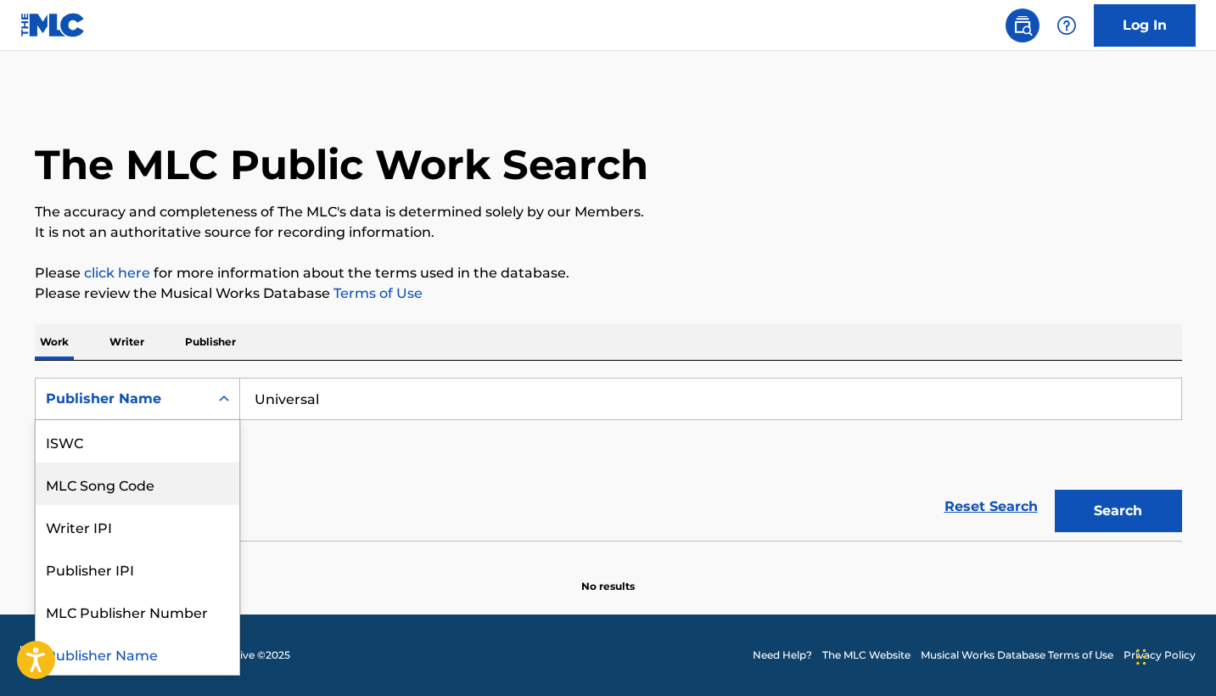
click at [260, 469] on div "SearchWithCriteria052860d2-aa41-4408-a202-fe26d5cf20cb MLC Song Code, 4 of 8. 8…" at bounding box center [609, 425] width 1148 height 95
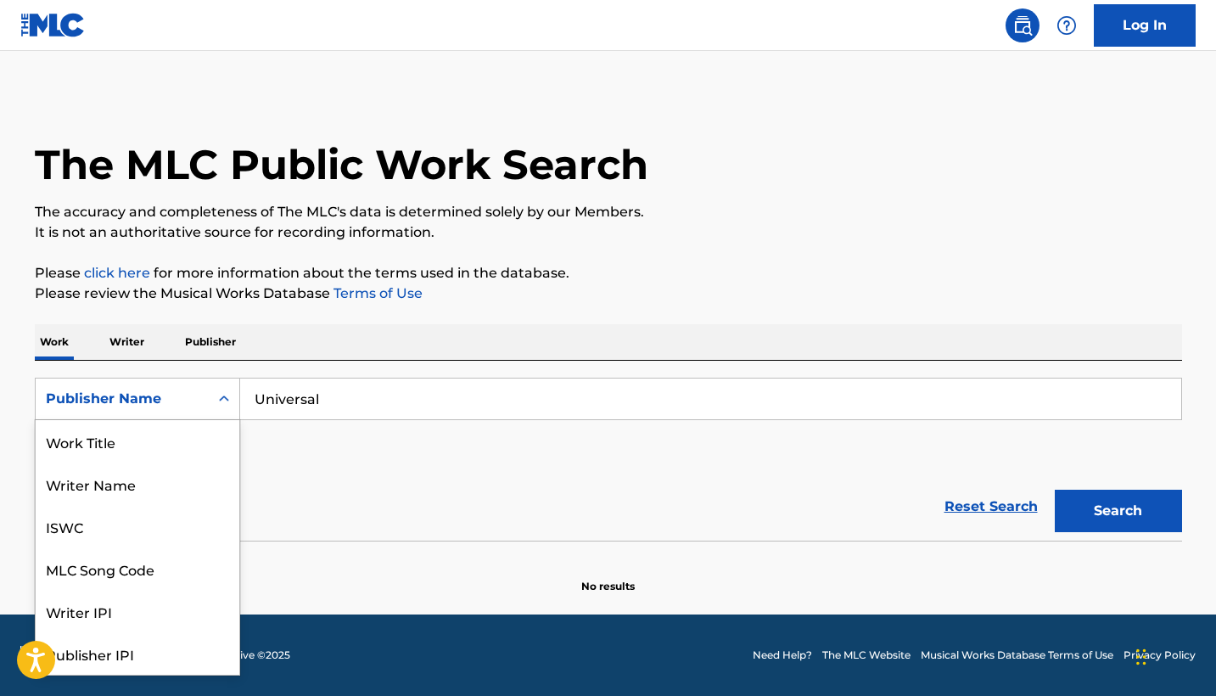
click at [177, 402] on div "Publisher Name" at bounding box center [122, 399] width 153 height 20
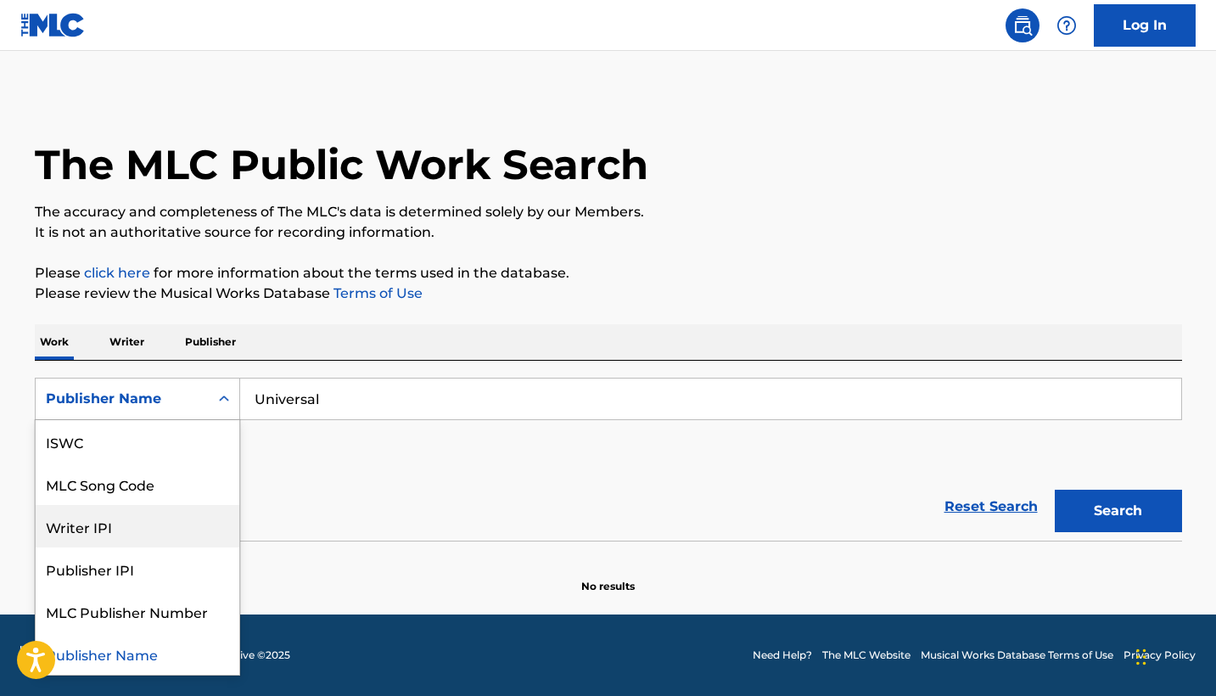
click at [164, 541] on div "Writer IPI" at bounding box center [138, 526] width 204 height 42
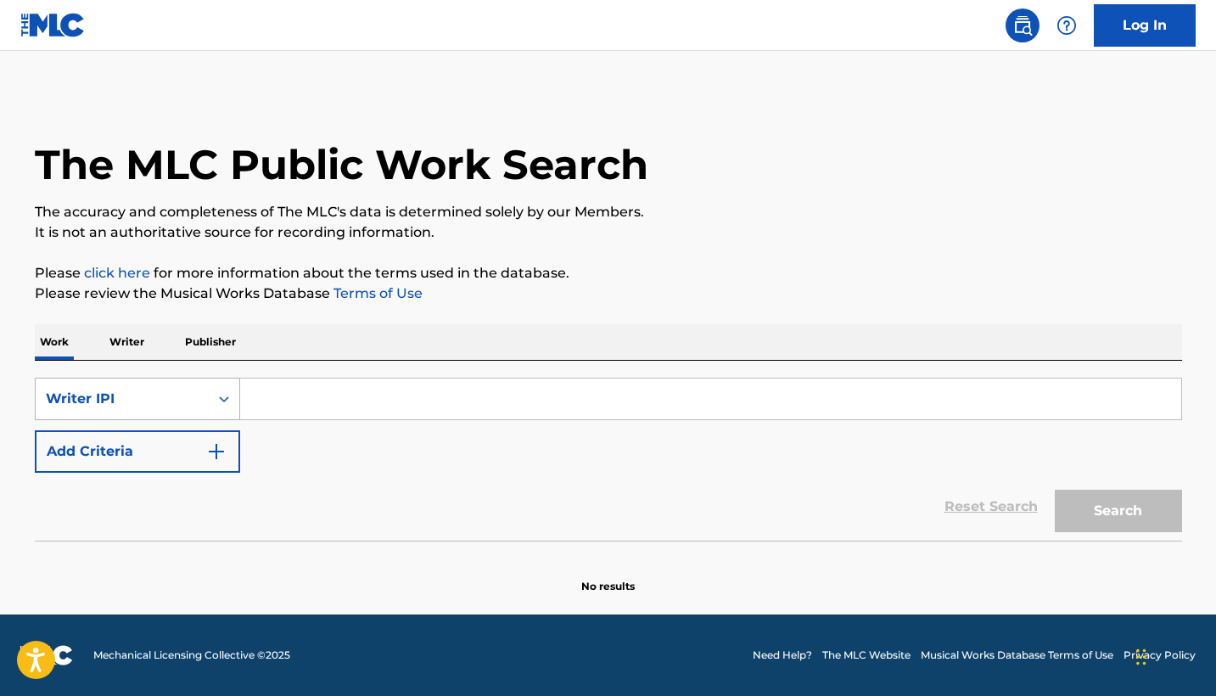
click at [138, 386] on div "Writer IPI" at bounding box center [122, 399] width 173 height 32
click at [323, 477] on div "Reset Search Search" at bounding box center [609, 507] width 1148 height 68
click at [110, 356] on p "Writer" at bounding box center [126, 342] width 45 height 36
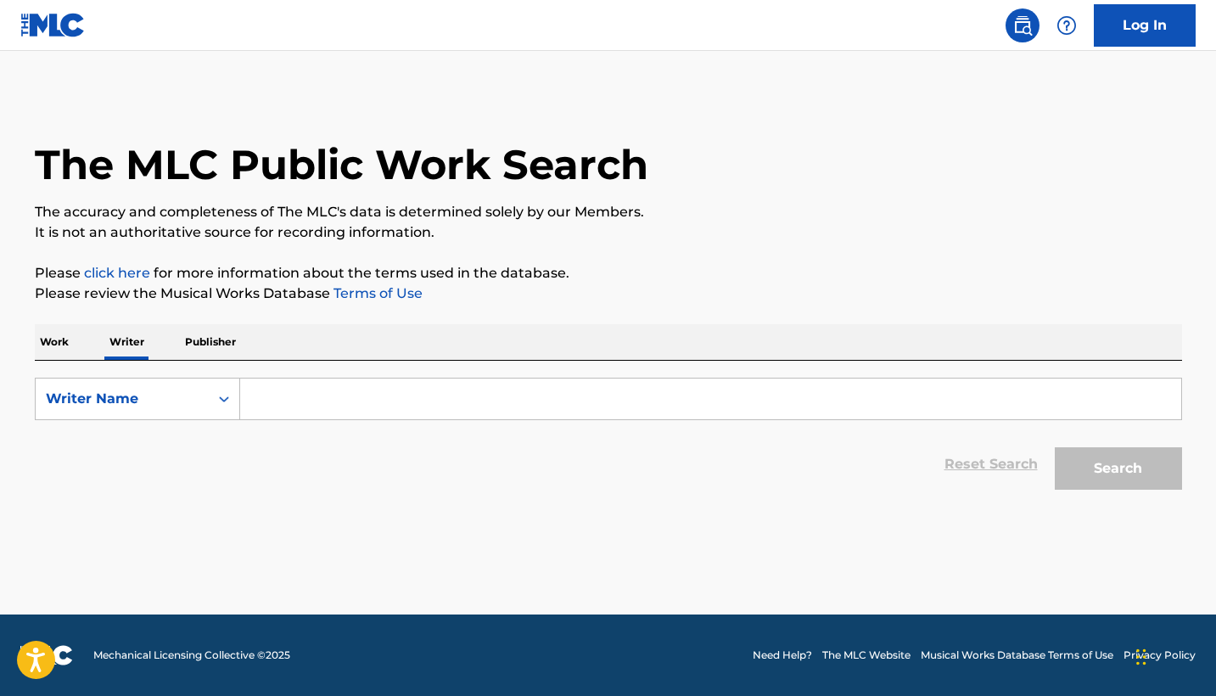
click at [266, 386] on input "Search Form" at bounding box center [710, 399] width 941 height 41
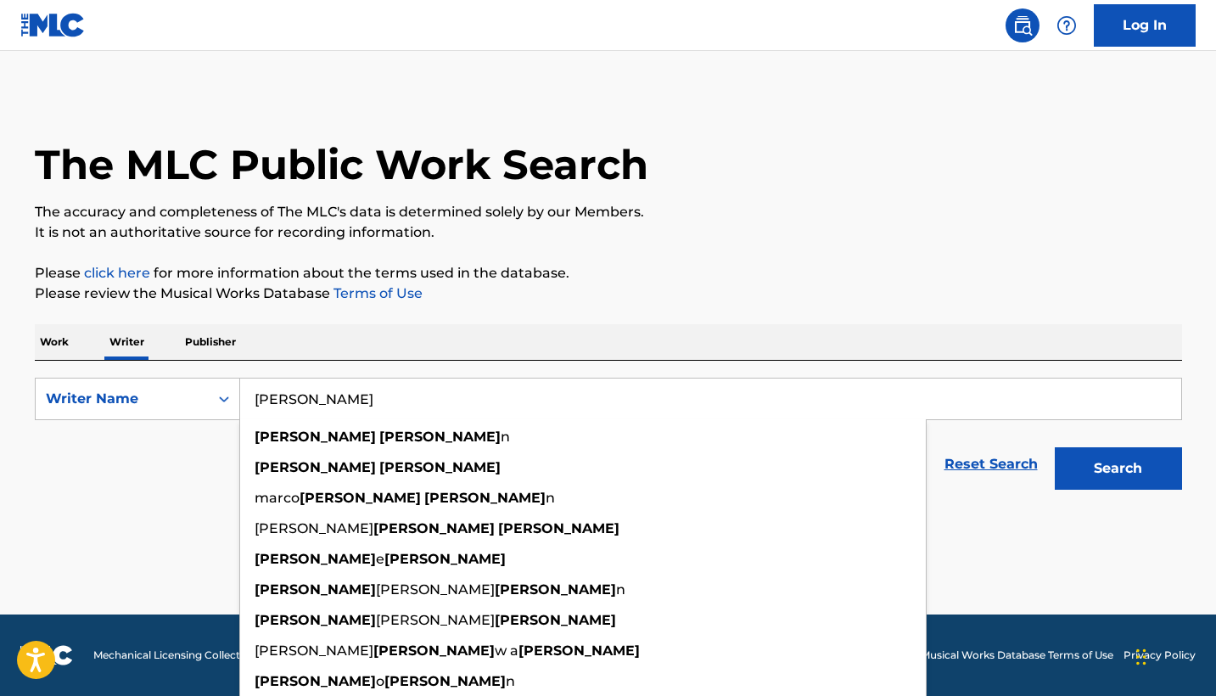
type input "[PERSON_NAME]"
click at [1118, 469] on button "Search" at bounding box center [1118, 468] width 127 height 42
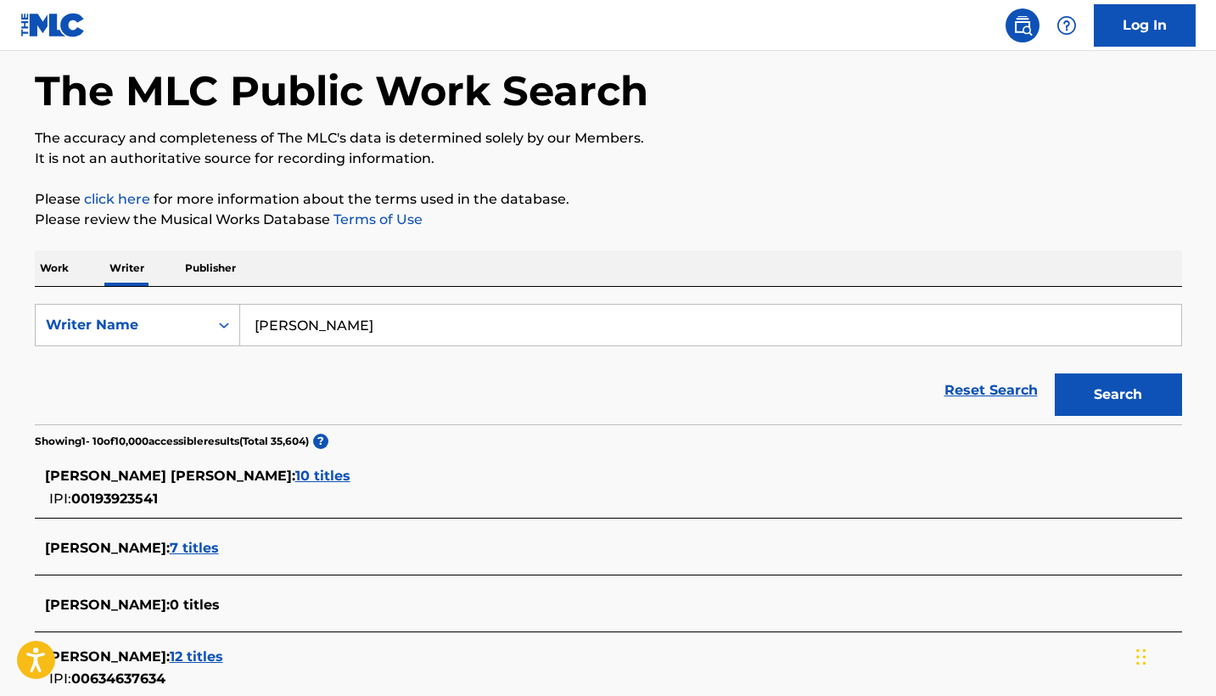
scroll to position [26, 0]
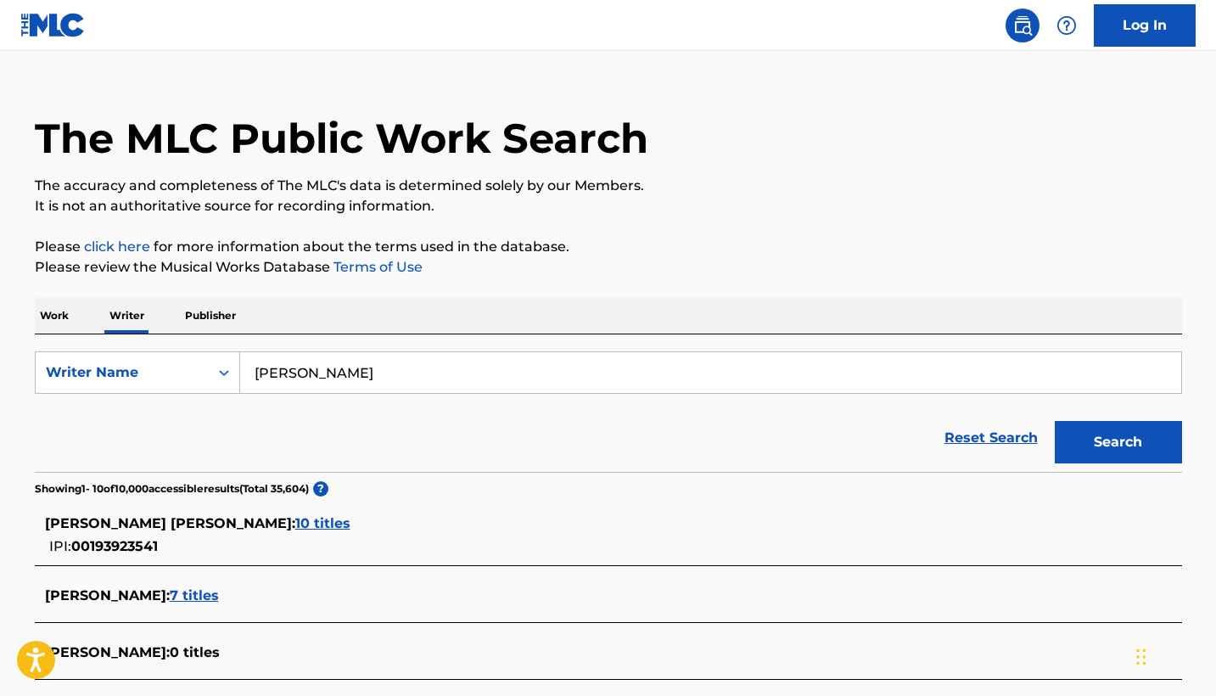
click at [39, 301] on p "Work" at bounding box center [54, 316] width 39 height 36
